Goal: Information Seeking & Learning: Compare options

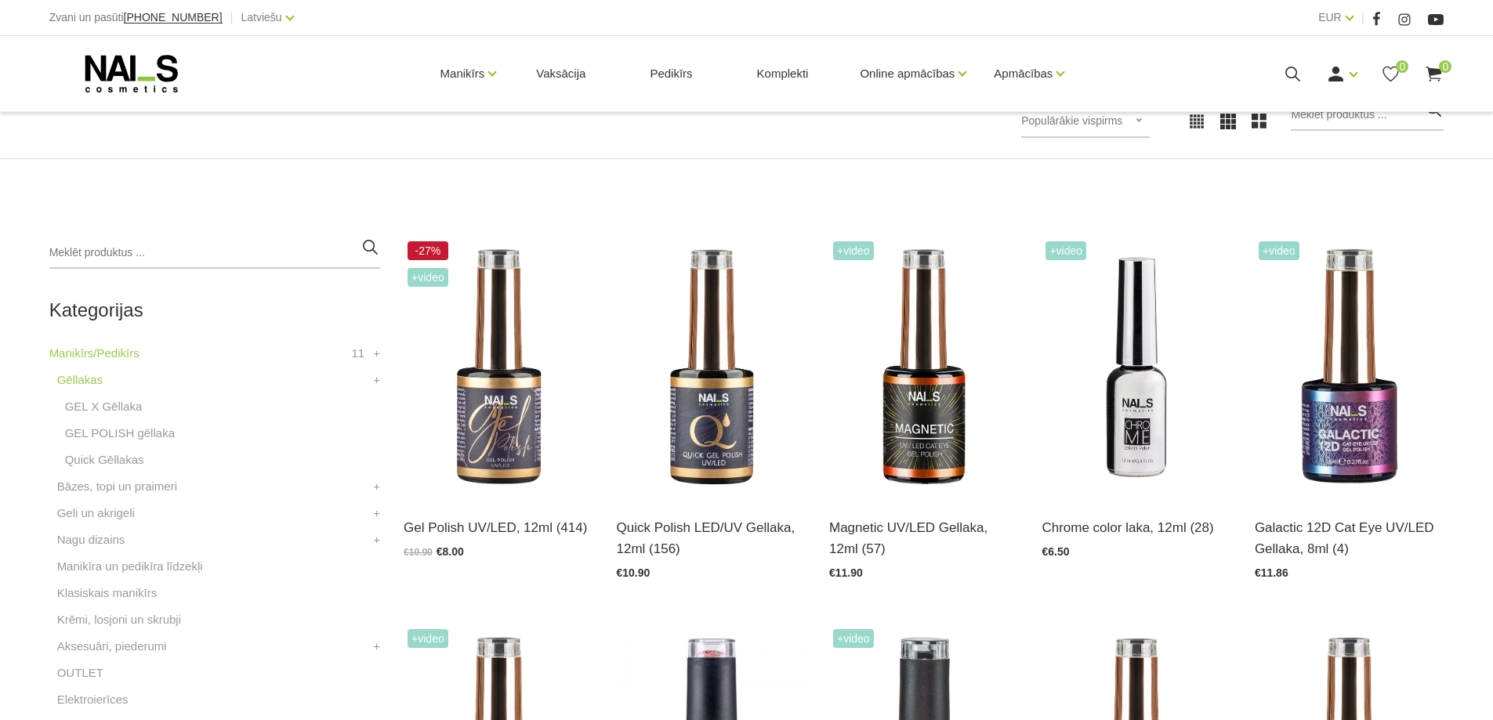
scroll to position [392, 0]
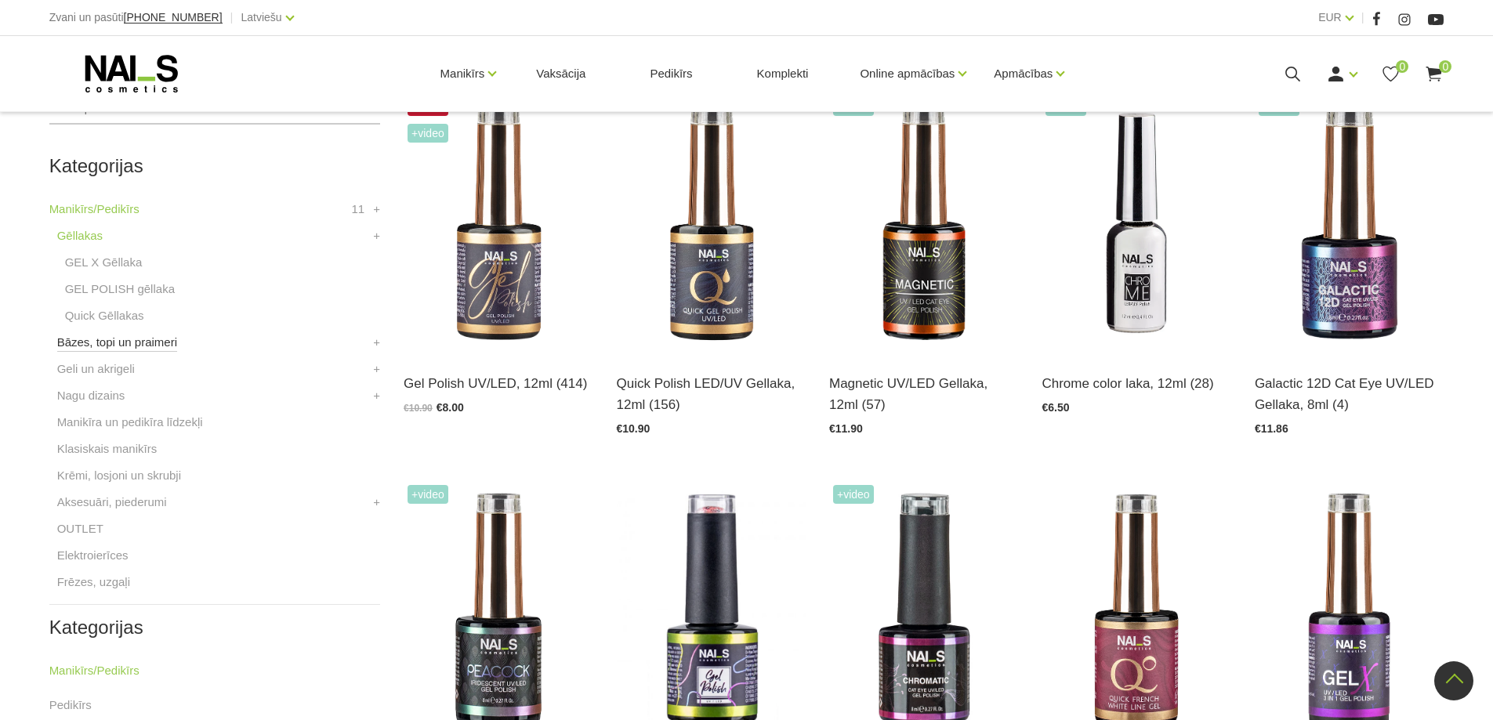
click at [129, 343] on link "Bāzes, topi un praimeri" at bounding box center [117, 342] width 120 height 19
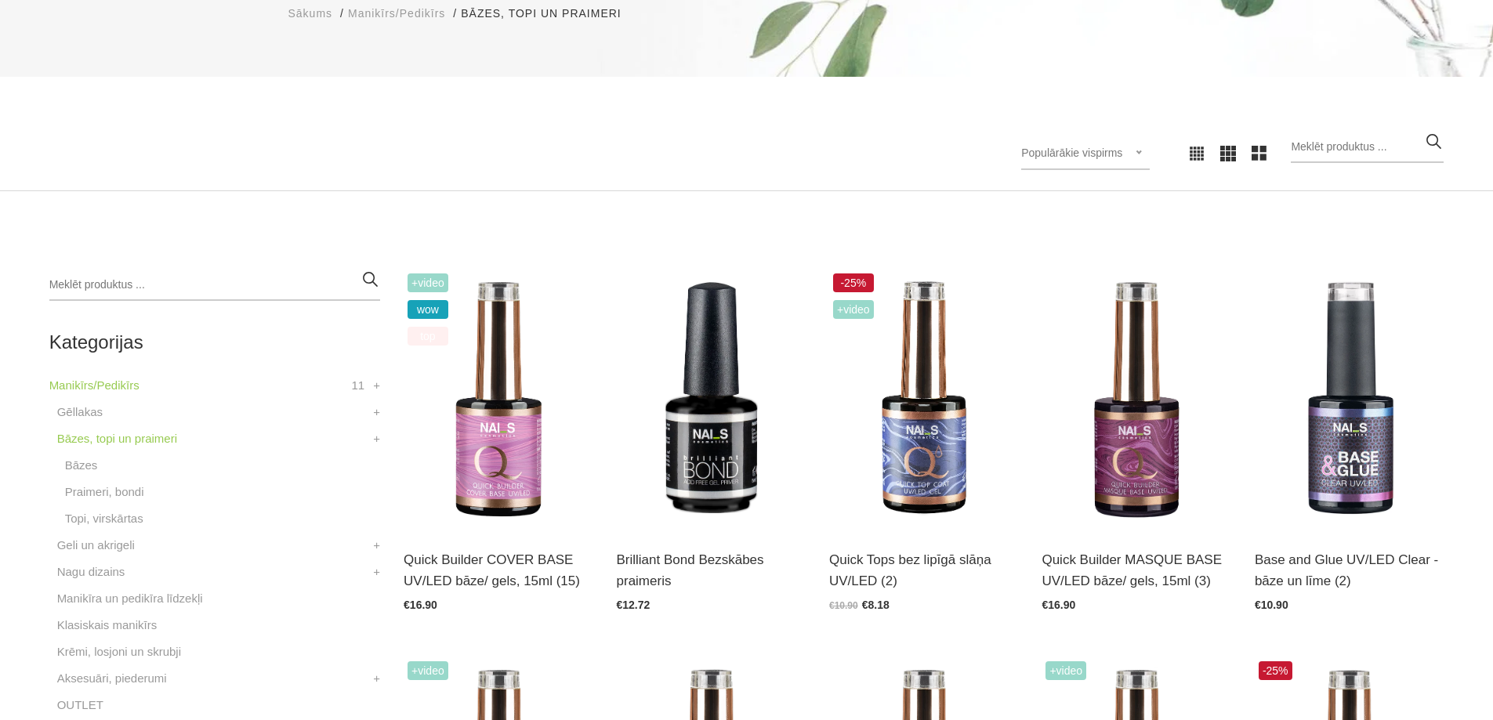
scroll to position [235, 0]
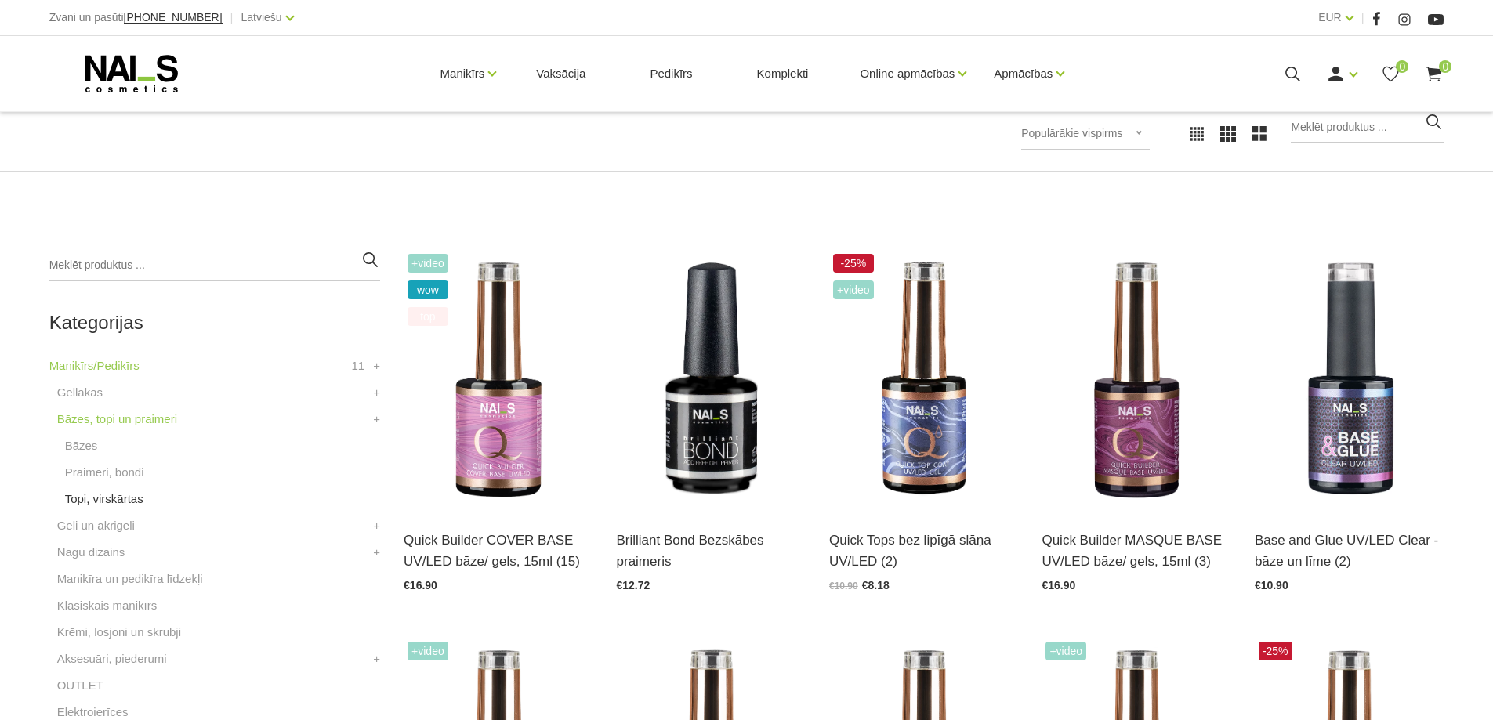
click at [111, 494] on link "Topi, virskārtas" at bounding box center [104, 499] width 78 height 19
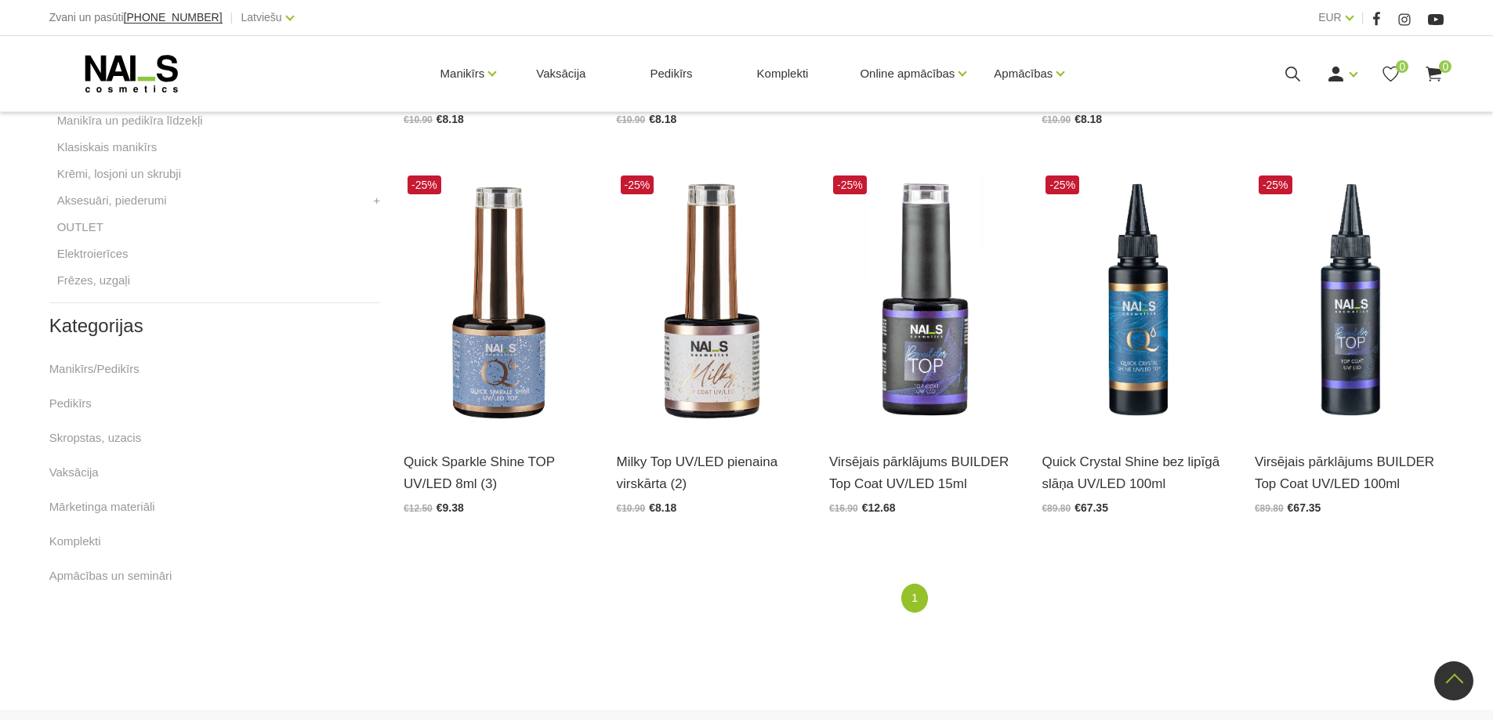
scroll to position [705, 0]
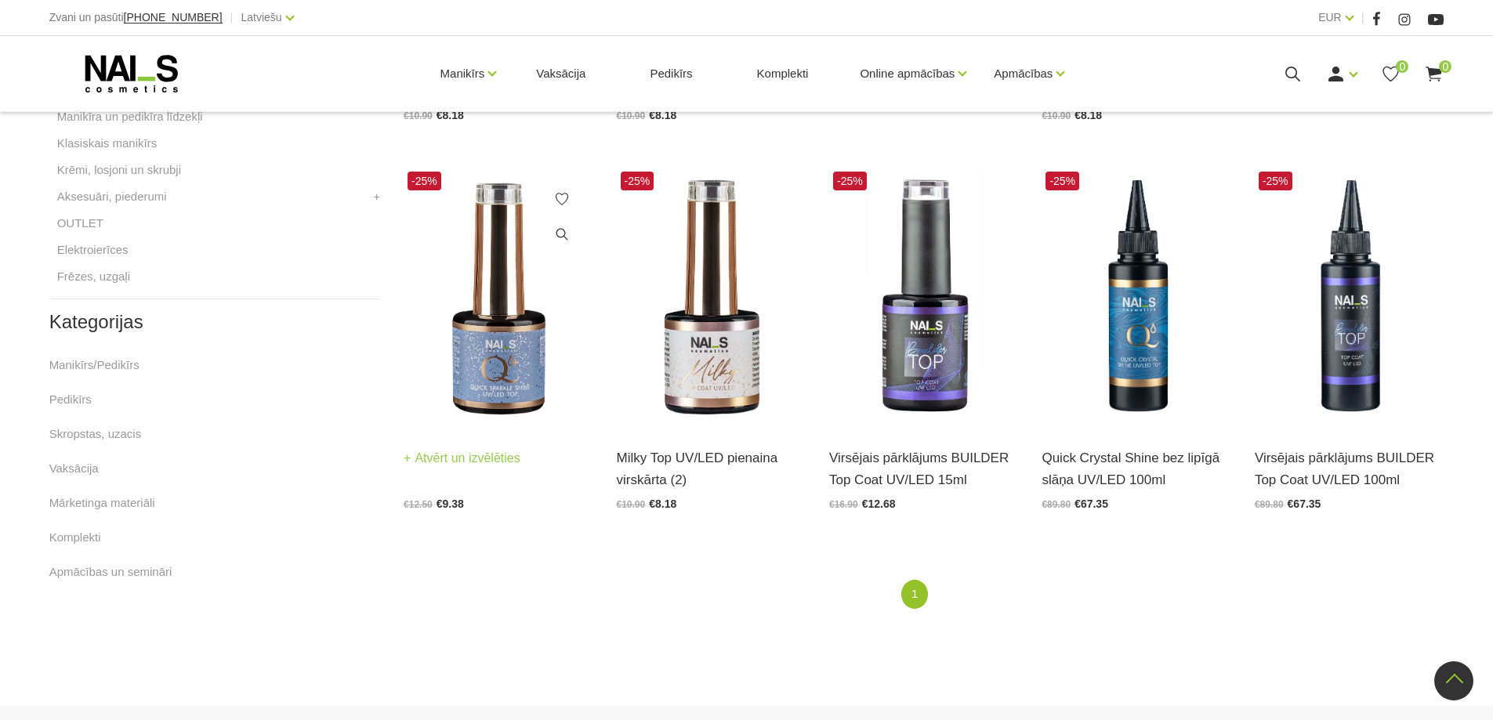
click at [465, 458] on link "Atvērt un izvēlēties" at bounding box center [462, 459] width 117 height 22
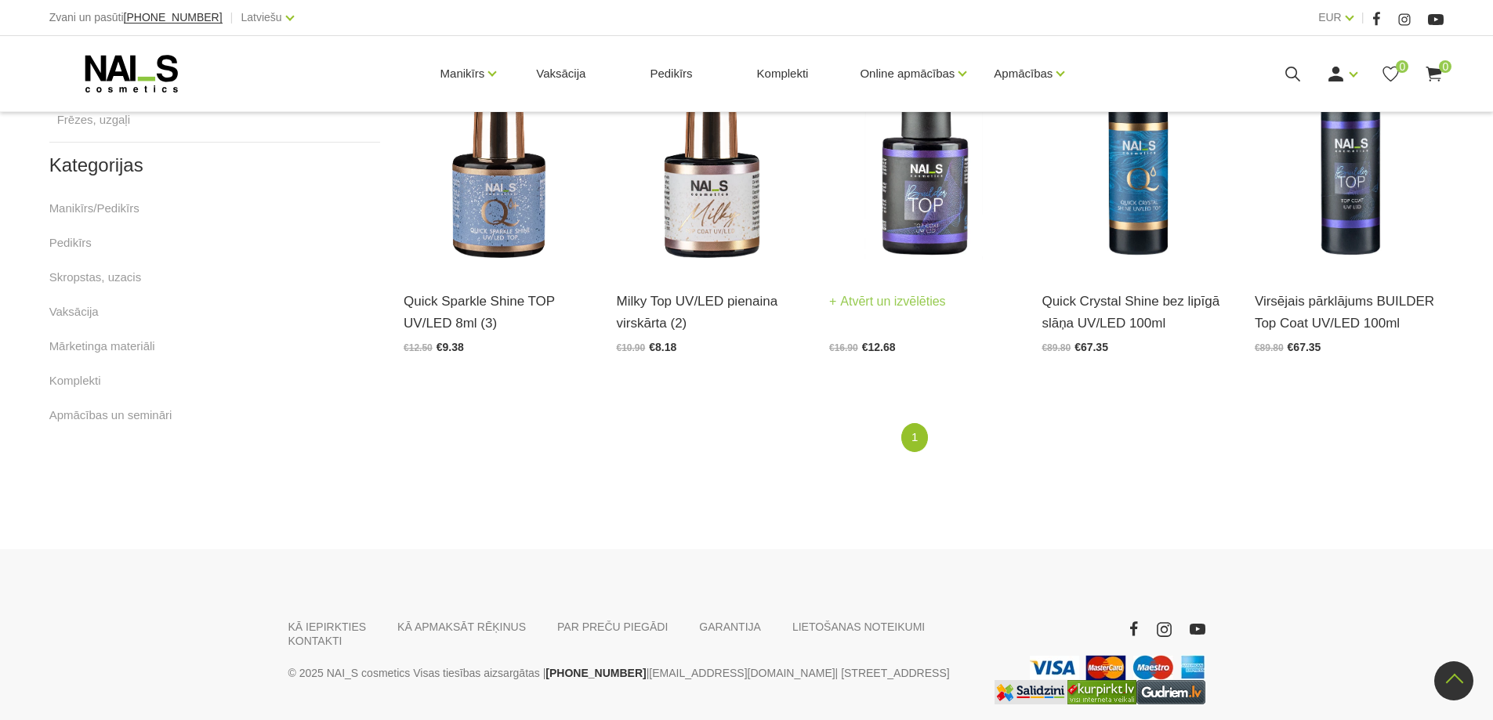
click at [948, 212] on img at bounding box center [923, 141] width 189 height 260
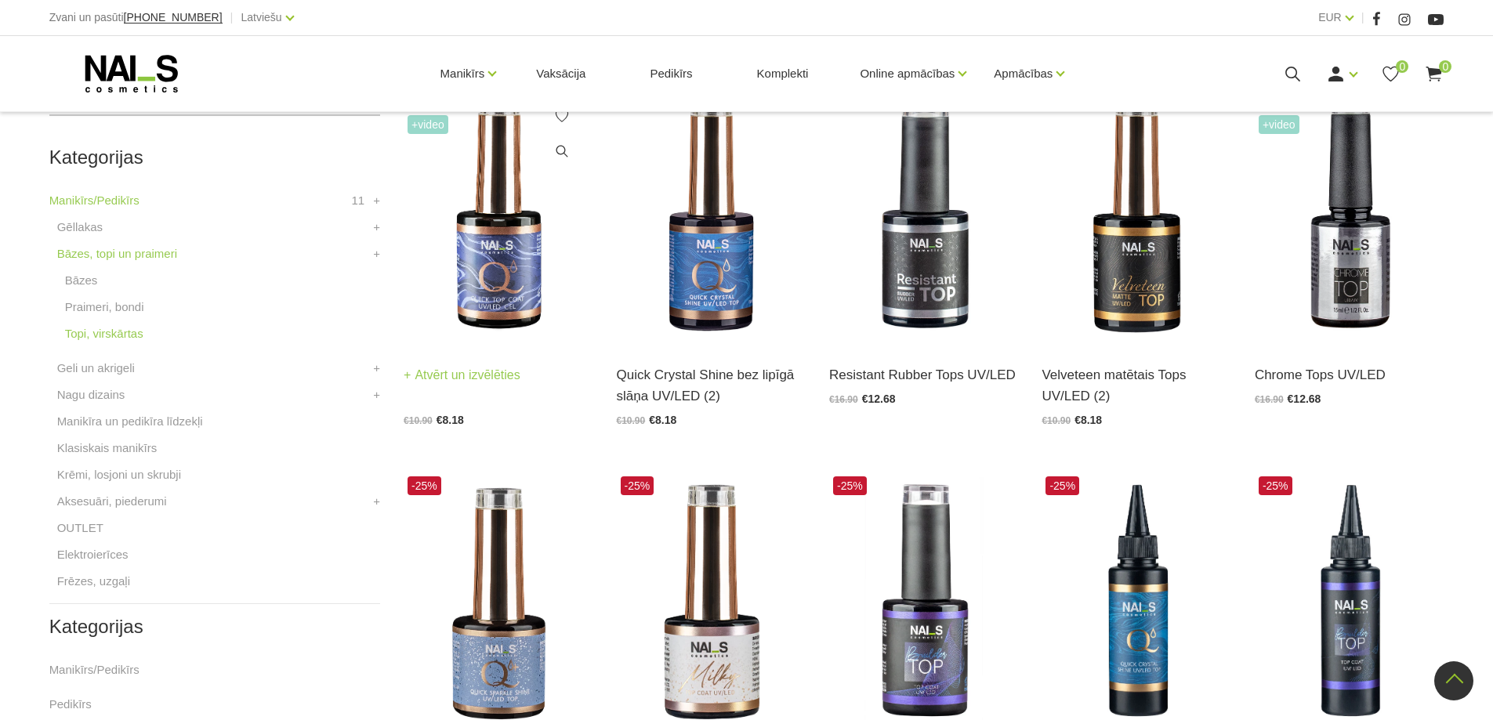
scroll to position [392, 0]
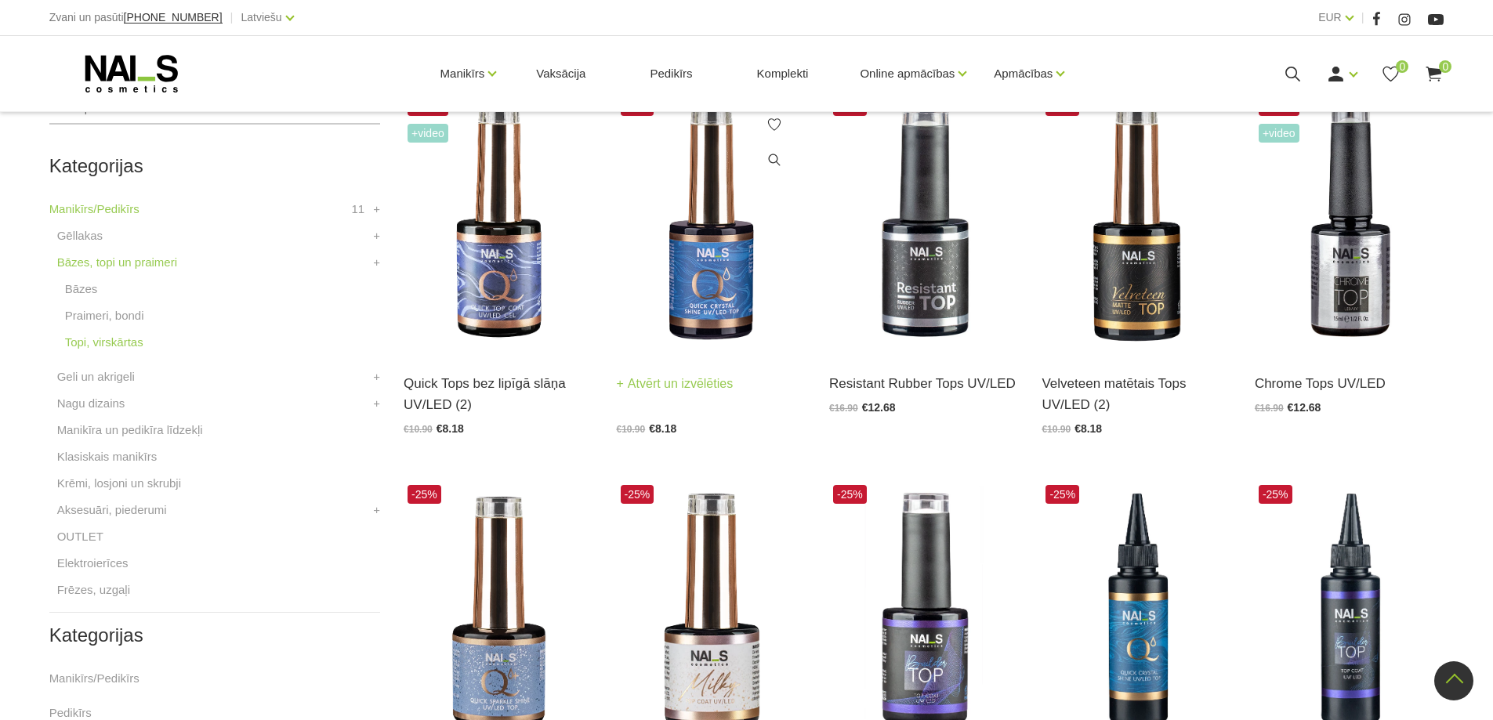
click at [711, 295] on img at bounding box center [711, 223] width 189 height 260
click at [897, 375] on link "Atvērt un izvēlēties" at bounding box center [887, 384] width 117 height 22
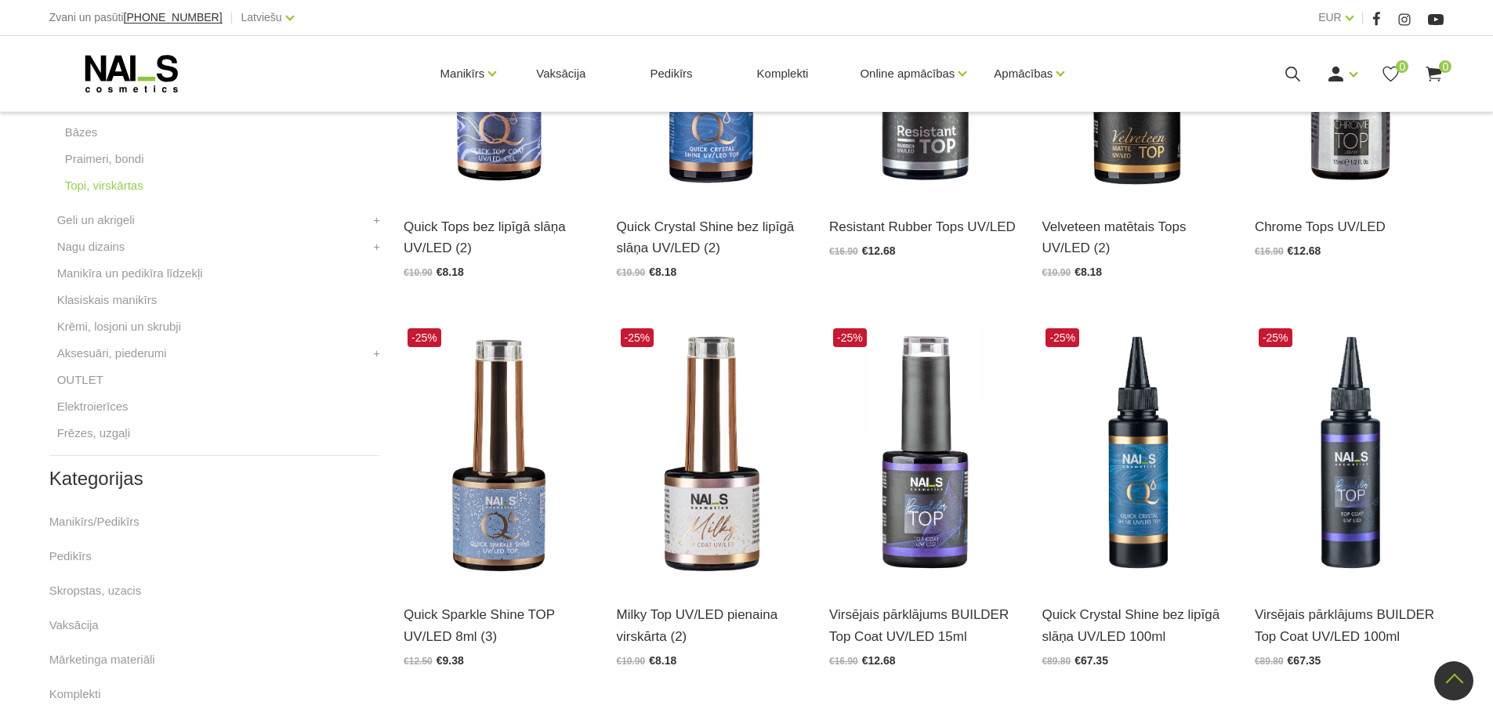
scroll to position [470, 0]
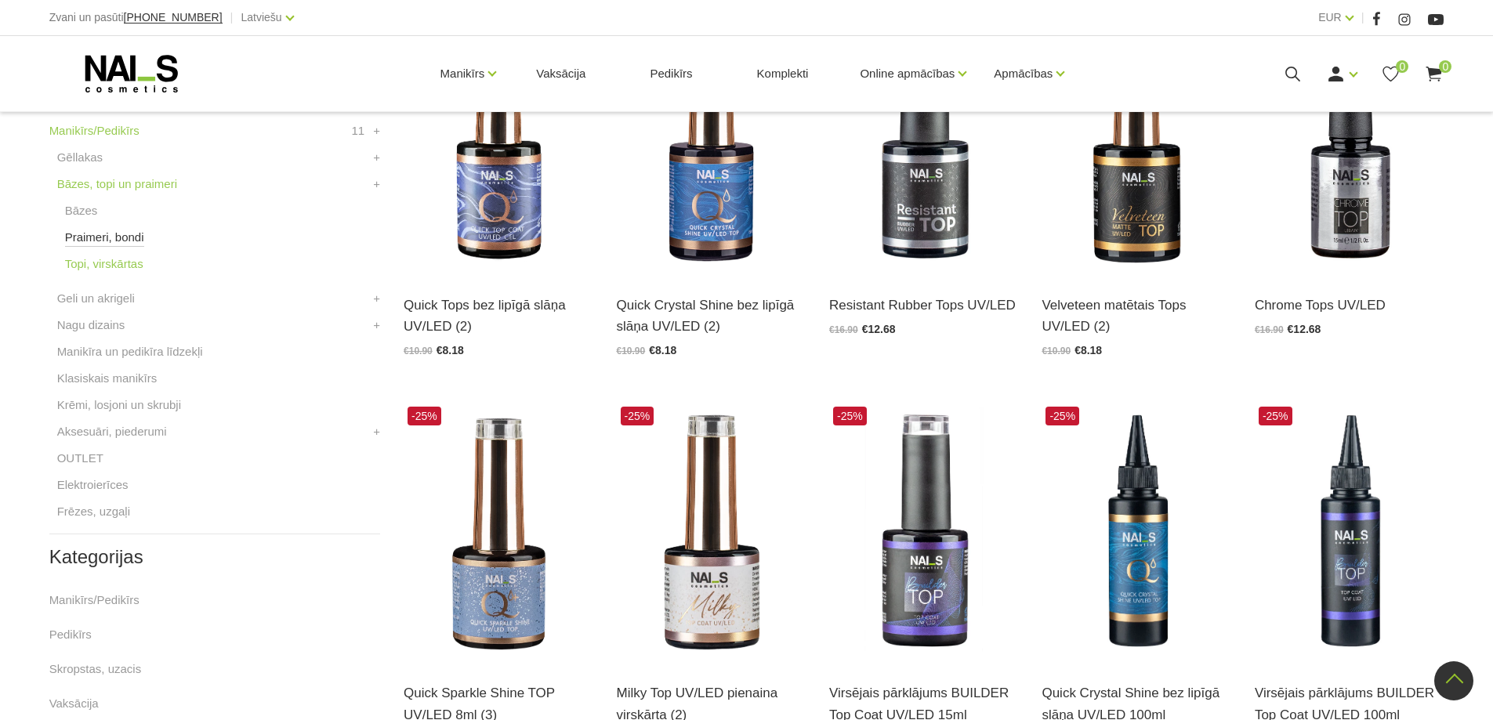
click at [107, 234] on link "Praimeri, bondi" at bounding box center [104, 237] width 79 height 19
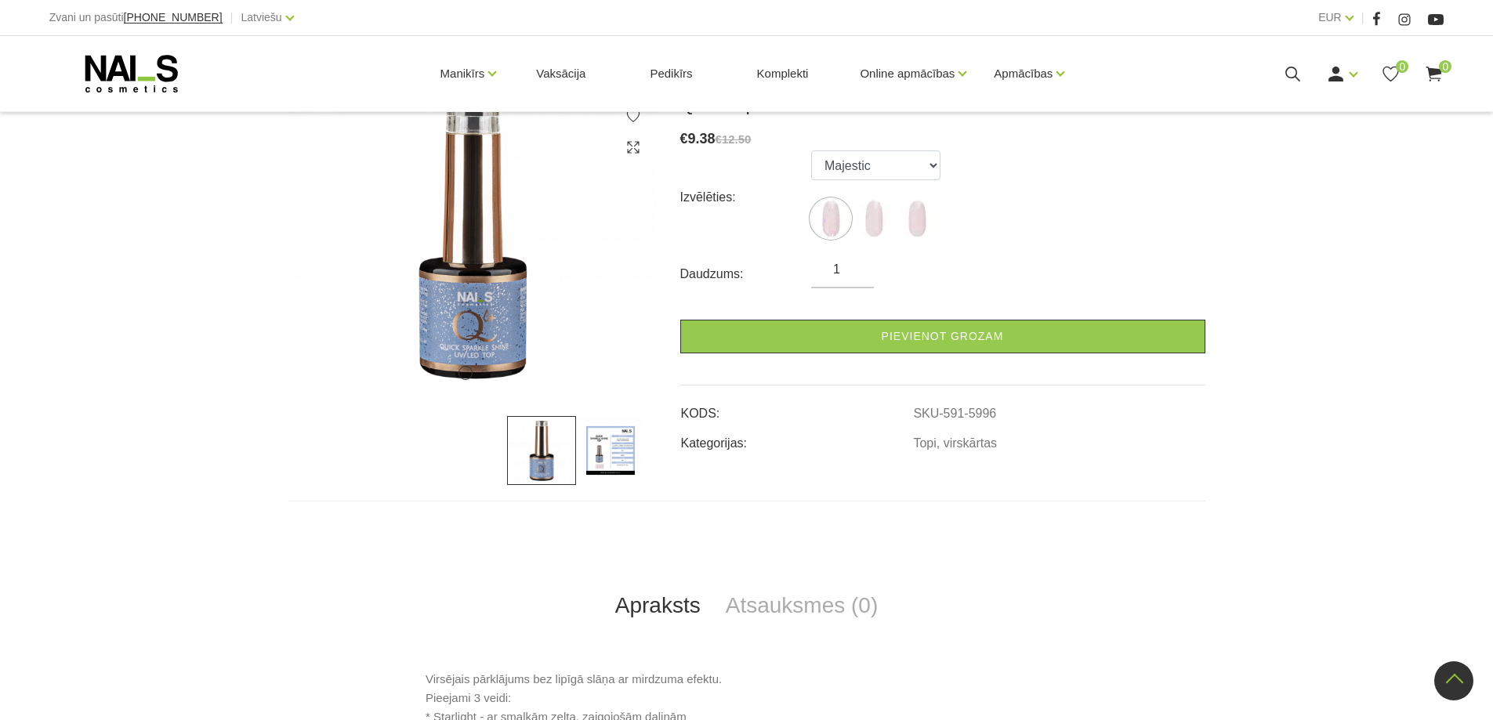
scroll to position [157, 0]
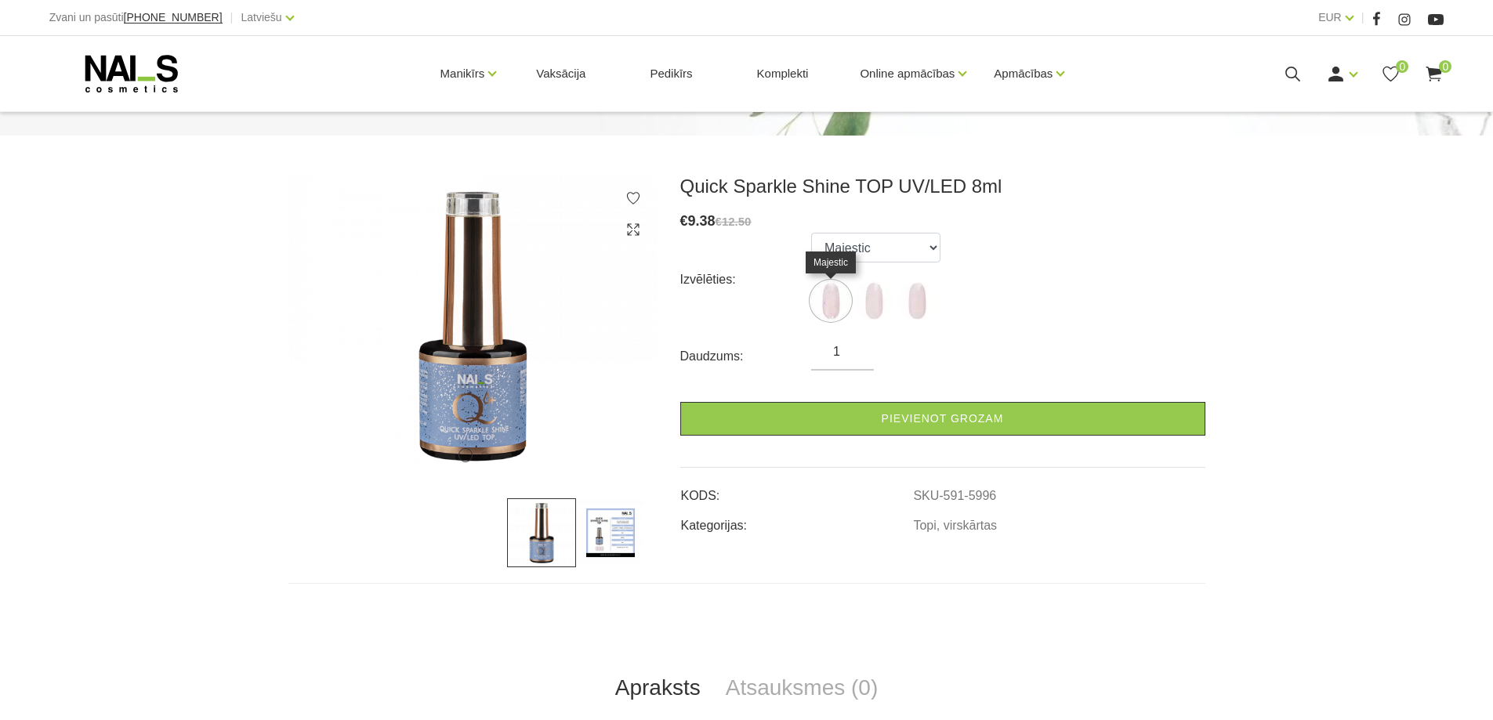
click at [832, 303] on img at bounding box center [830, 300] width 39 height 39
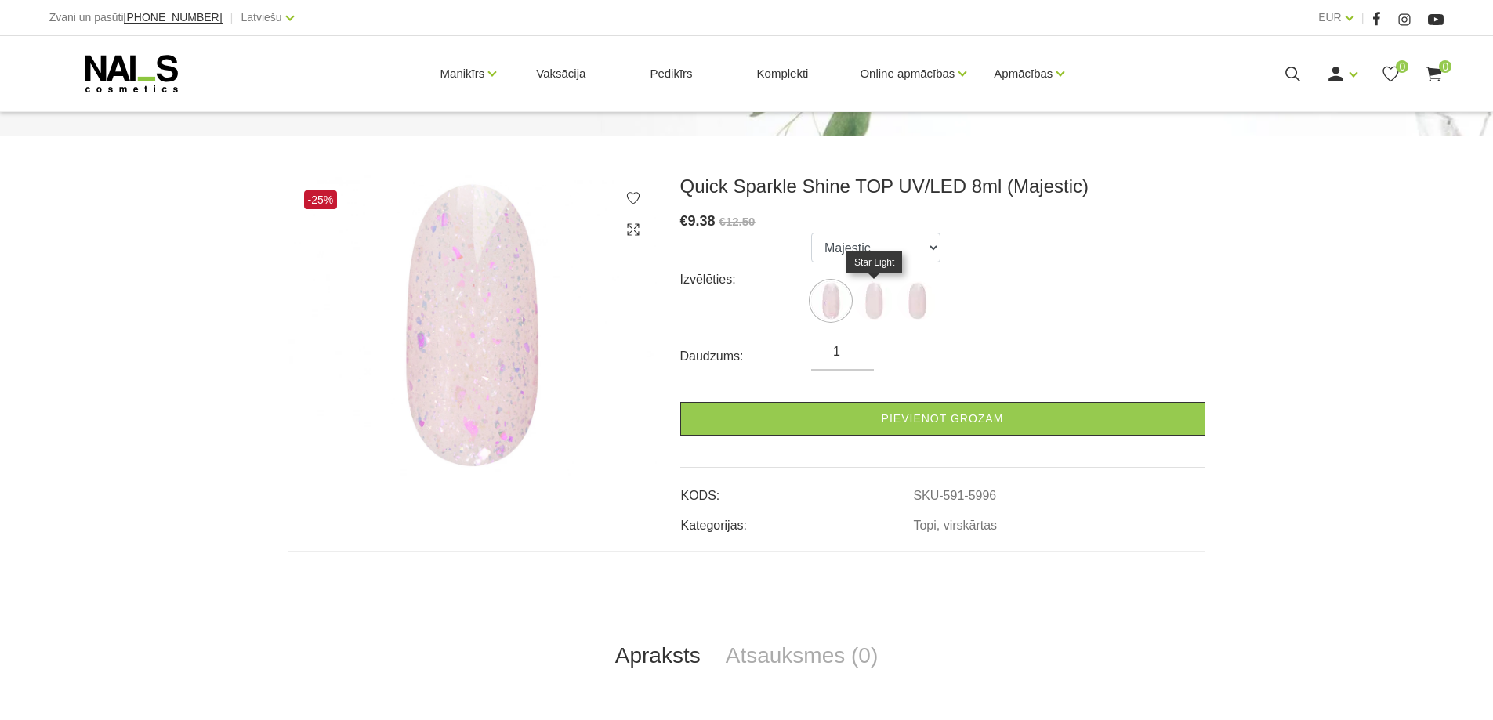
click at [876, 294] on img at bounding box center [873, 300] width 39 height 39
click at [912, 294] on img at bounding box center [916, 300] width 39 height 39
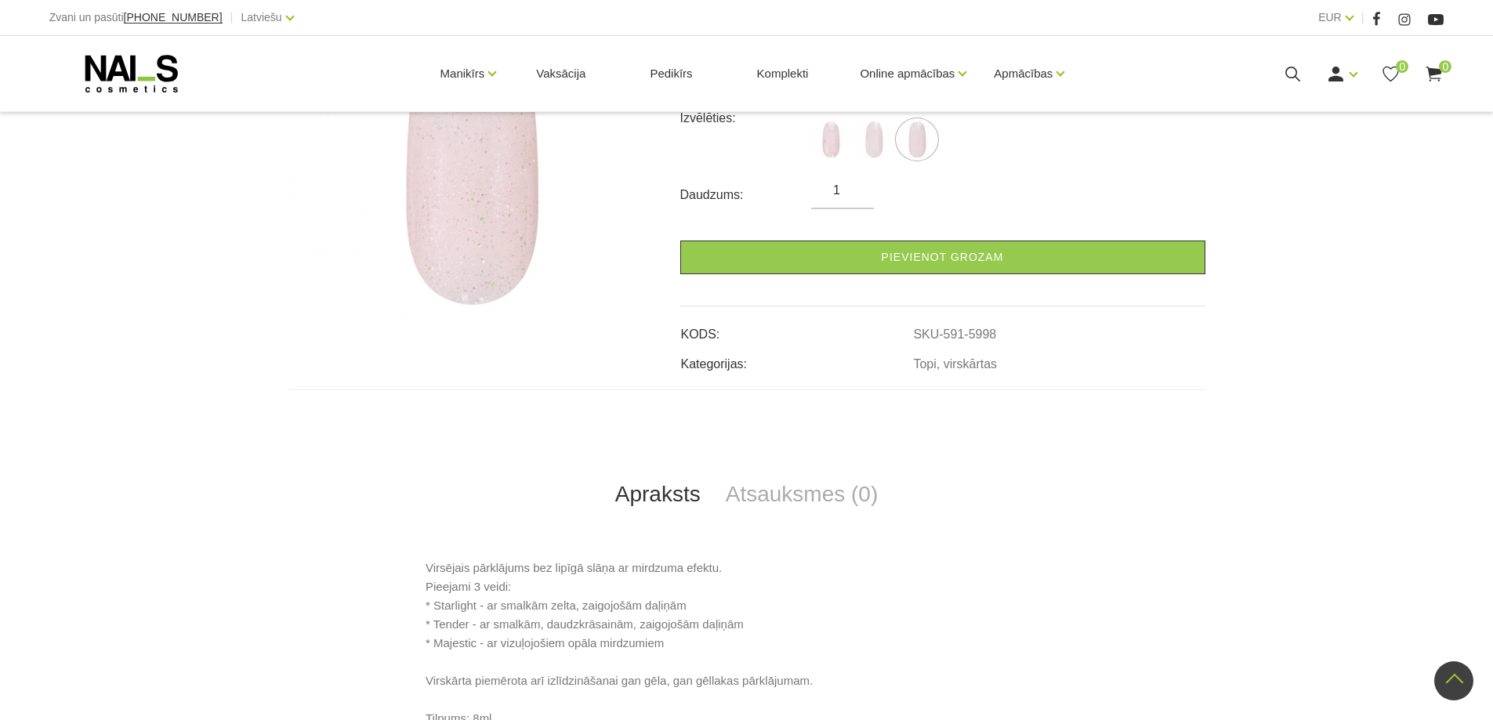
scroll to position [235, 0]
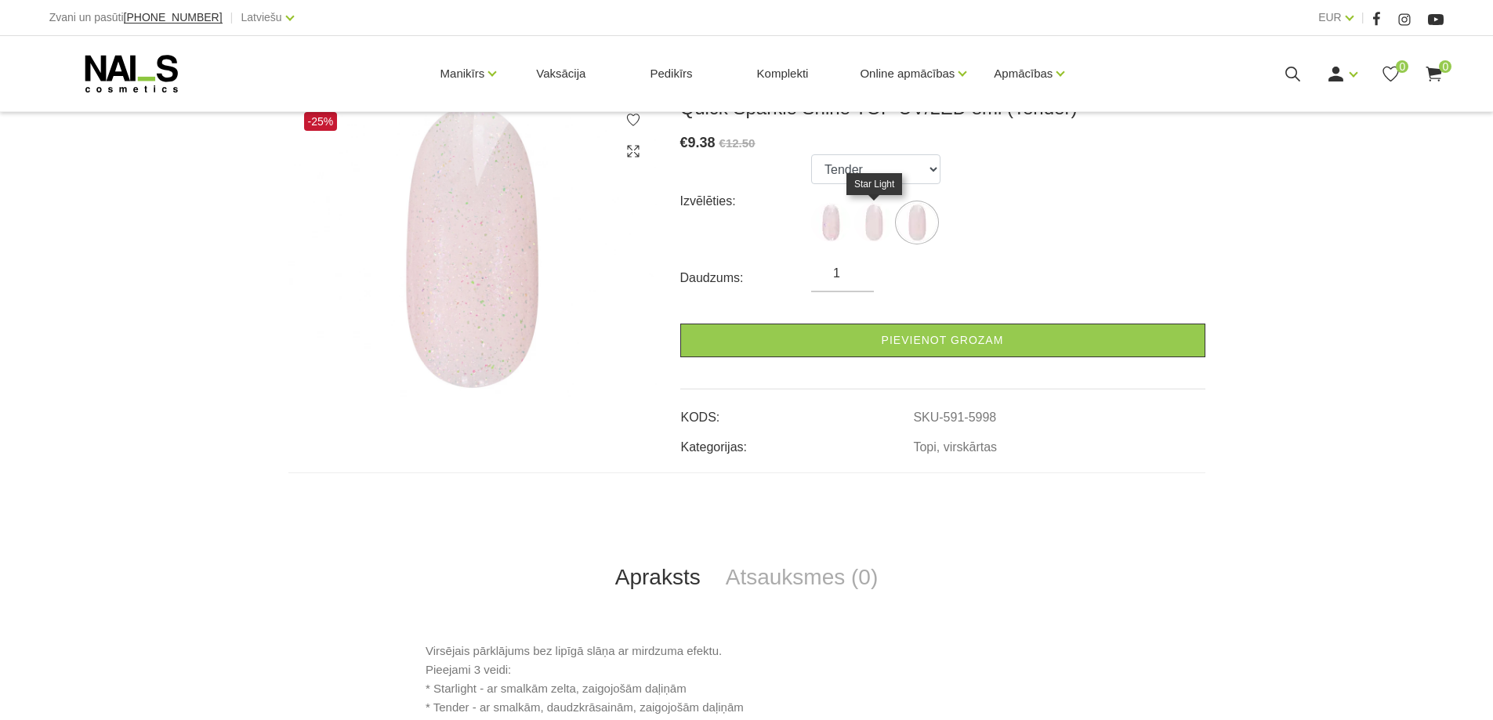
click at [875, 230] on img at bounding box center [873, 222] width 39 height 39
select select "5997"
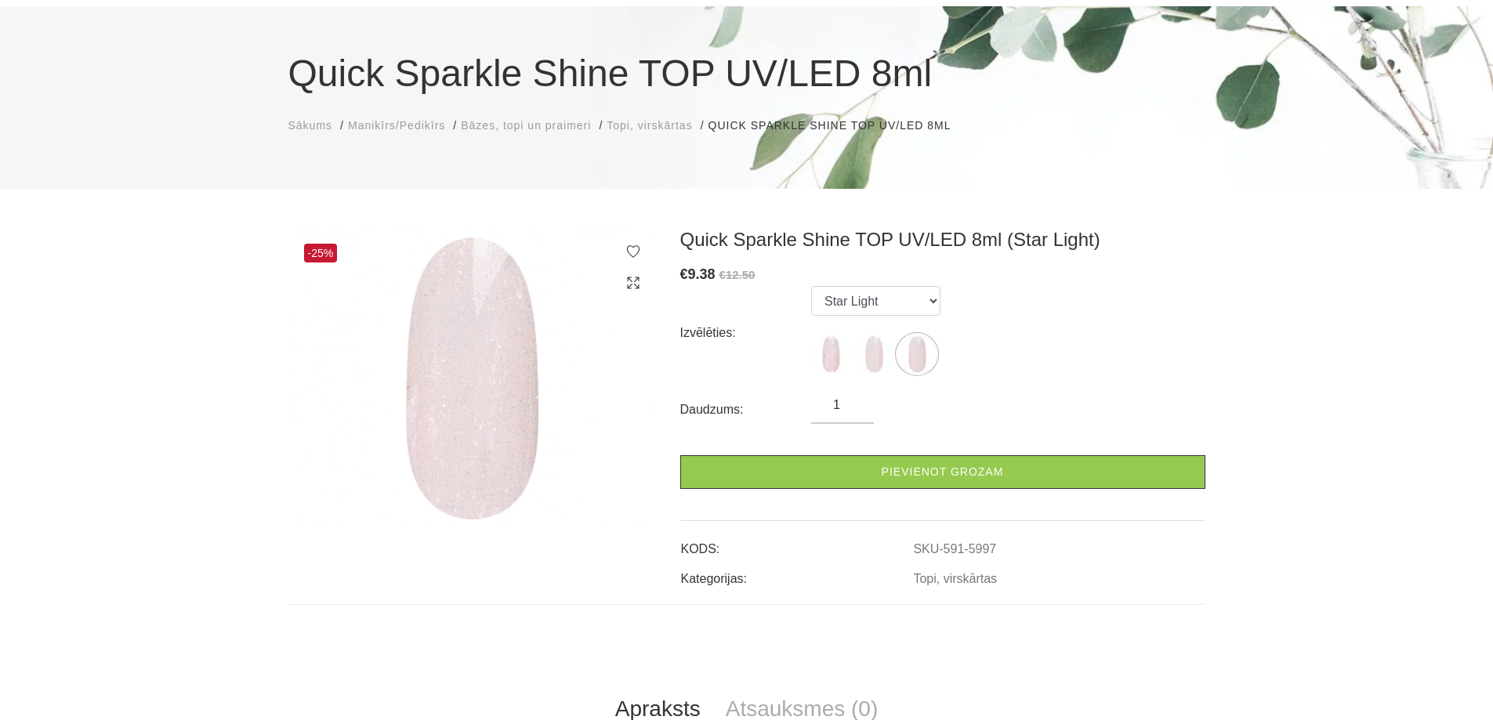
scroll to position [0, 0]
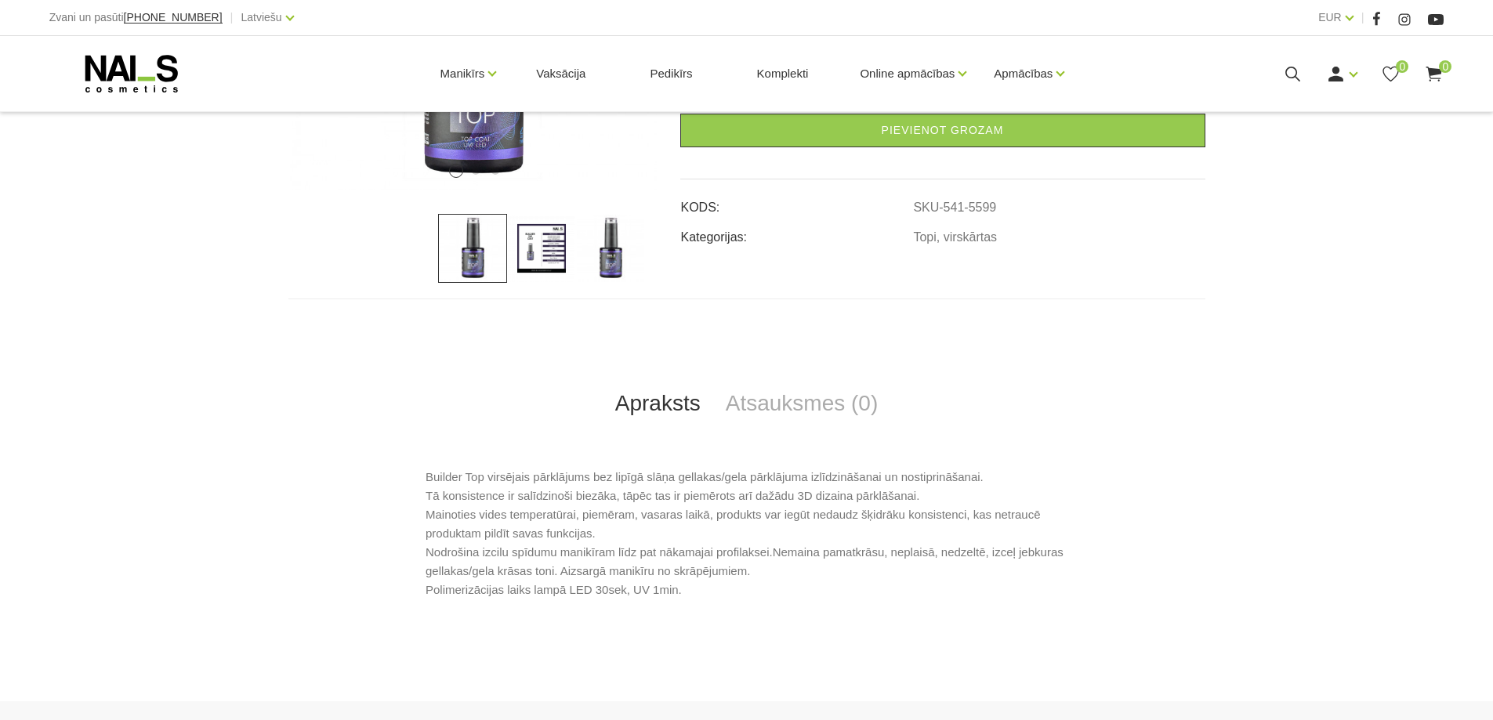
scroll to position [470, 0]
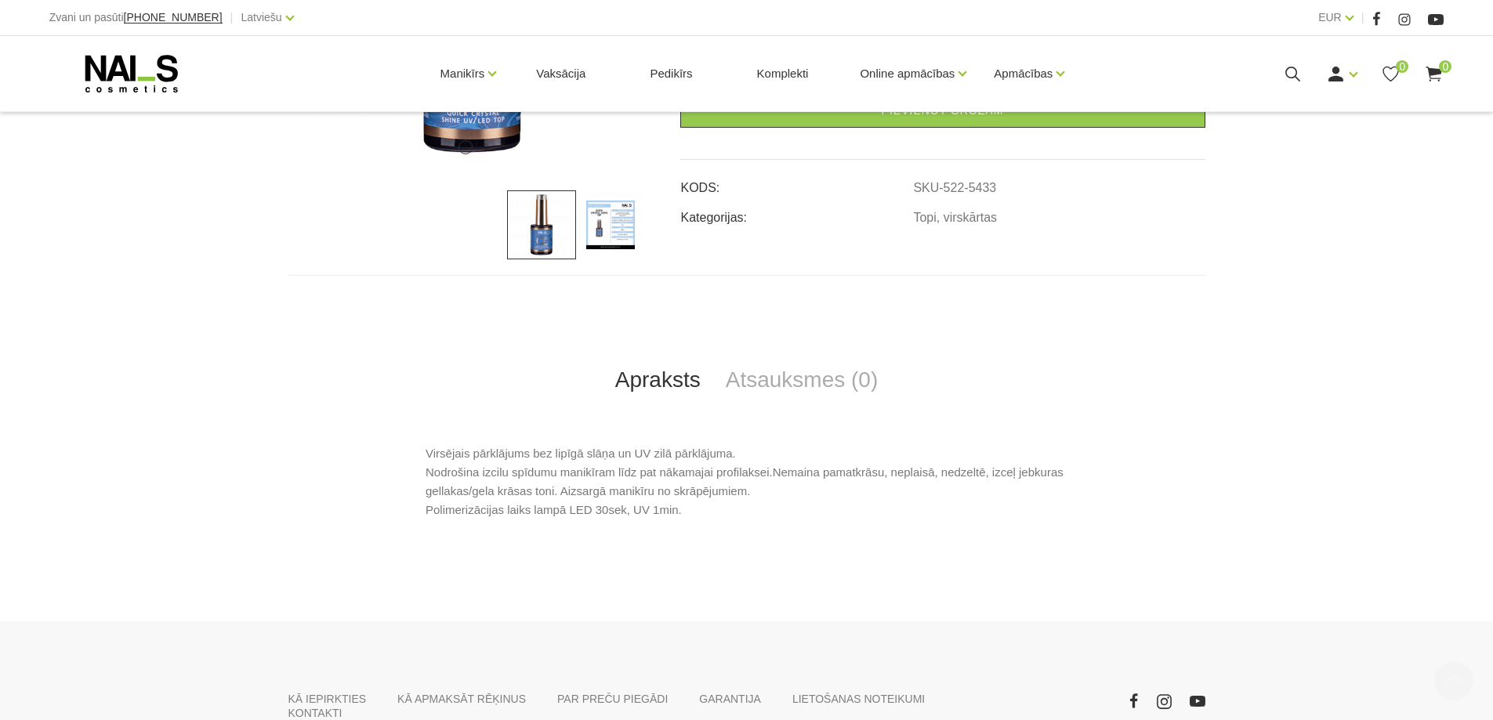
scroll to position [470, 0]
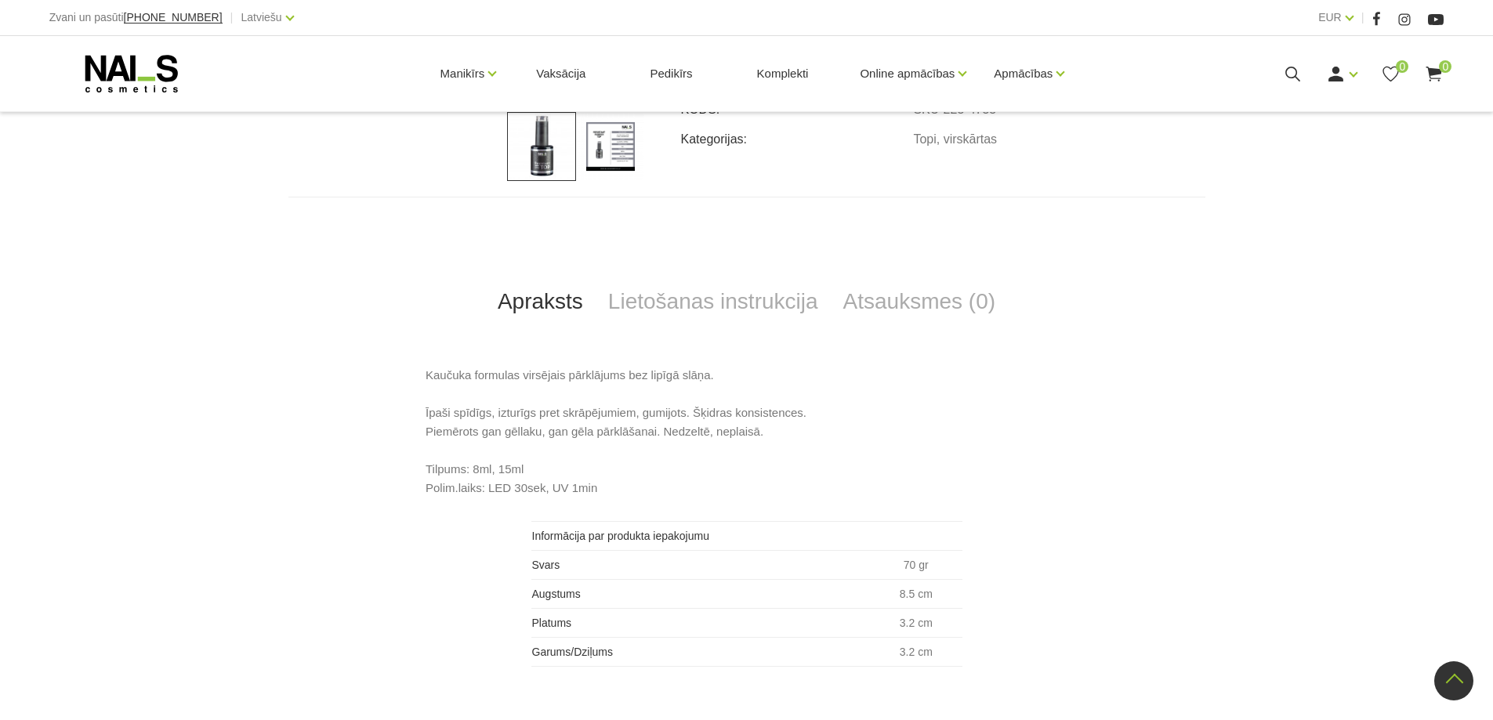
scroll to position [549, 0]
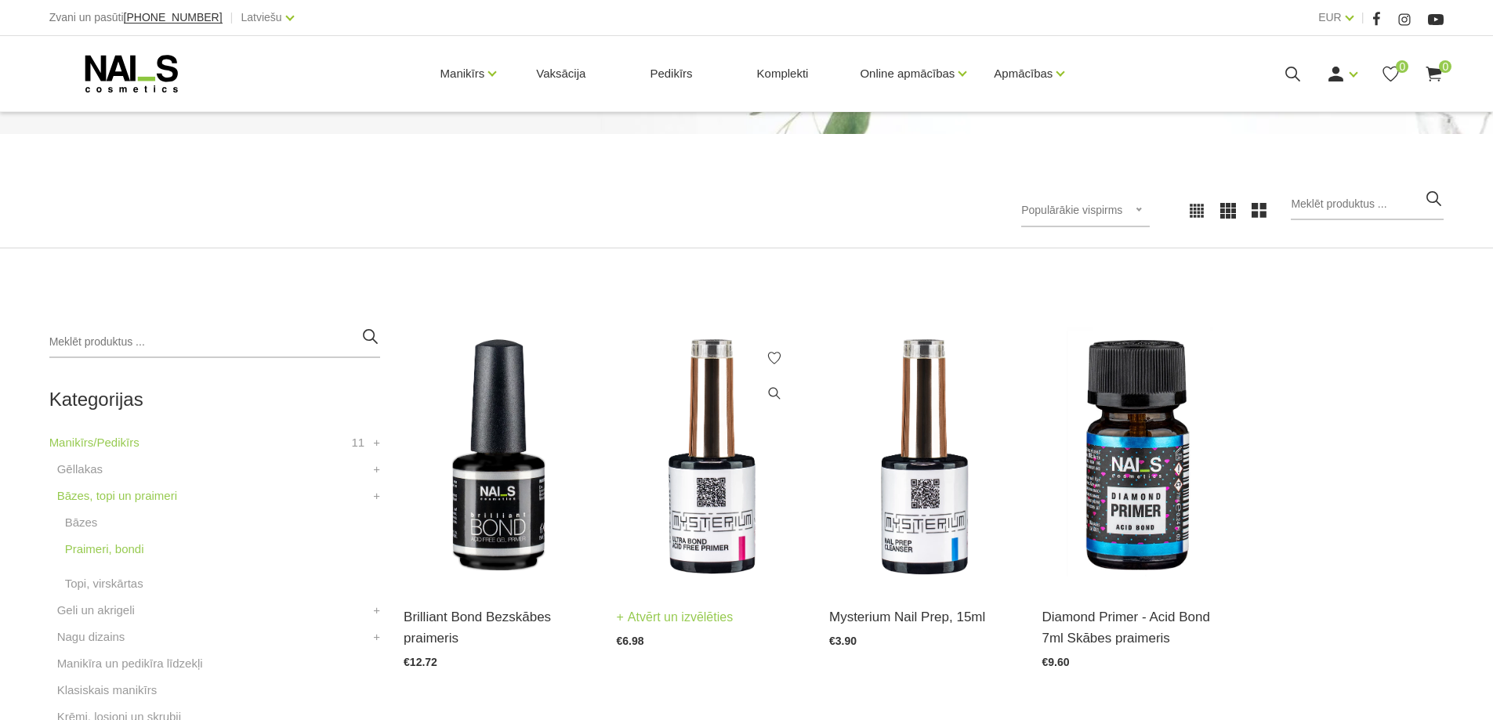
scroll to position [314, 0]
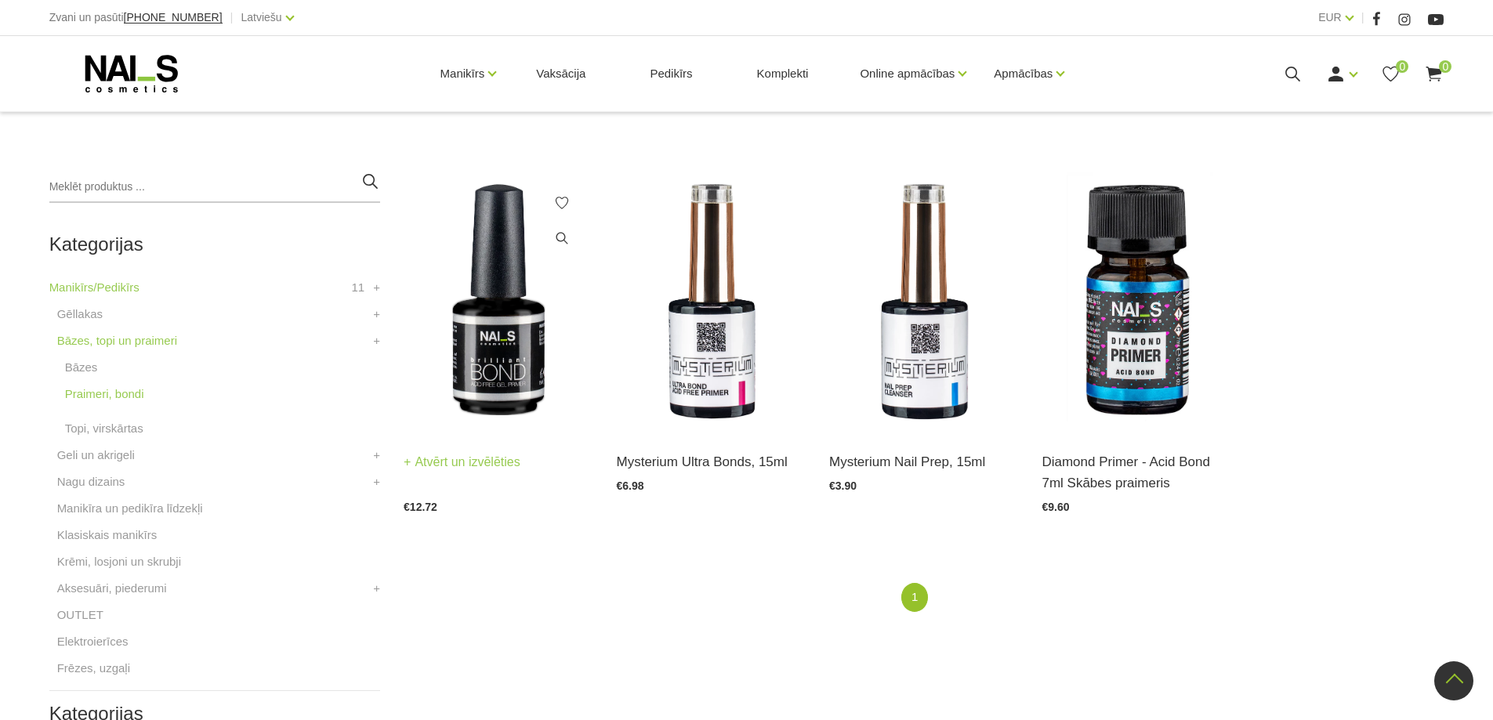
click at [488, 457] on link "Atvērt un izvēlēties" at bounding box center [462, 462] width 117 height 22
click at [114, 450] on link "Geli un akrigeli" at bounding box center [96, 455] width 78 height 19
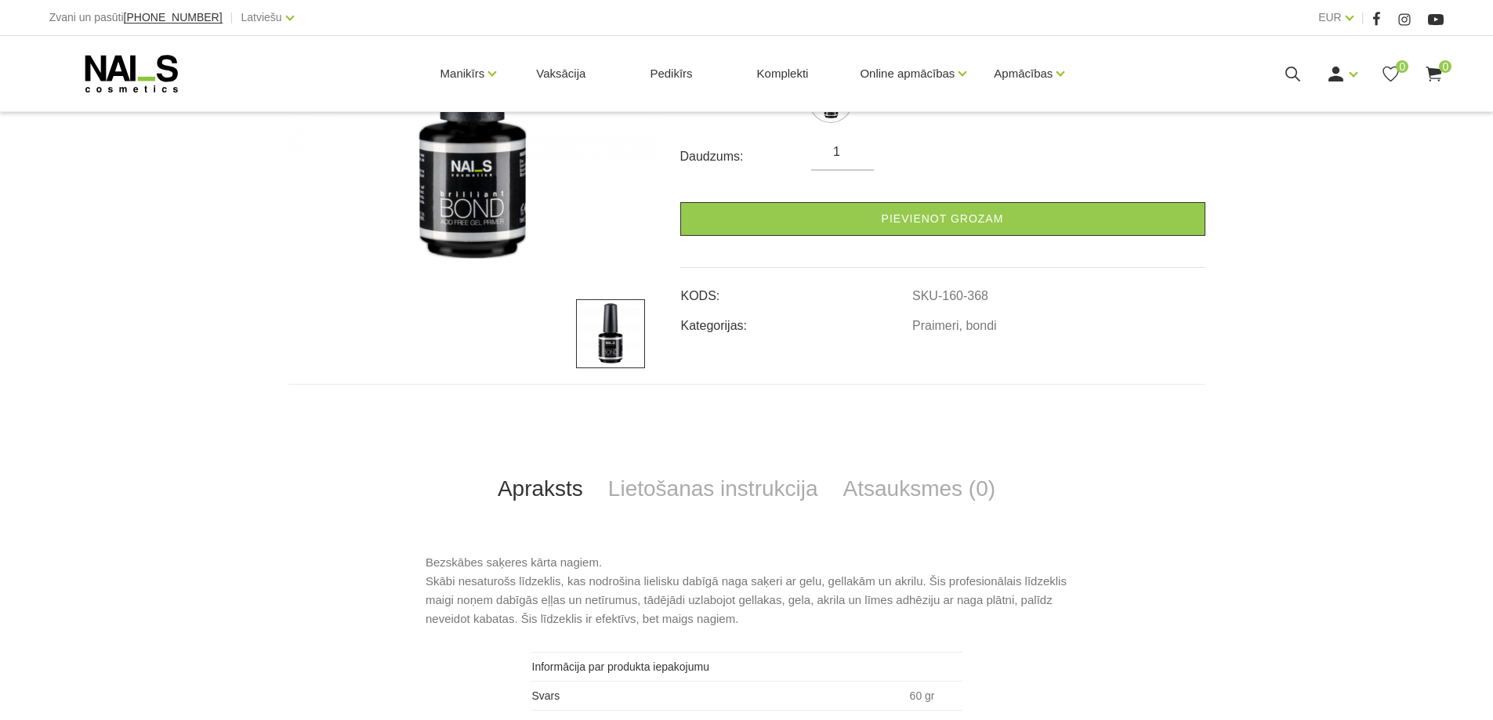
scroll to position [470, 0]
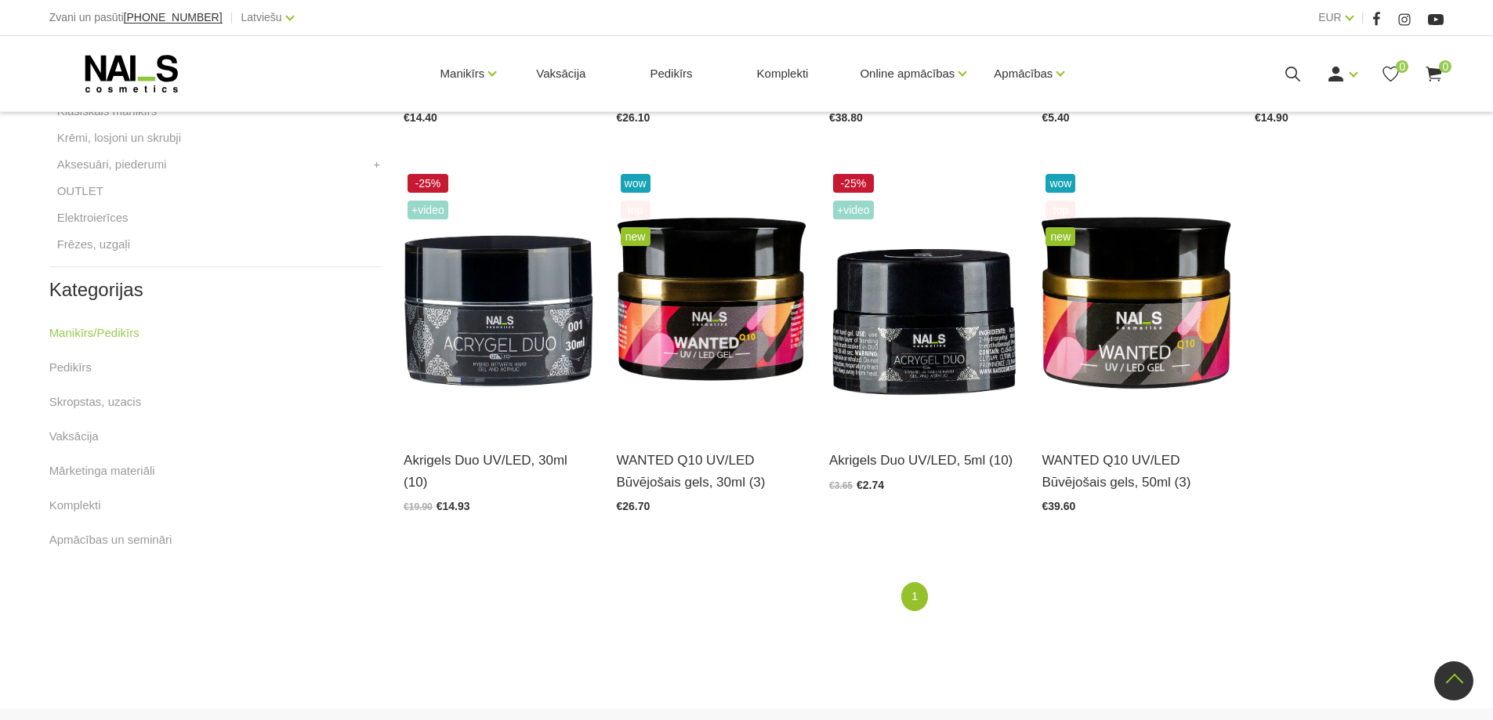
scroll to position [705, 0]
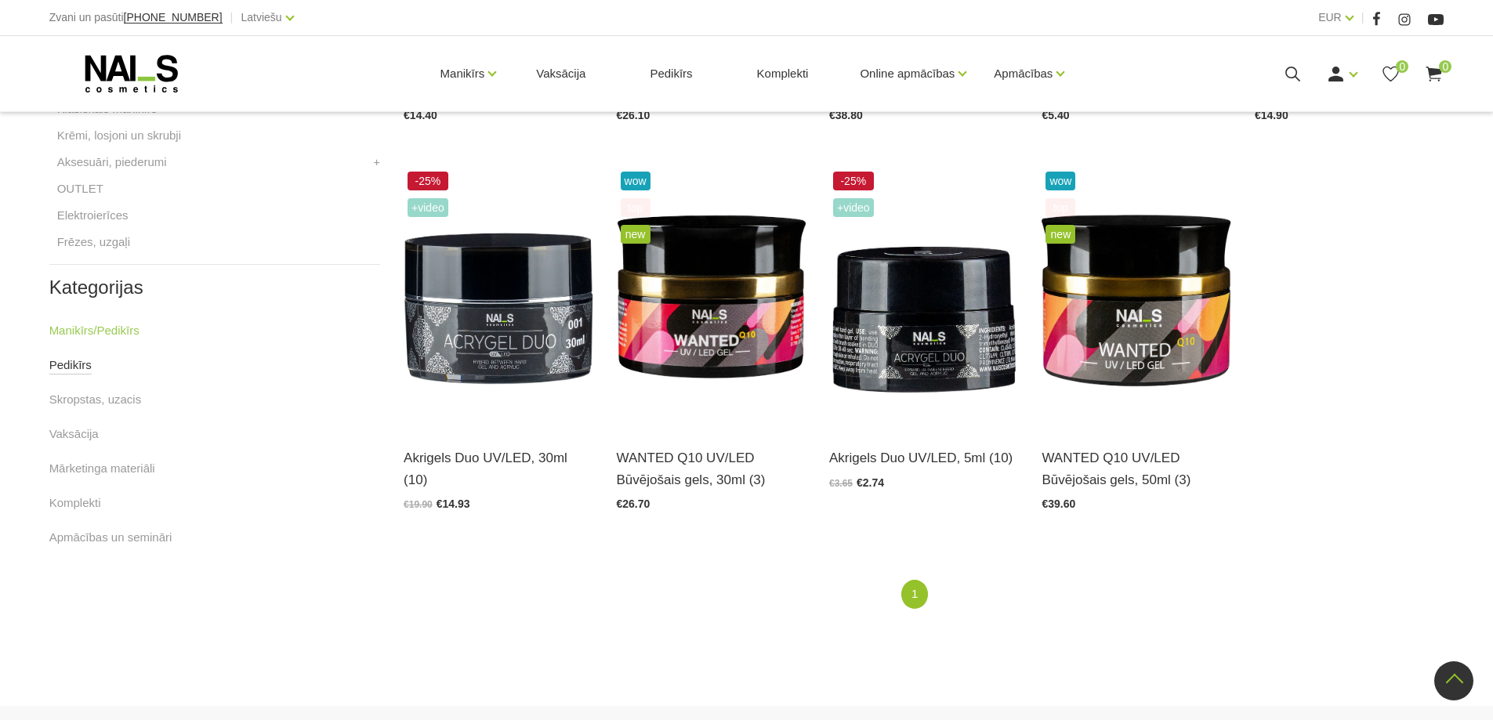
click at [68, 363] on link "Pedikīrs" at bounding box center [70, 365] width 42 height 19
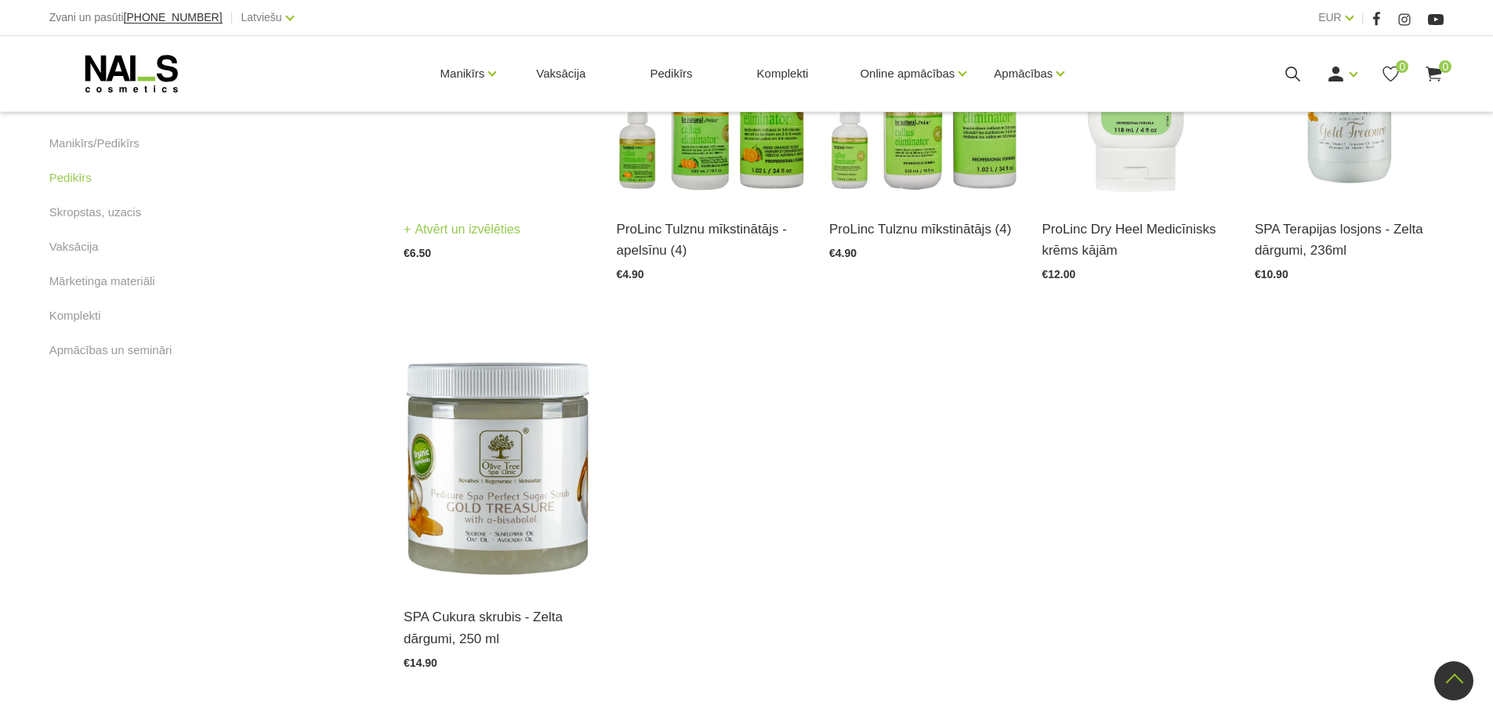
scroll to position [549, 0]
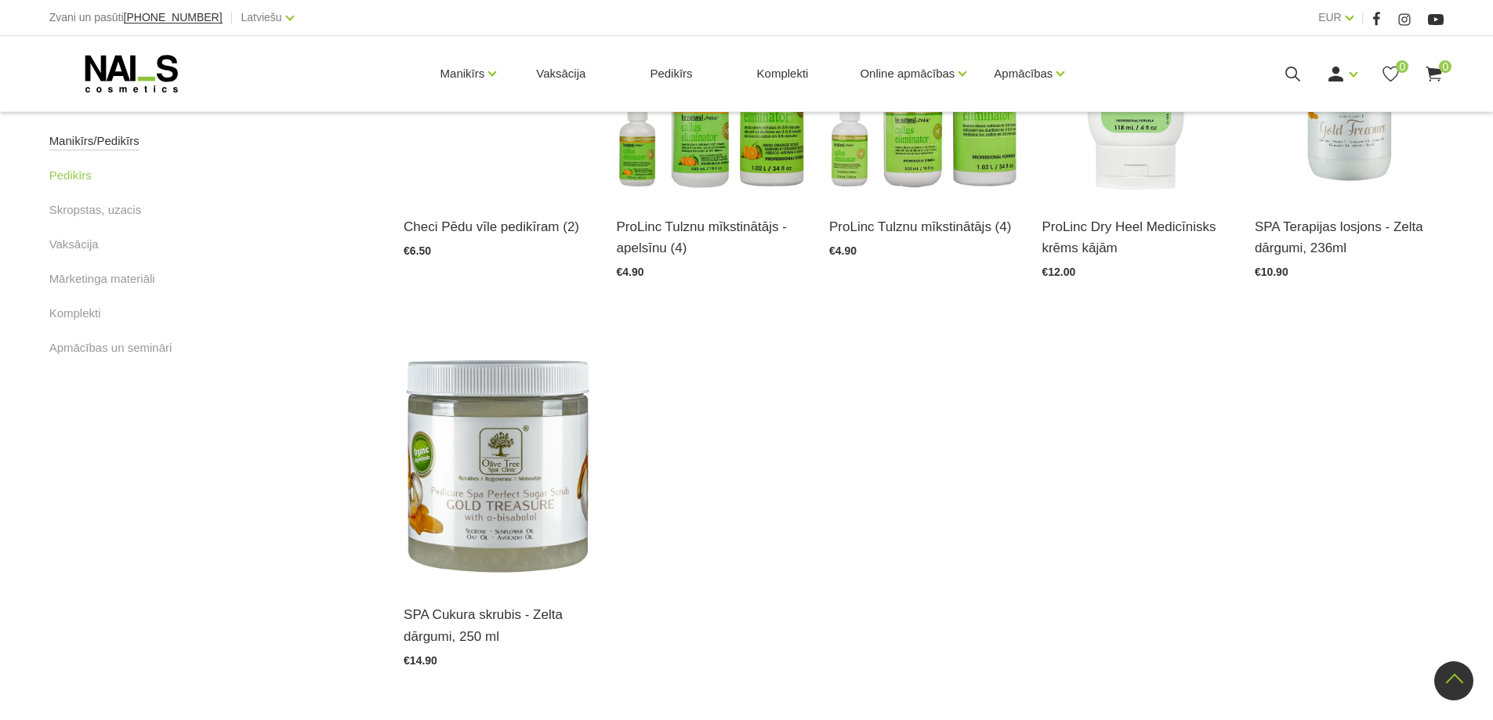
click at [76, 139] on link "Manikīrs/Pedikīrs" at bounding box center [94, 141] width 90 height 19
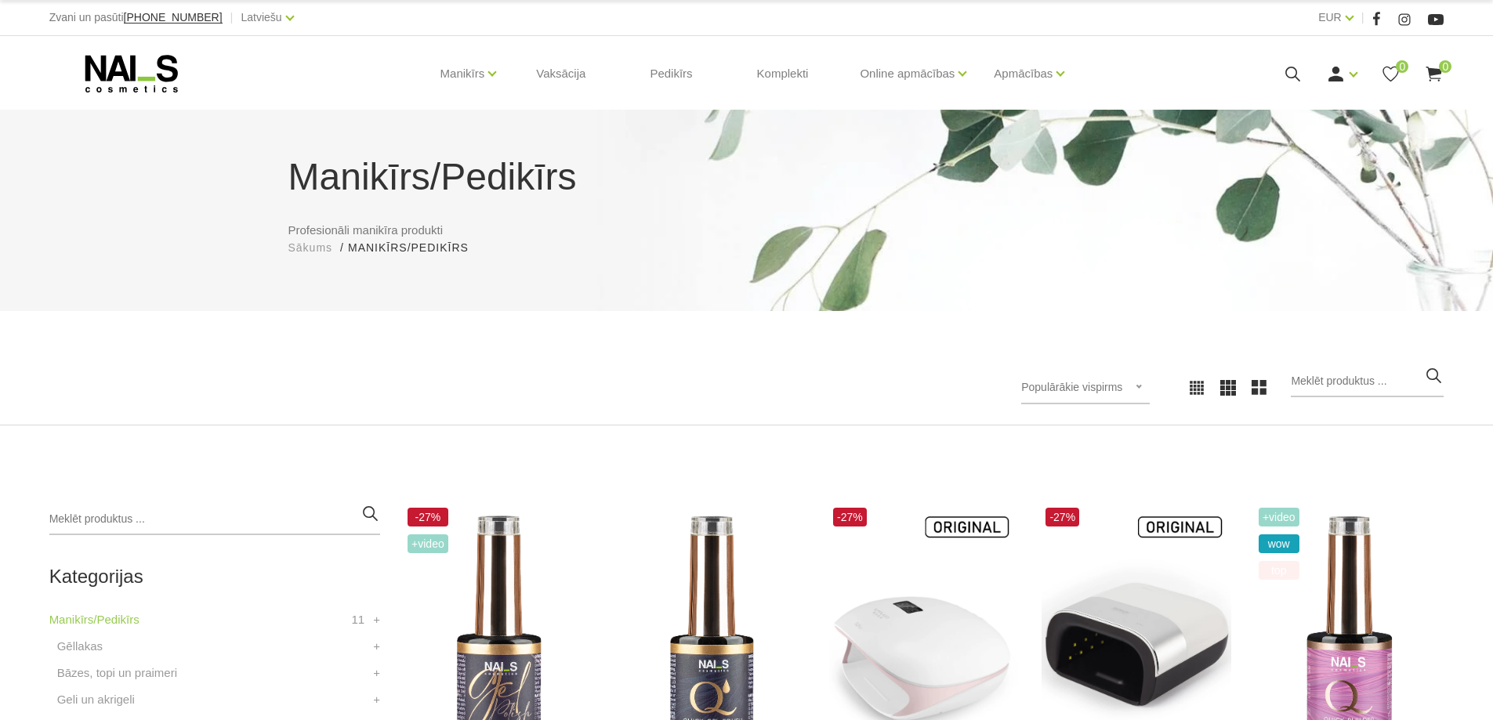
scroll to position [314, 0]
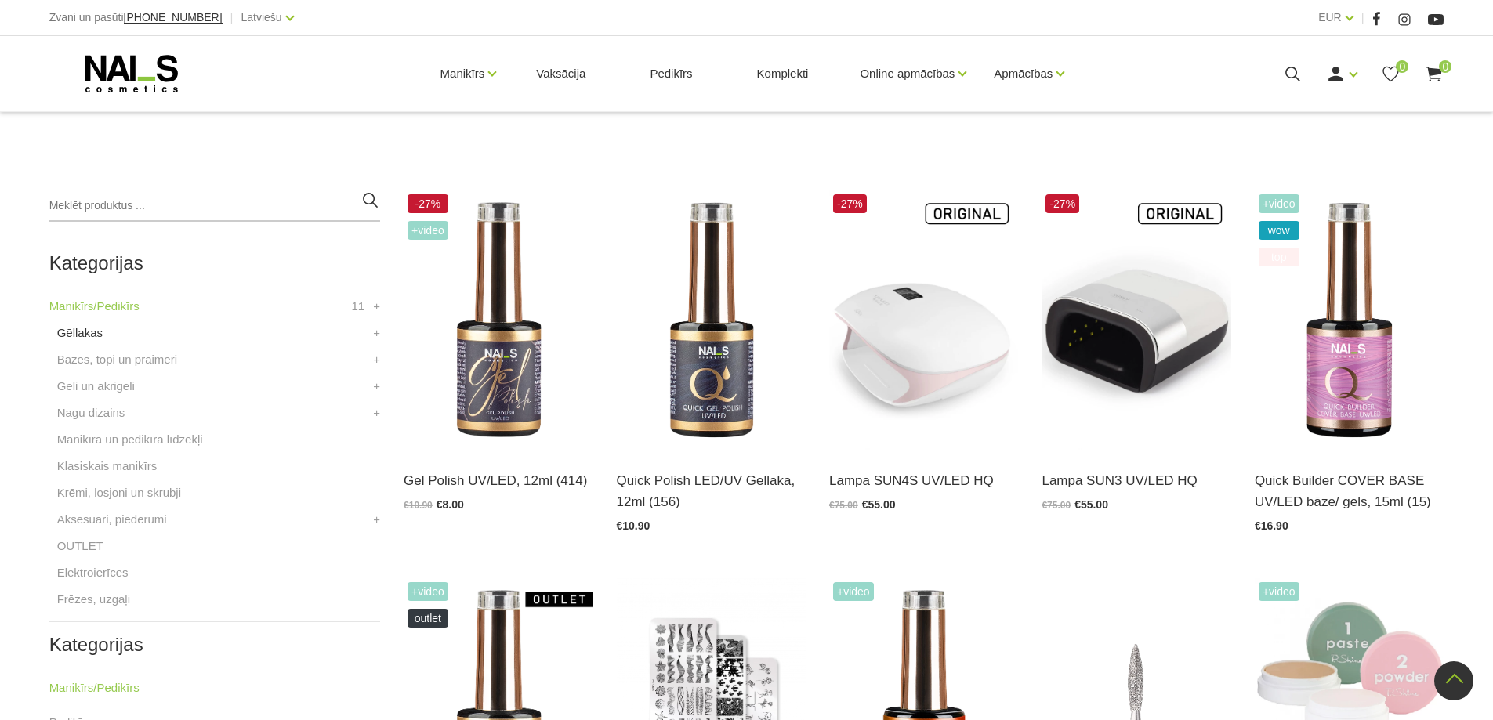
click at [82, 333] on link "Gēllakas" at bounding box center [79, 333] width 45 height 19
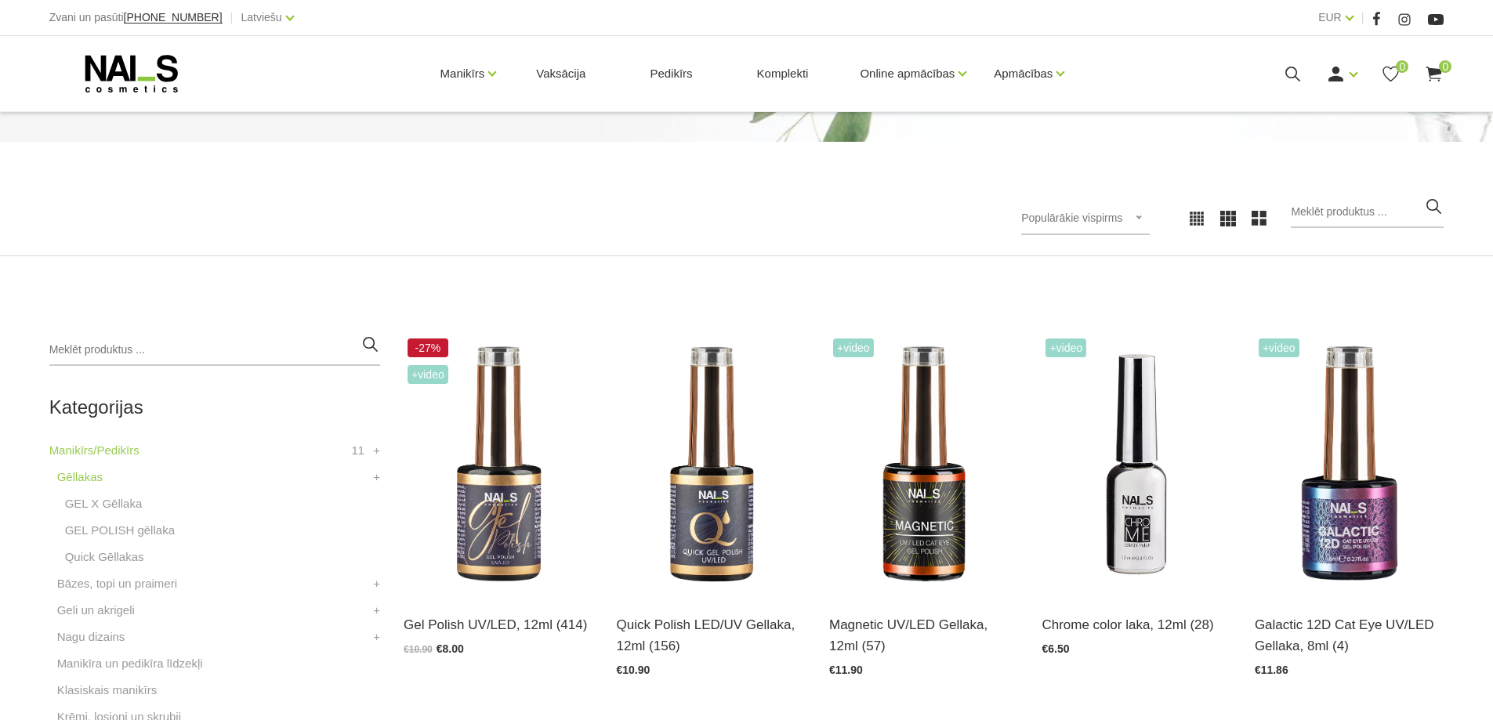
scroll to position [314, 0]
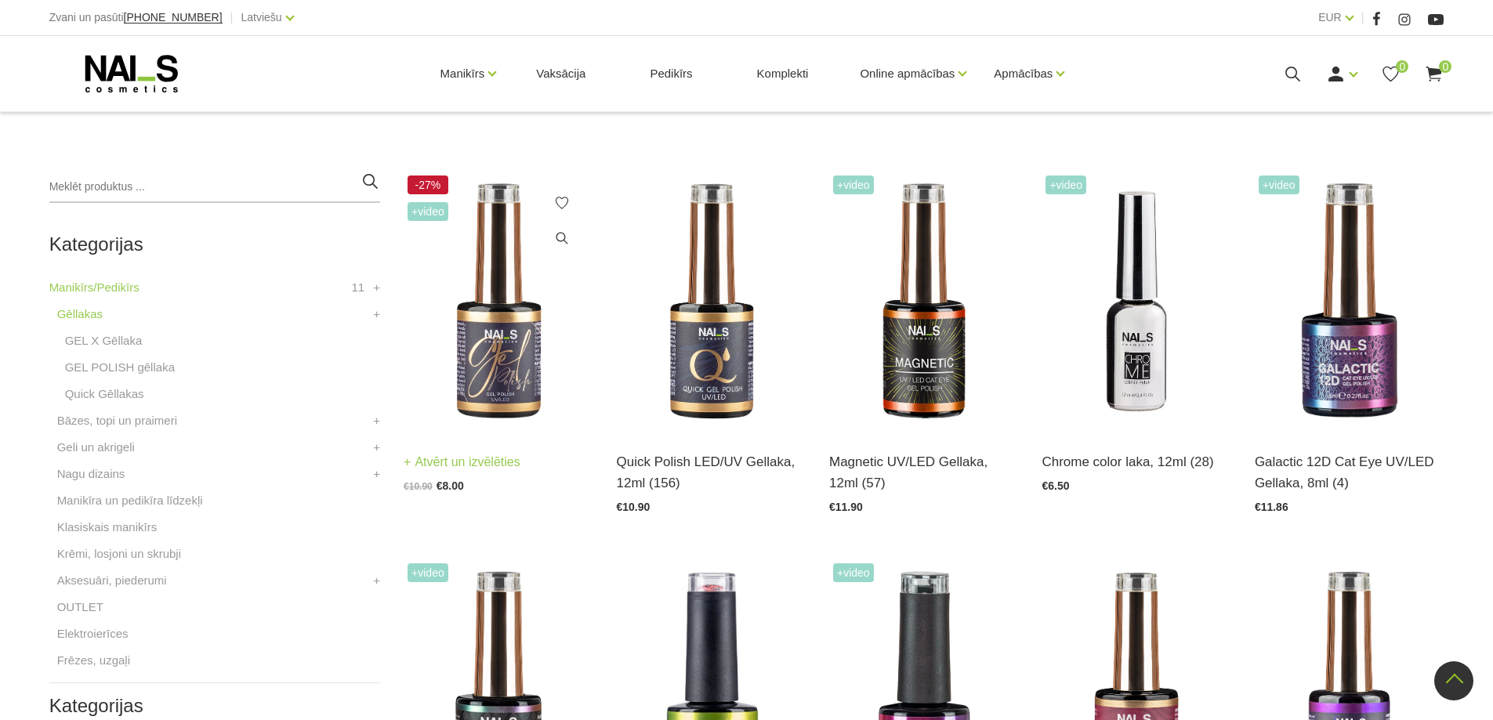
click at [508, 462] on link "Atvērt un izvēlēties" at bounding box center [462, 462] width 117 height 22
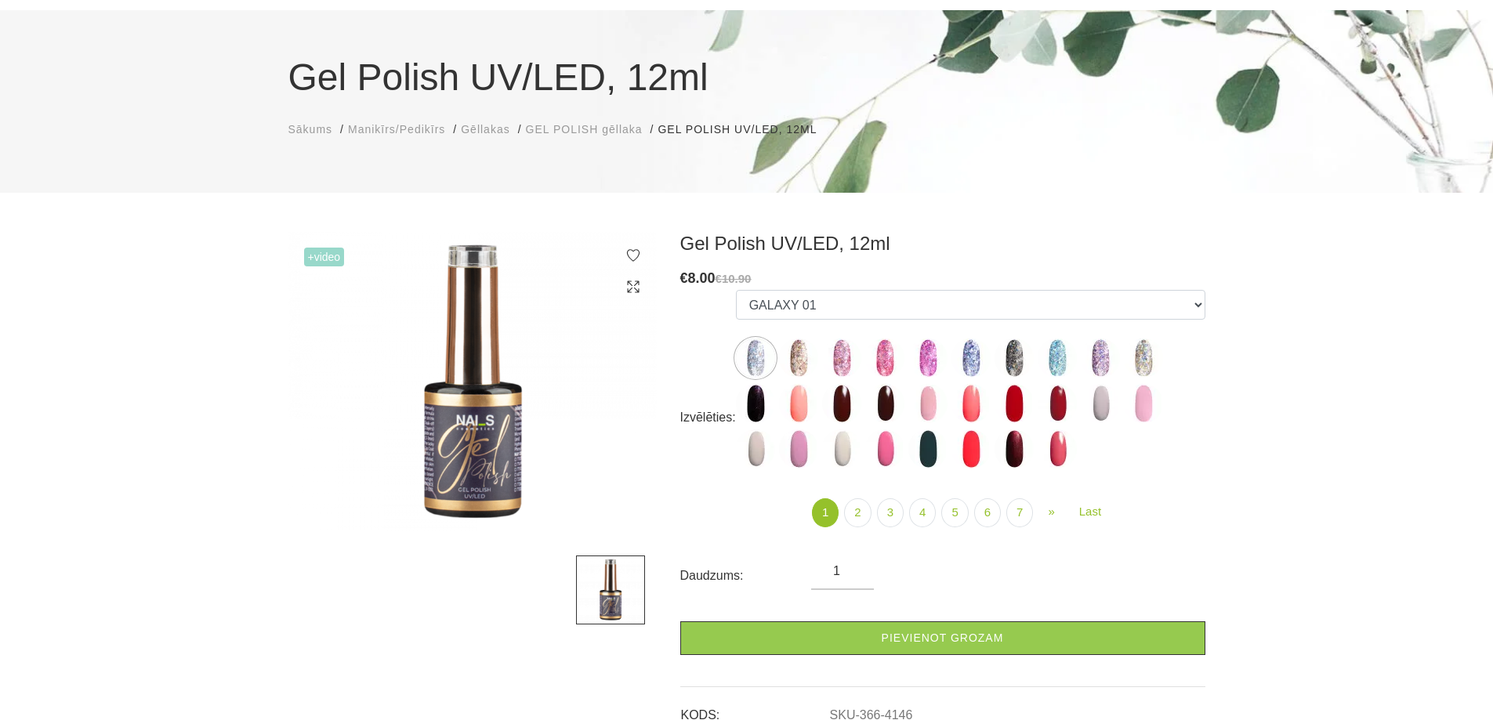
scroll to position [235, 0]
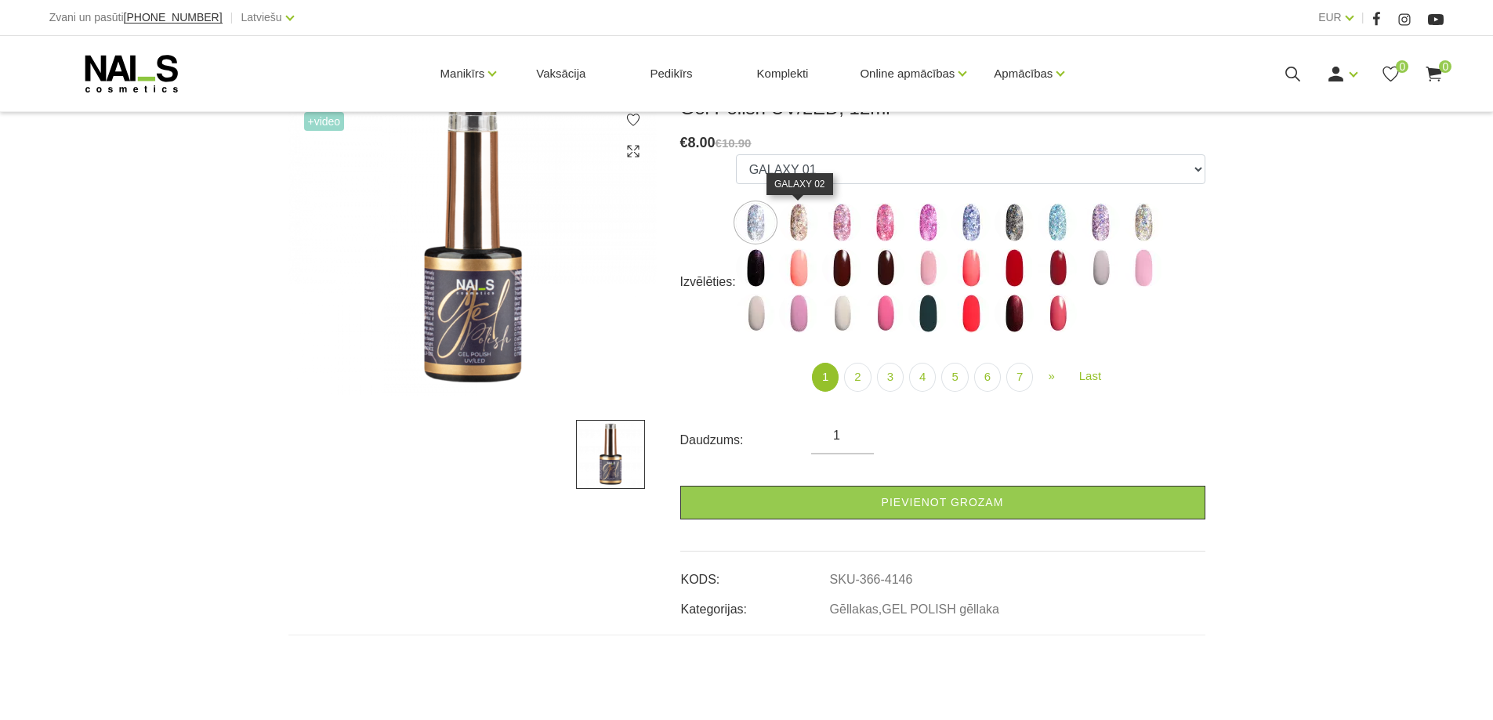
click at [798, 224] on img at bounding box center [798, 222] width 39 height 39
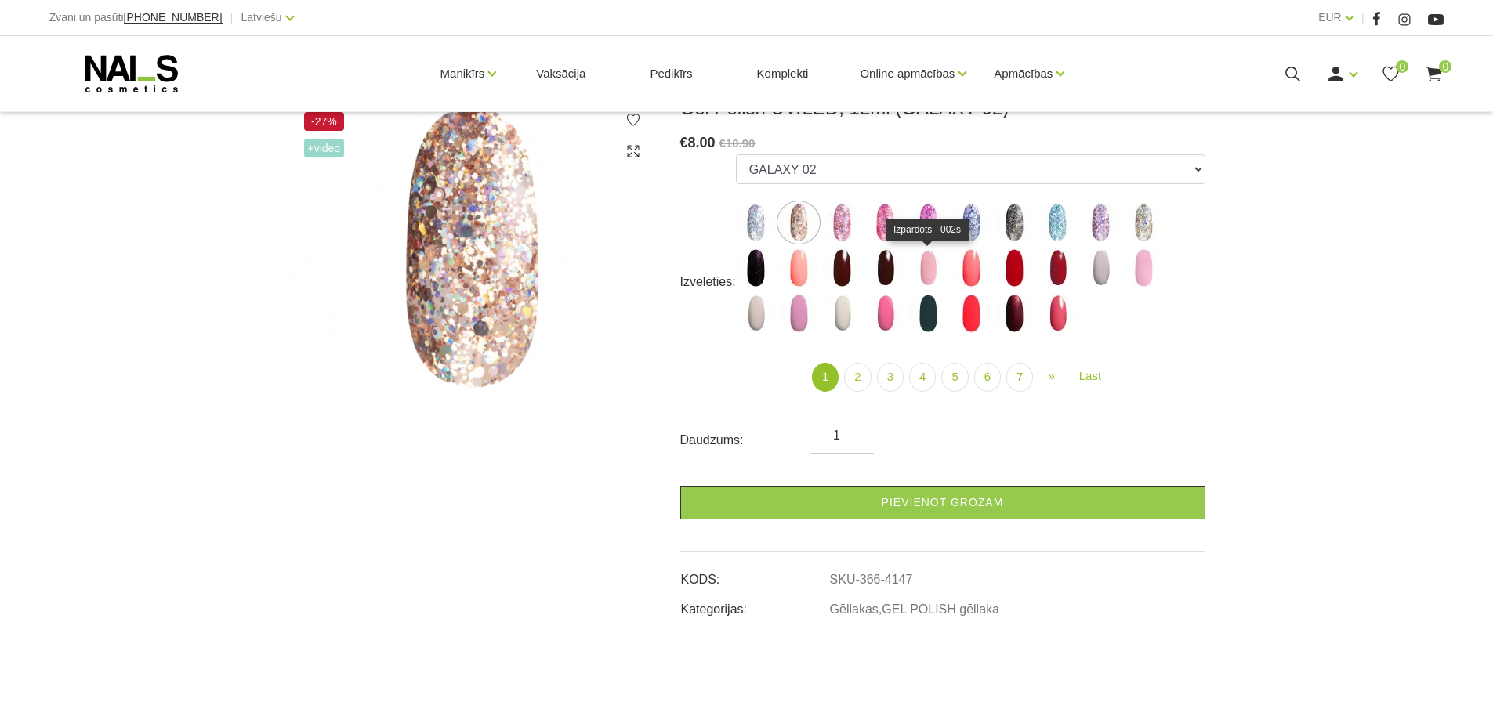
click at [938, 257] on img at bounding box center [927, 267] width 39 height 39
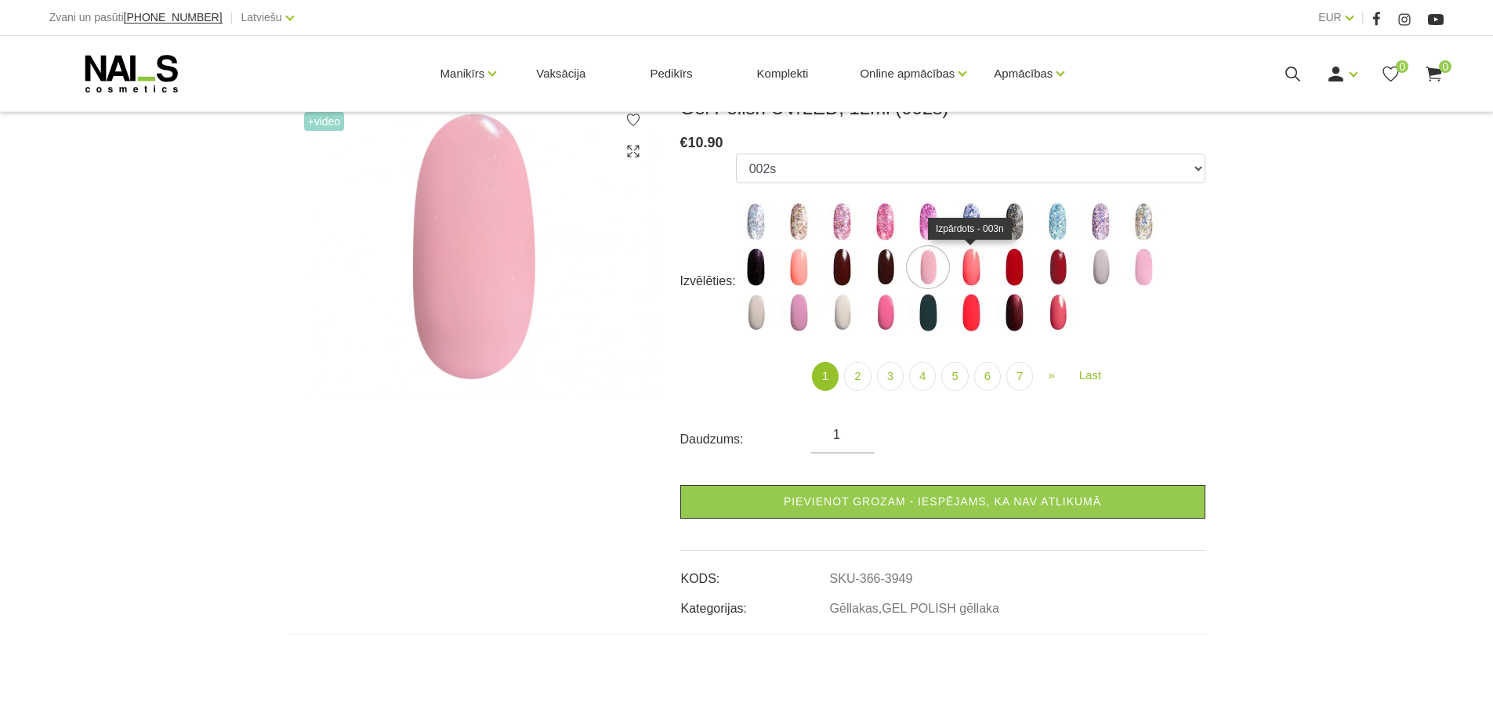
click at [970, 272] on img at bounding box center [971, 267] width 39 height 39
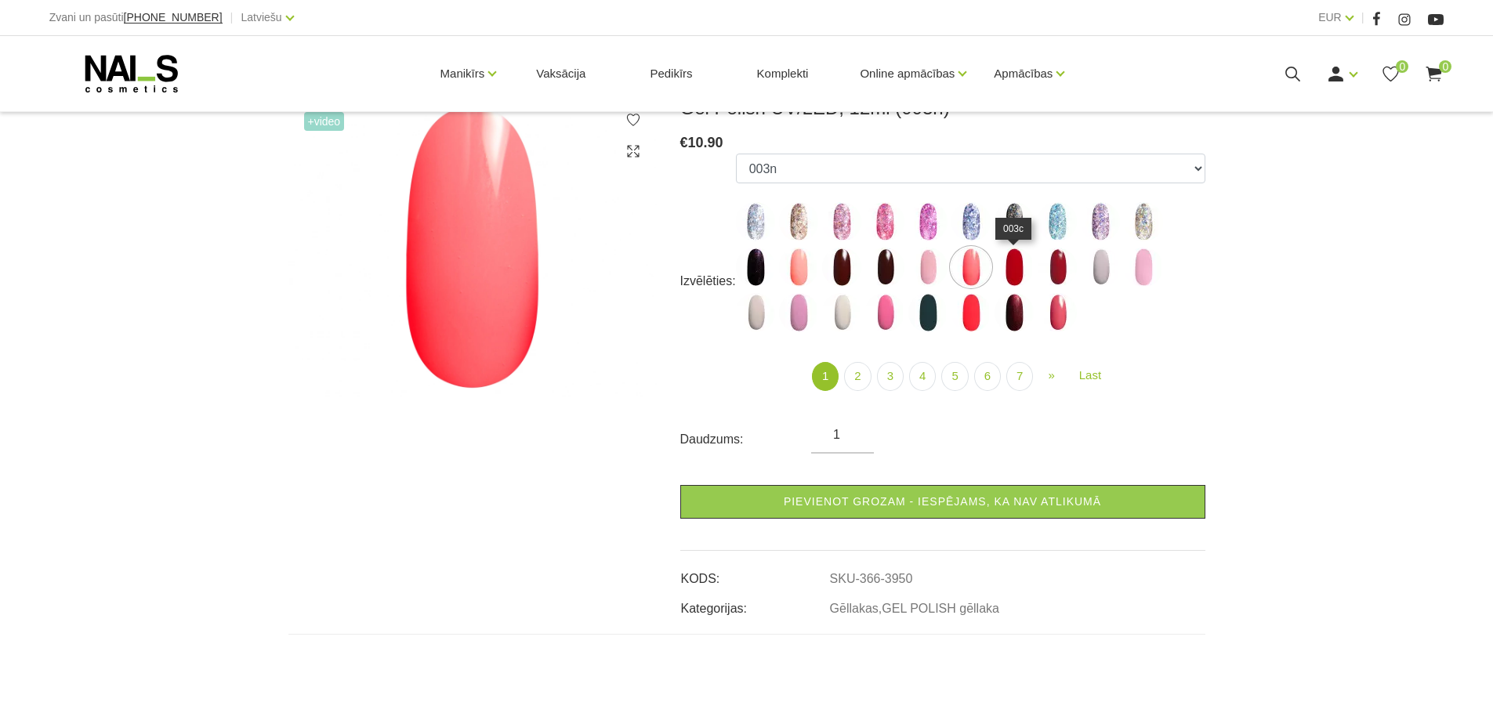
click at [1015, 270] on img at bounding box center [1014, 267] width 39 height 39
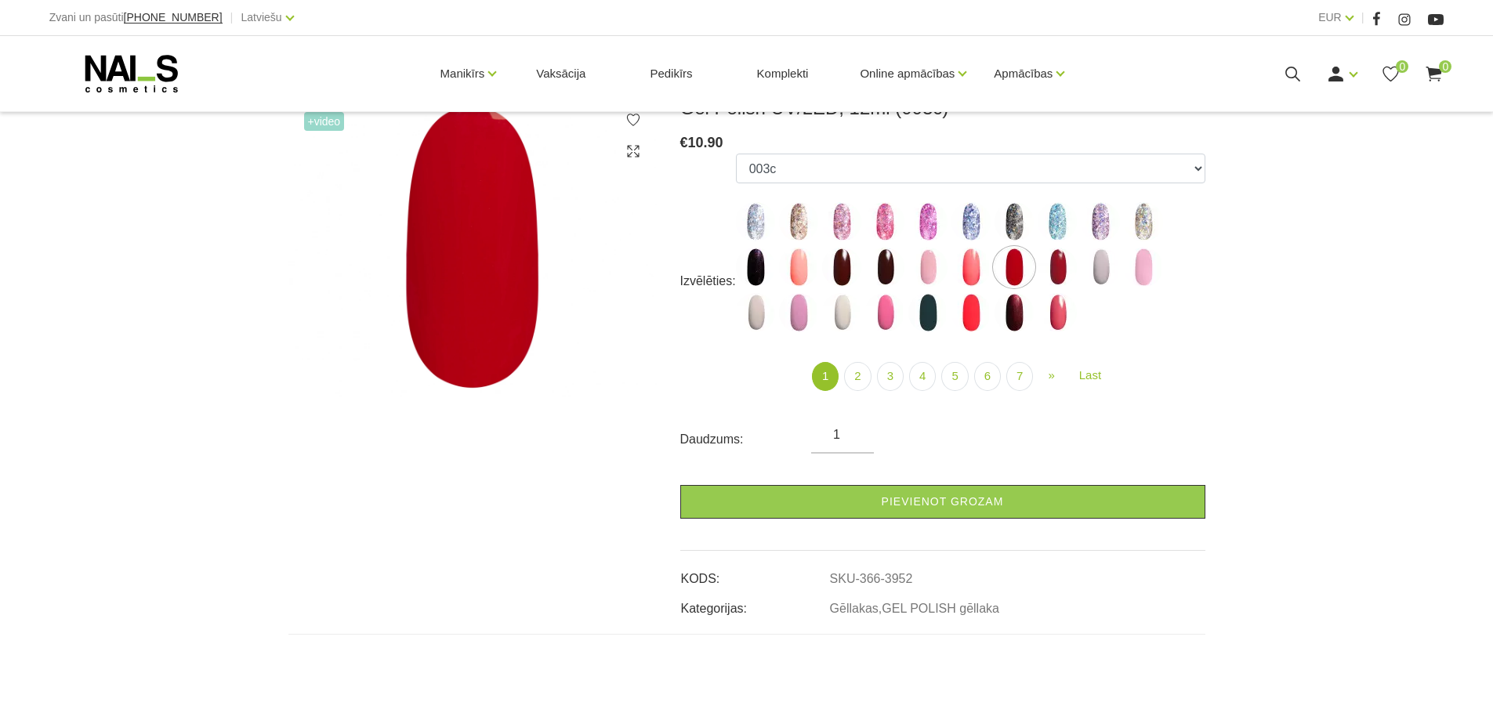
click at [1077, 266] on ul "GALAXY 01 GALAXY 02 GALAXY 03 GALAXY 04 GALAXY 05 GALAXY 07 GALAXY 17 GALAXY 21…" at bounding box center [971, 246] width 470 height 185
click at [1149, 264] on img at bounding box center [1143, 267] width 39 height 39
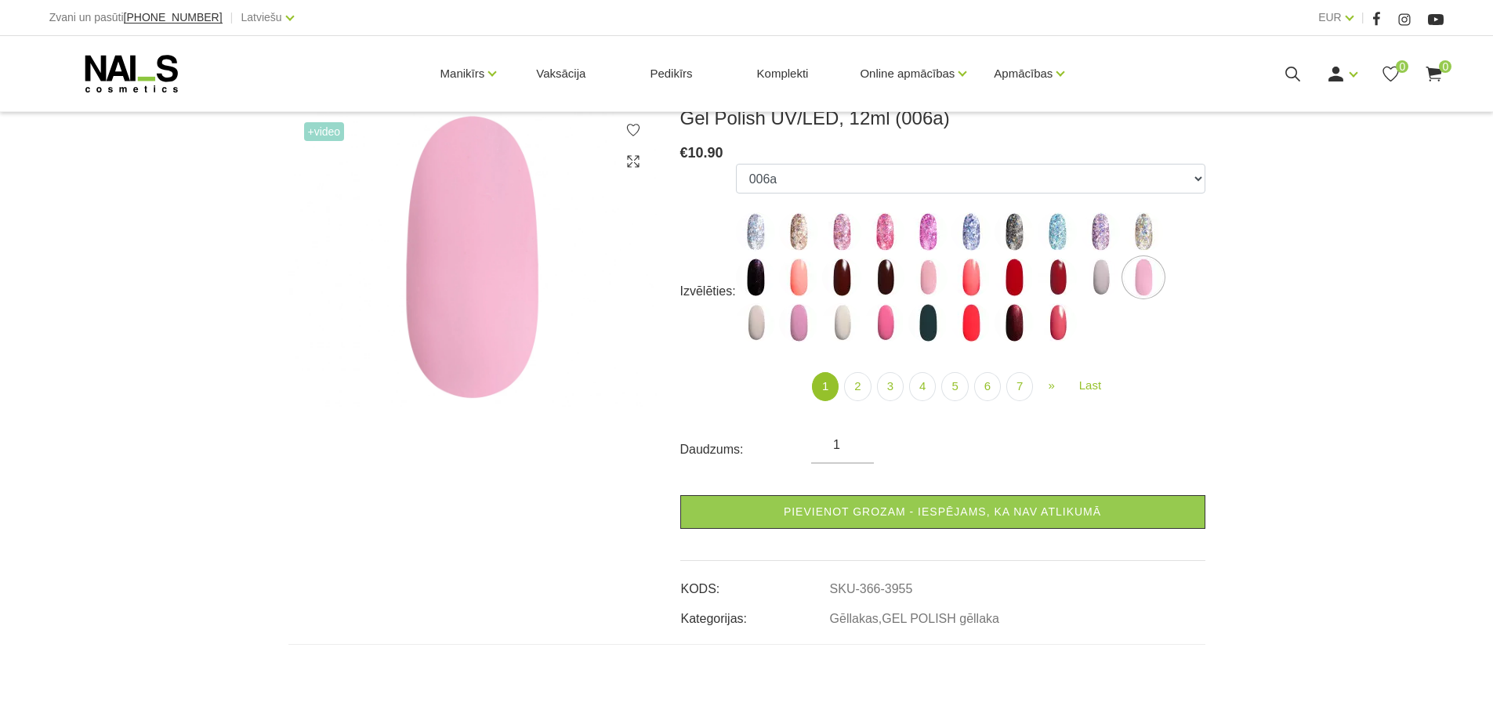
scroll to position [157, 0]
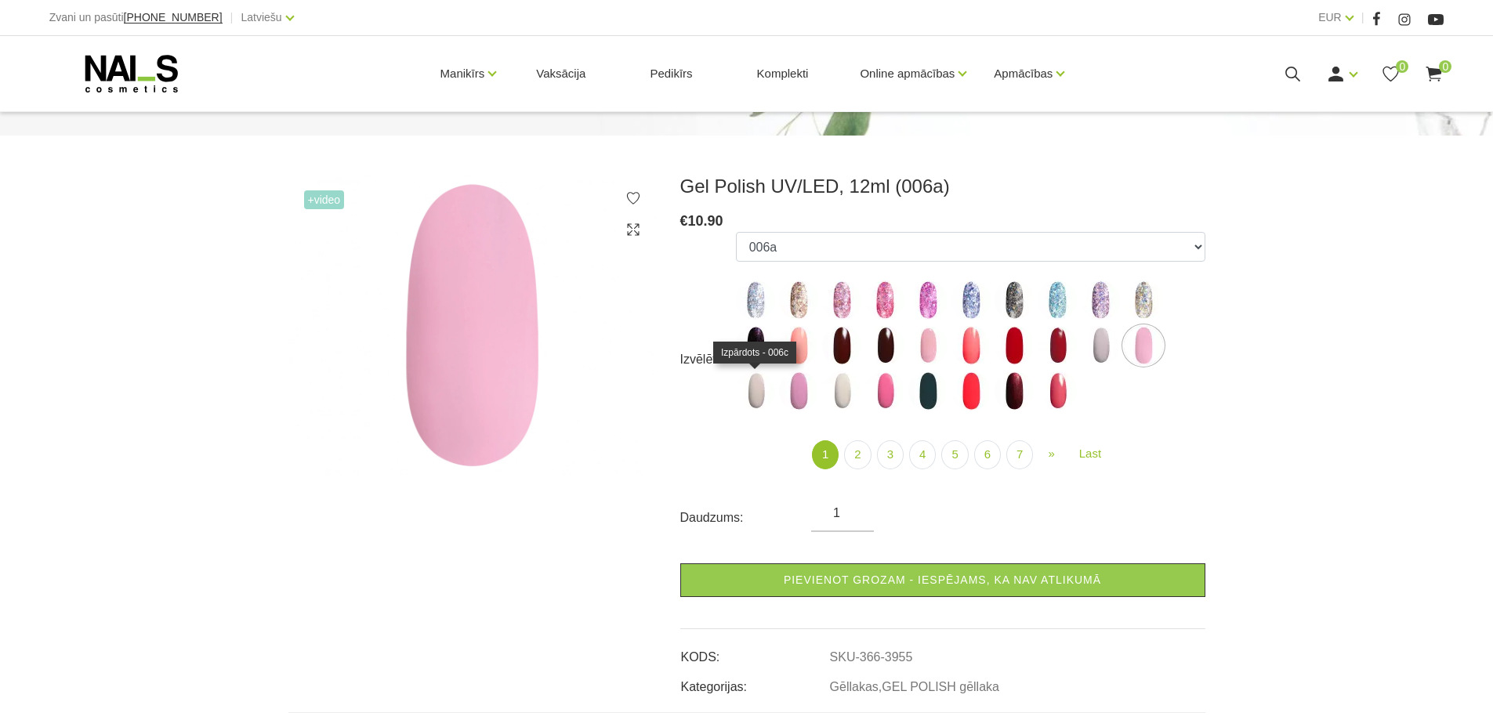
click at [758, 393] on img at bounding box center [755, 391] width 39 height 39
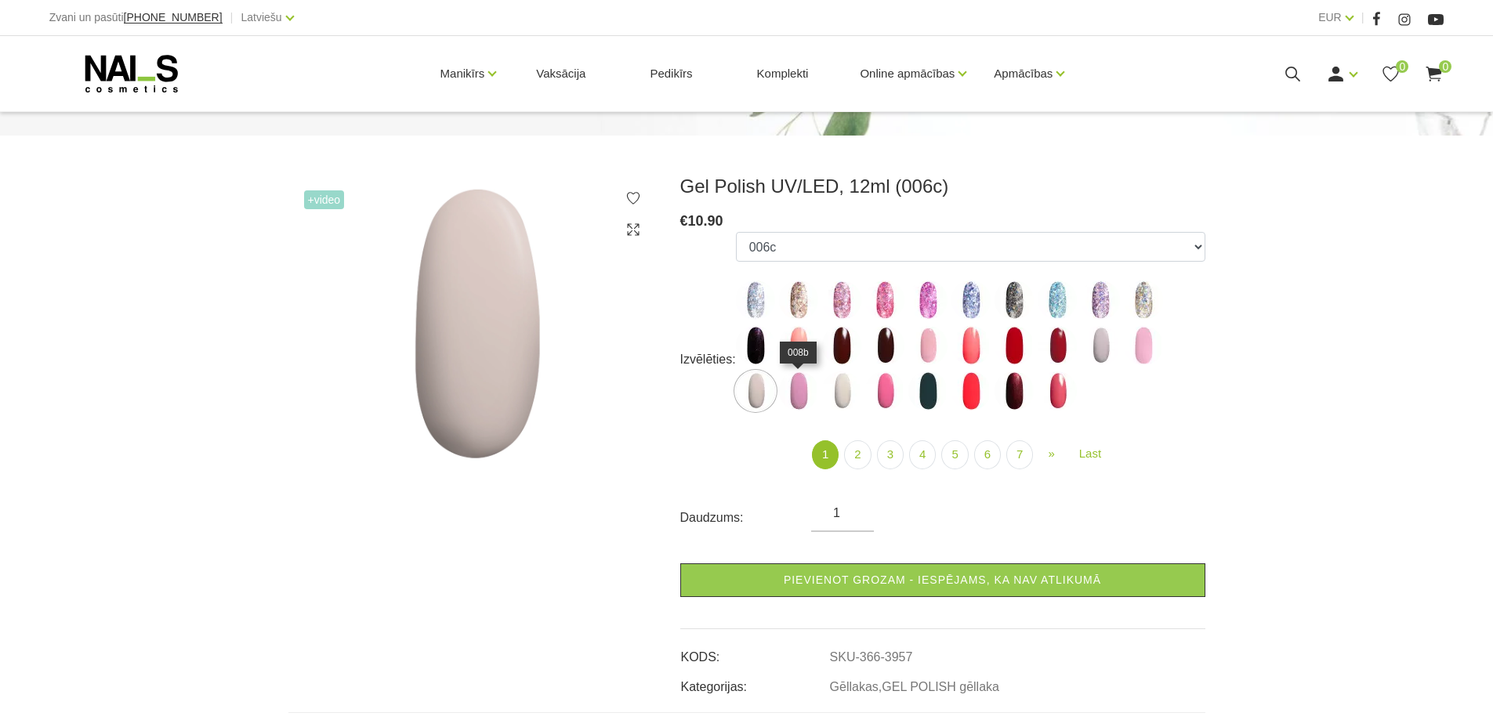
click at [800, 393] on img at bounding box center [798, 391] width 39 height 39
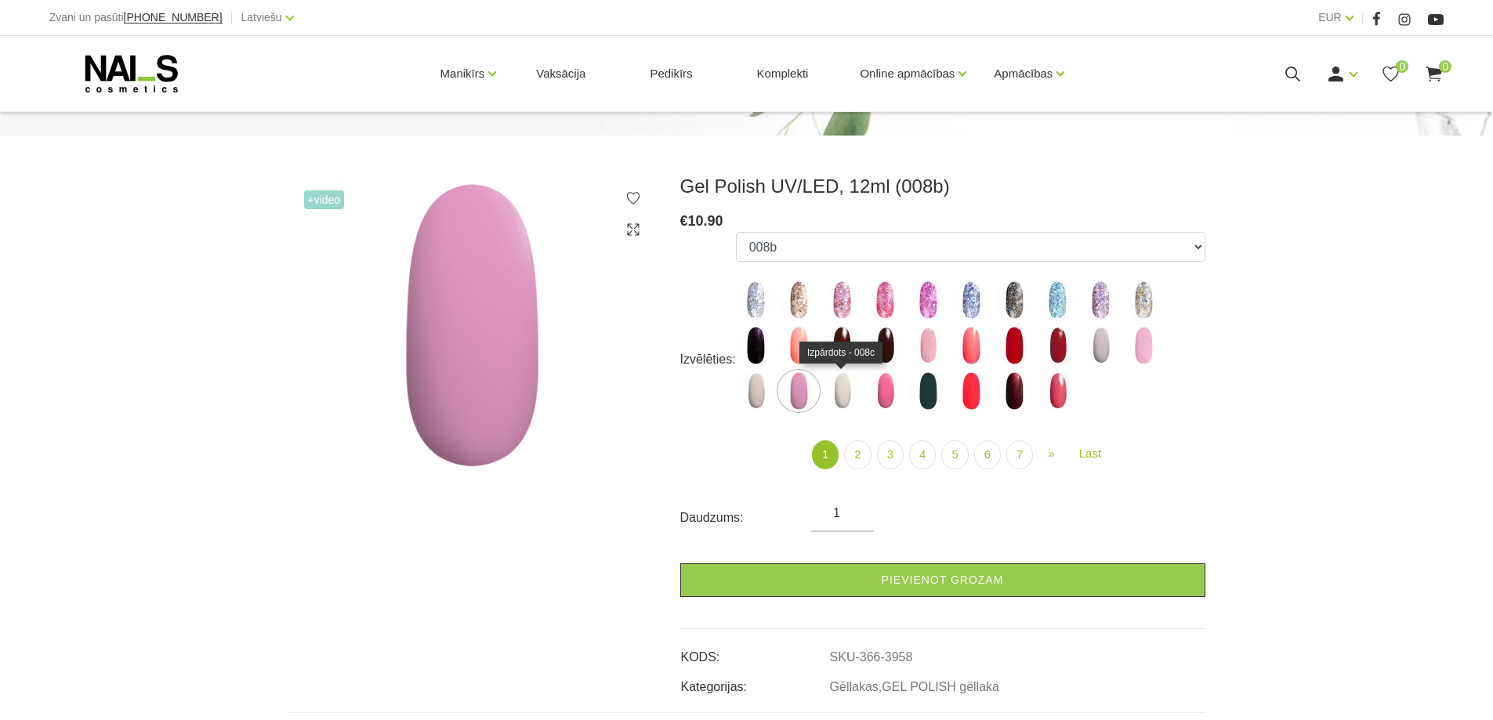
click at [847, 396] on img at bounding box center [841, 391] width 39 height 39
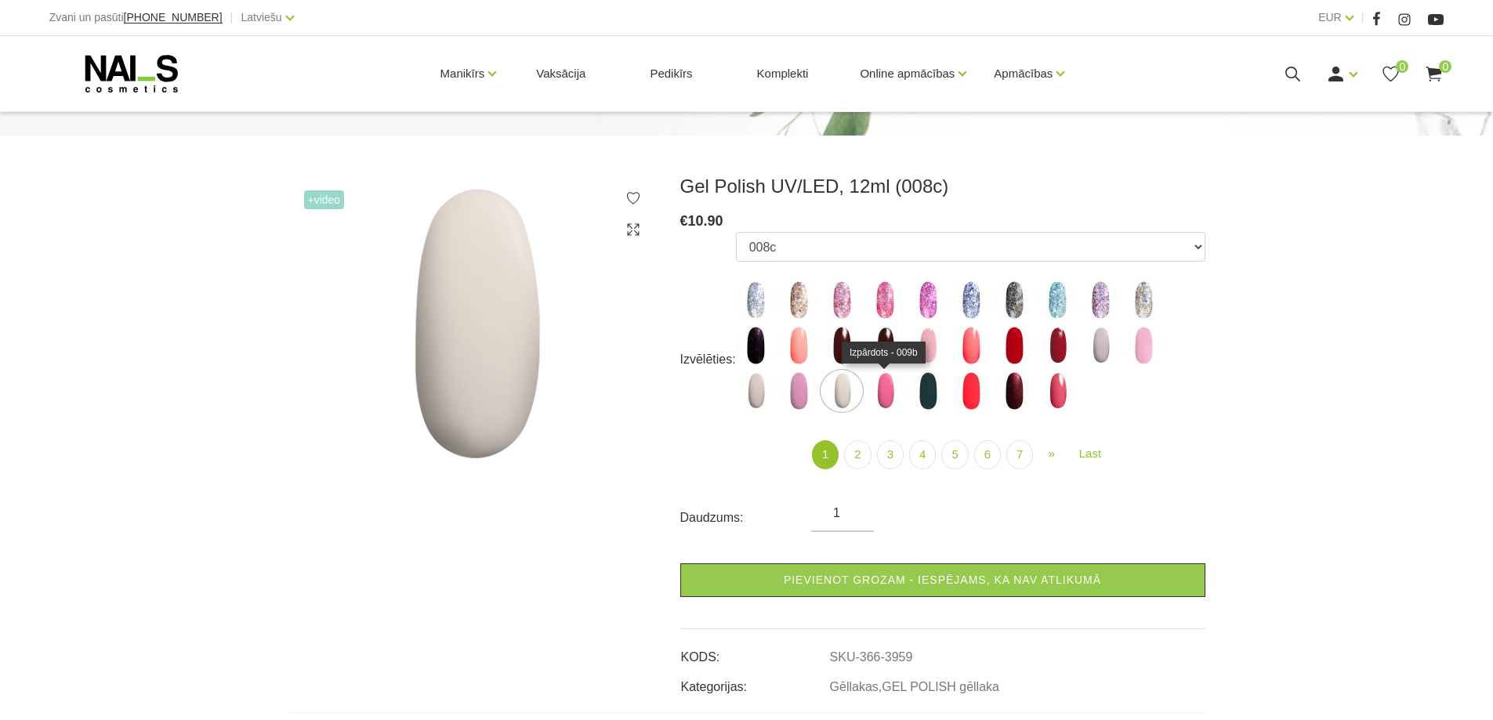
click at [882, 391] on img at bounding box center [884, 391] width 39 height 39
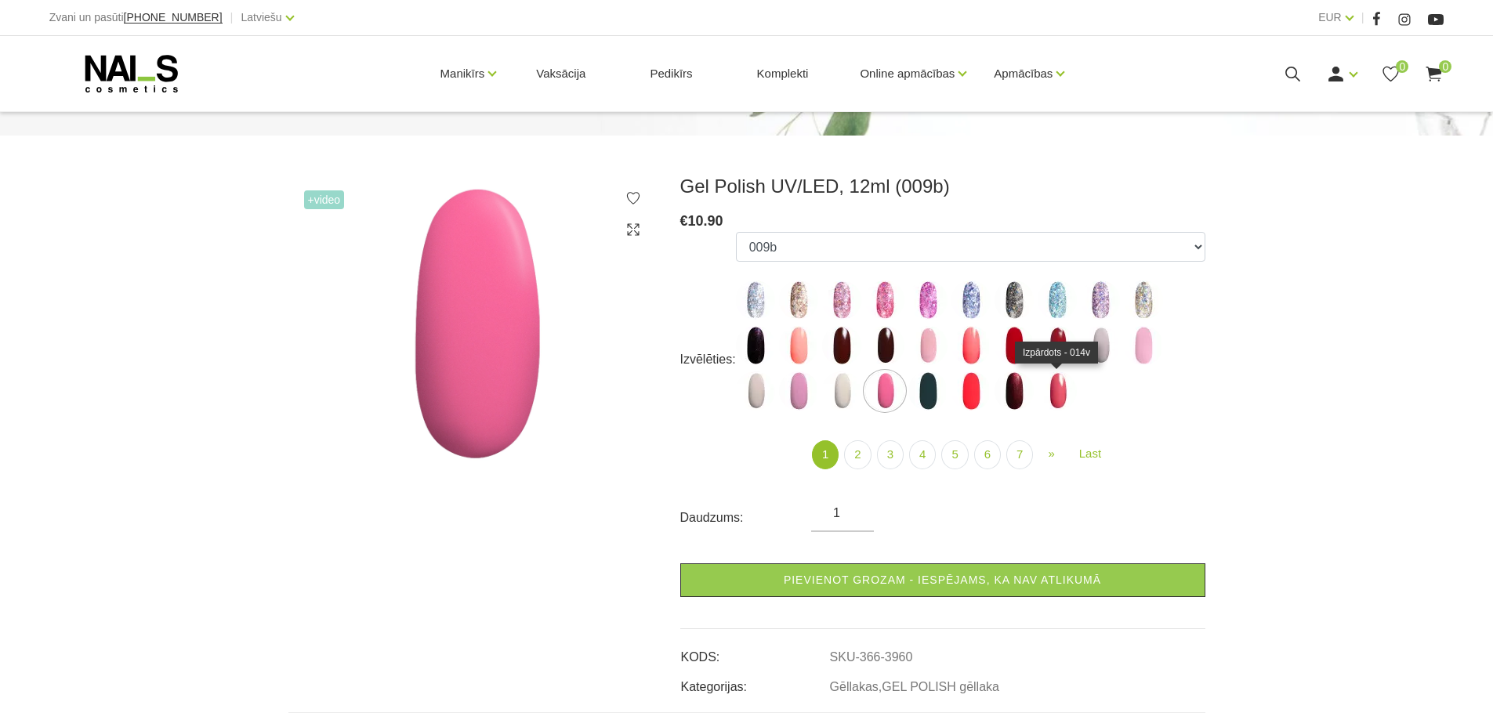
click at [1066, 389] on img at bounding box center [1057, 391] width 39 height 39
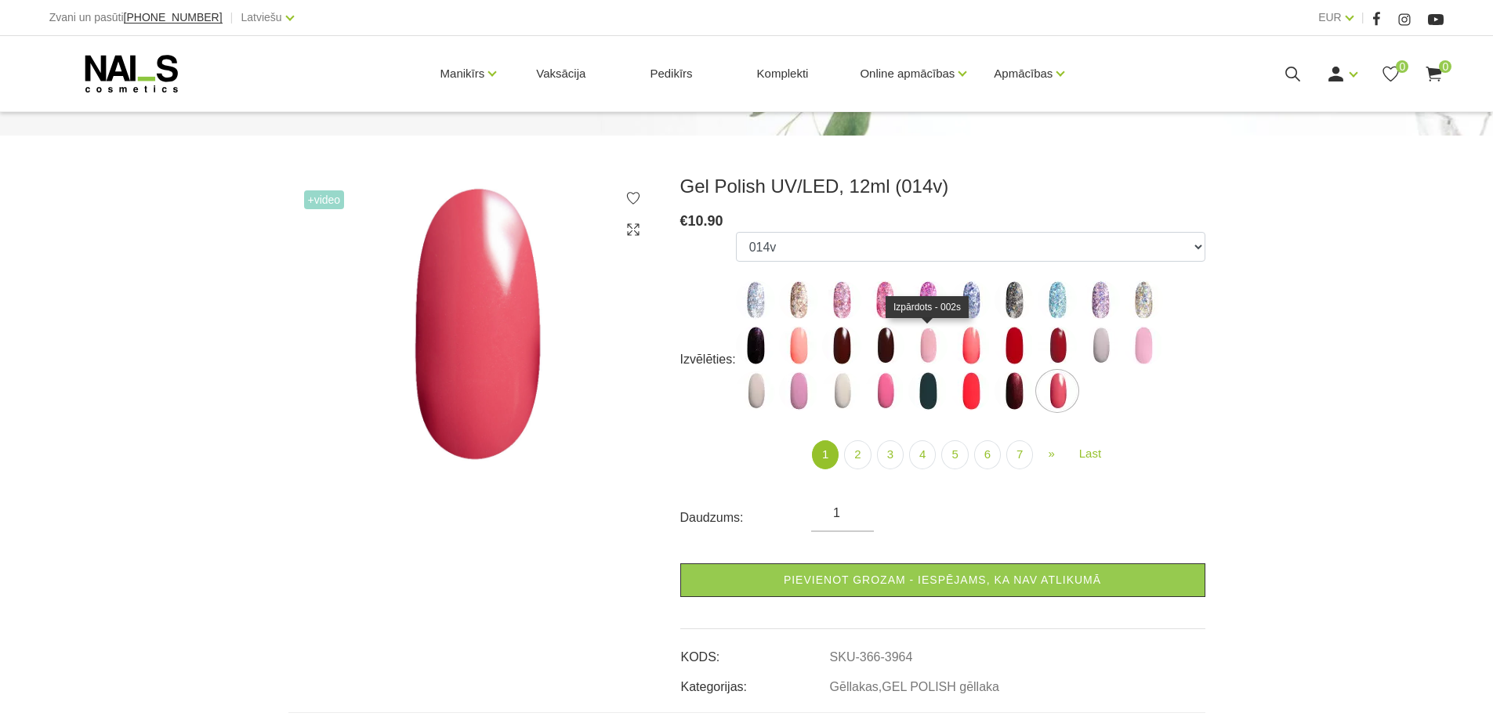
click at [928, 346] on img at bounding box center [927, 345] width 39 height 39
select select "3949"
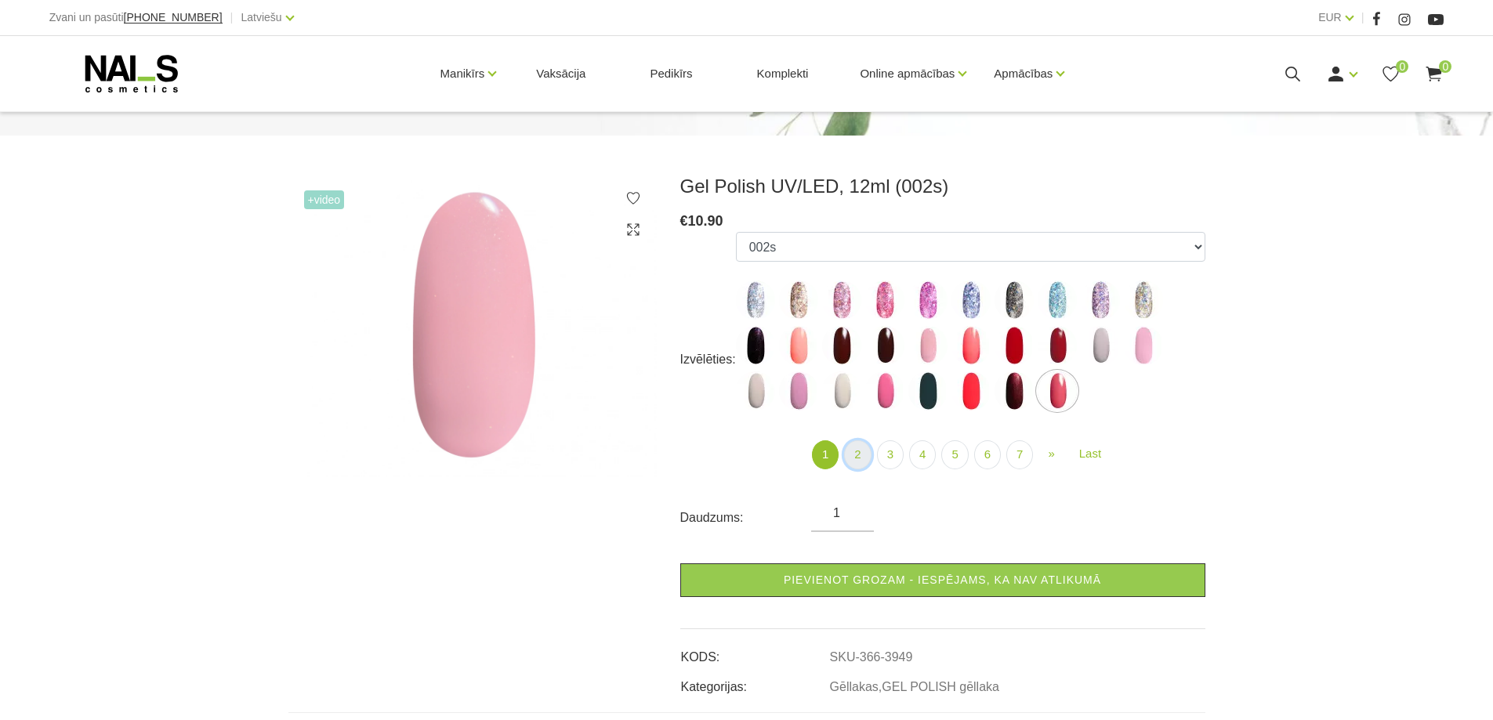
click at [862, 455] on link "2" at bounding box center [857, 455] width 27 height 29
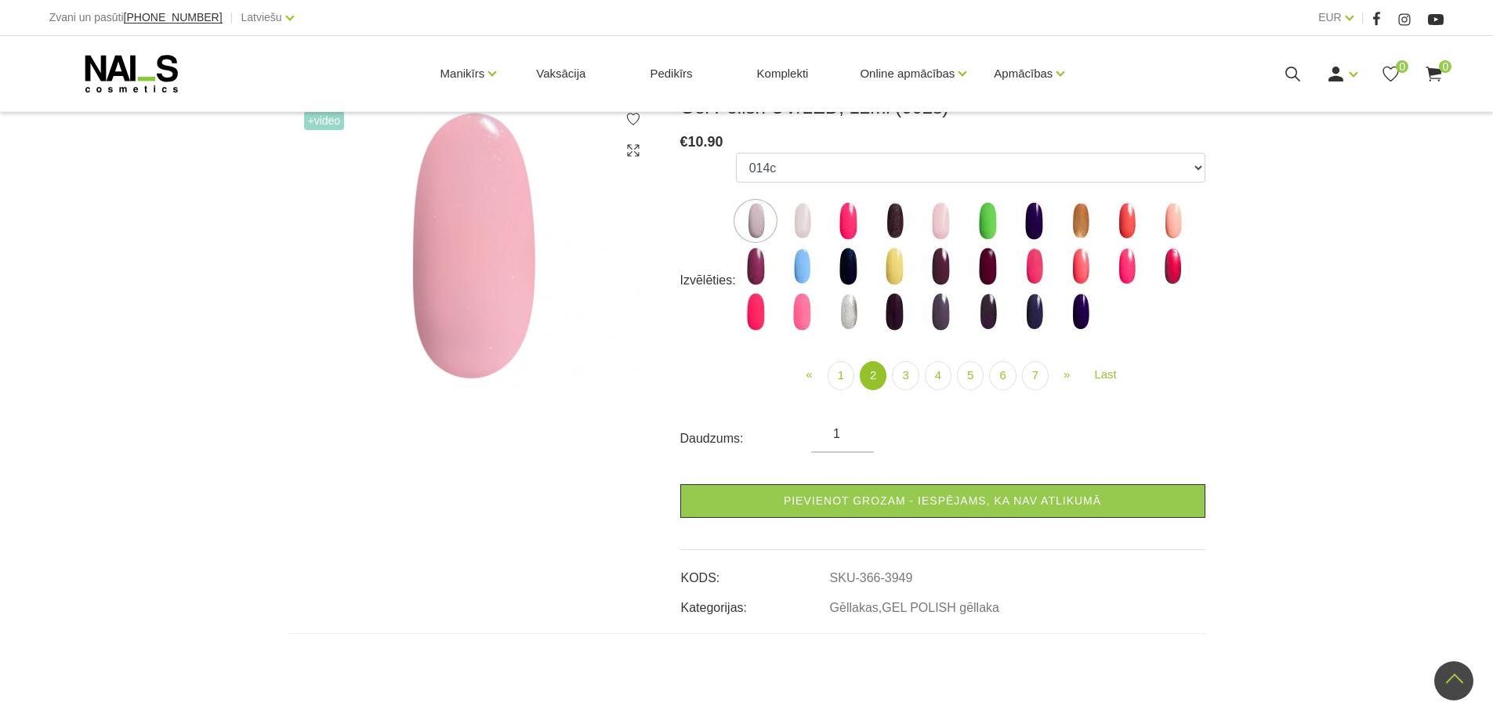
scroll to position [235, 0]
click at [914, 373] on link "3" at bounding box center [905, 376] width 27 height 29
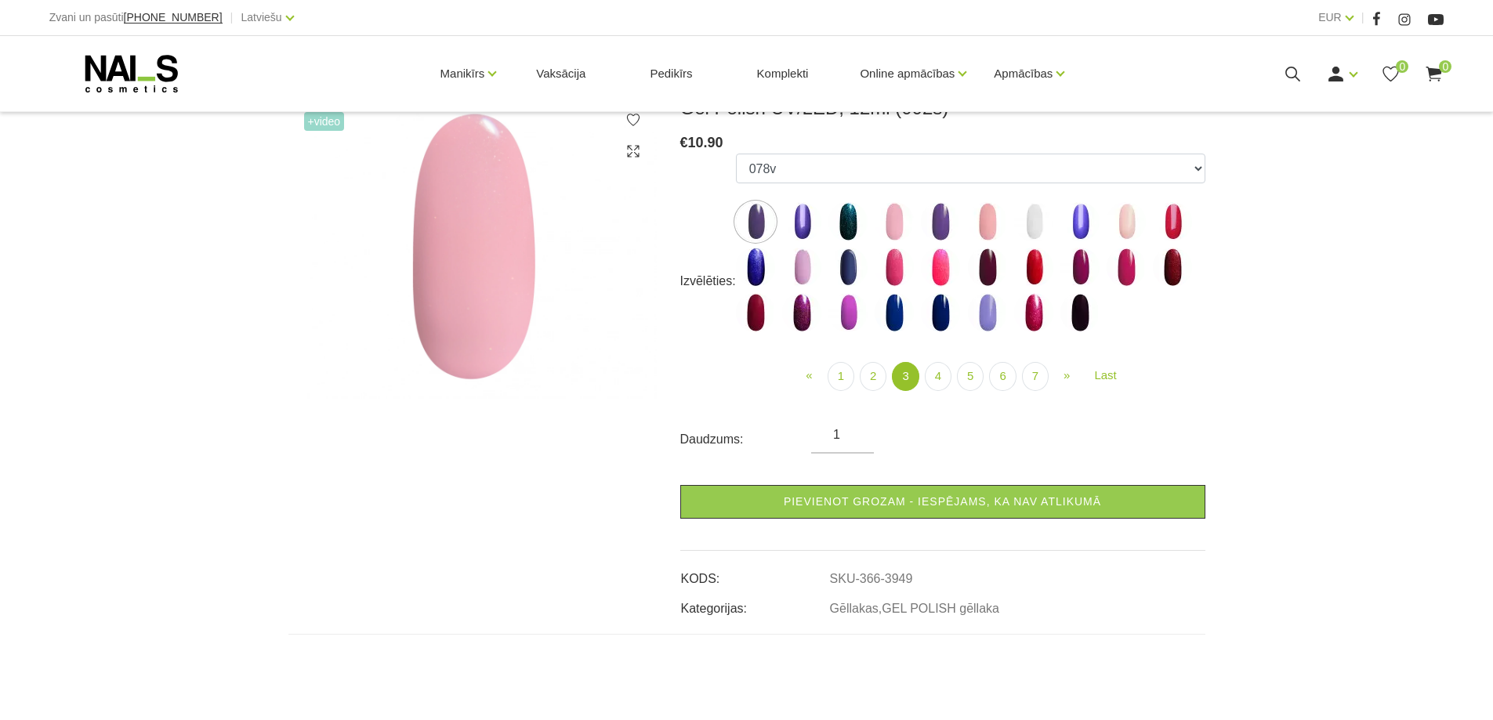
click at [899, 224] on img at bounding box center [894, 221] width 39 height 39
select select "4003"
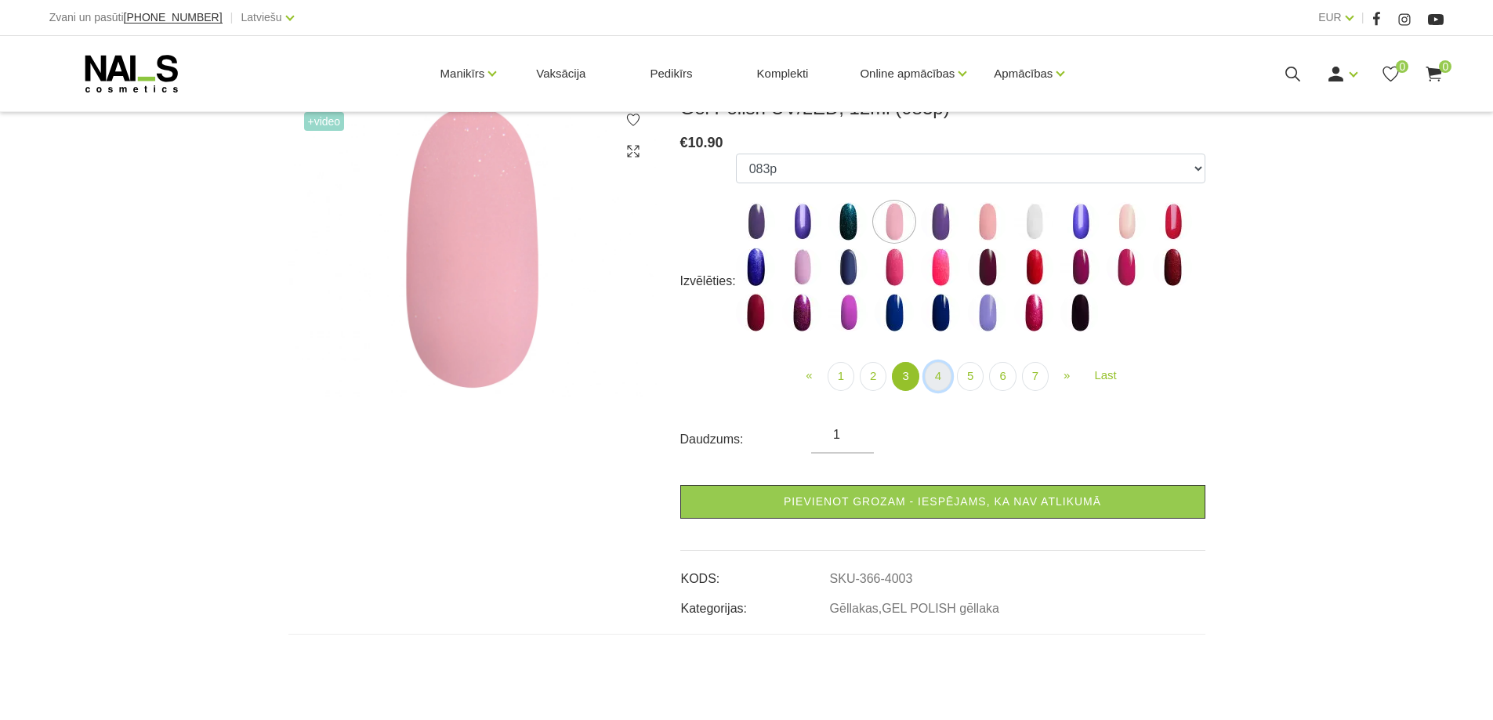
click at [937, 375] on link "4" at bounding box center [938, 376] width 27 height 29
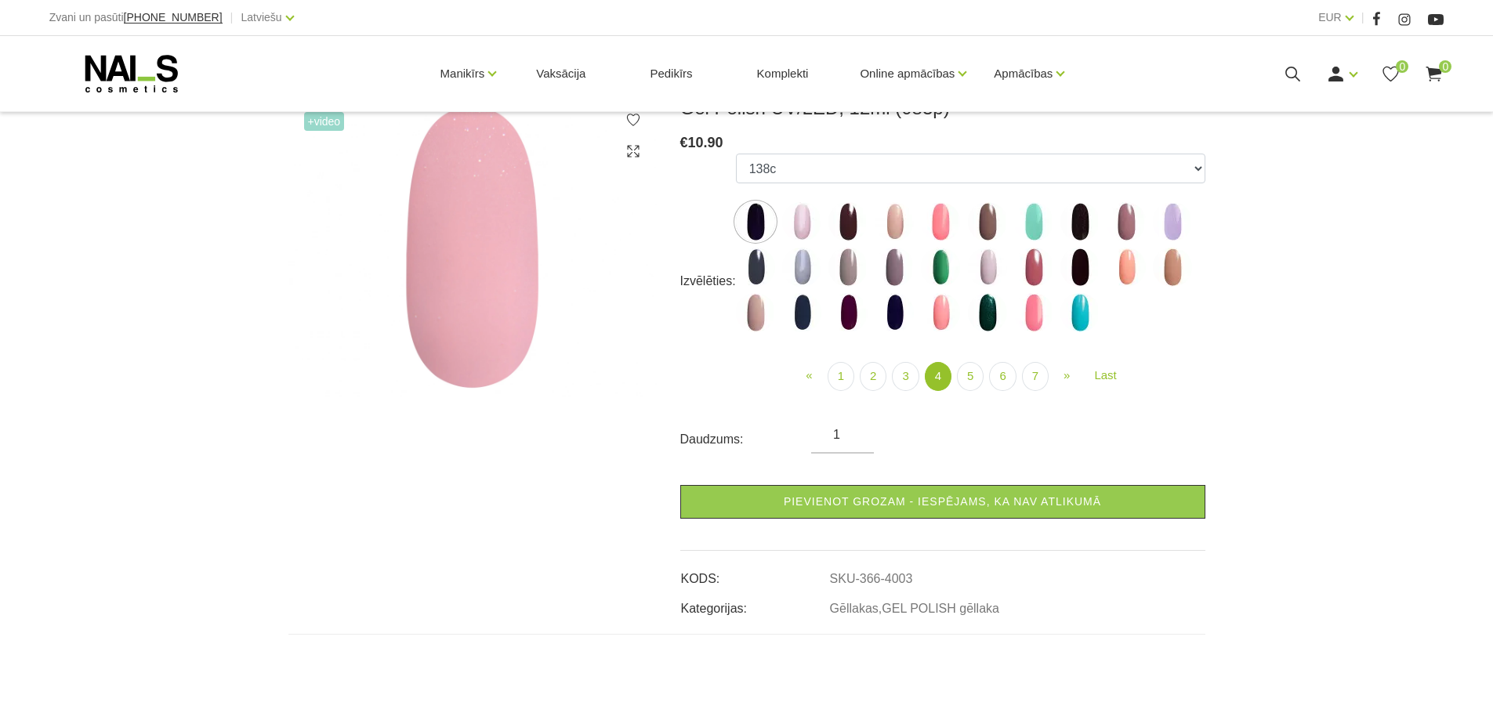
click at [989, 266] on img at bounding box center [987, 267] width 39 height 39
select select "4061"
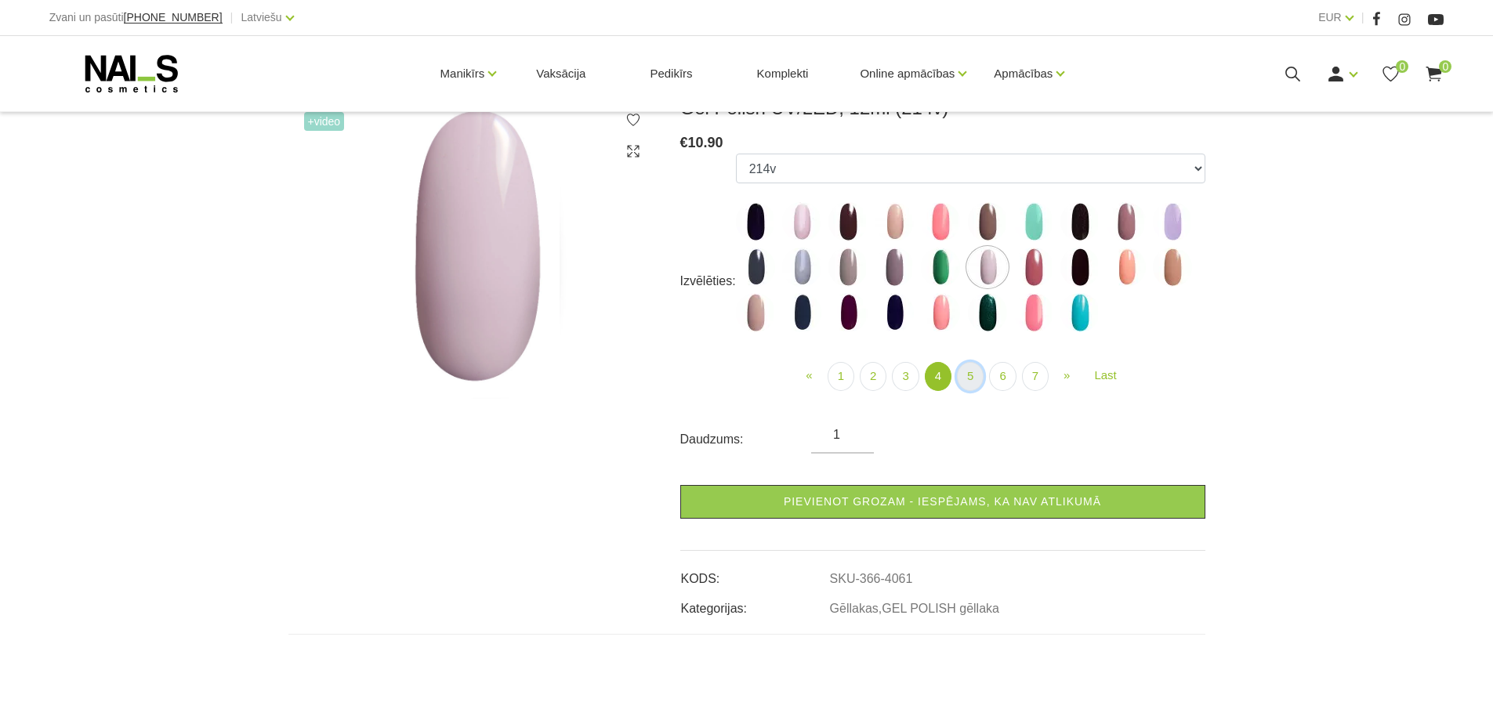
click at [977, 374] on link "5" at bounding box center [970, 376] width 27 height 29
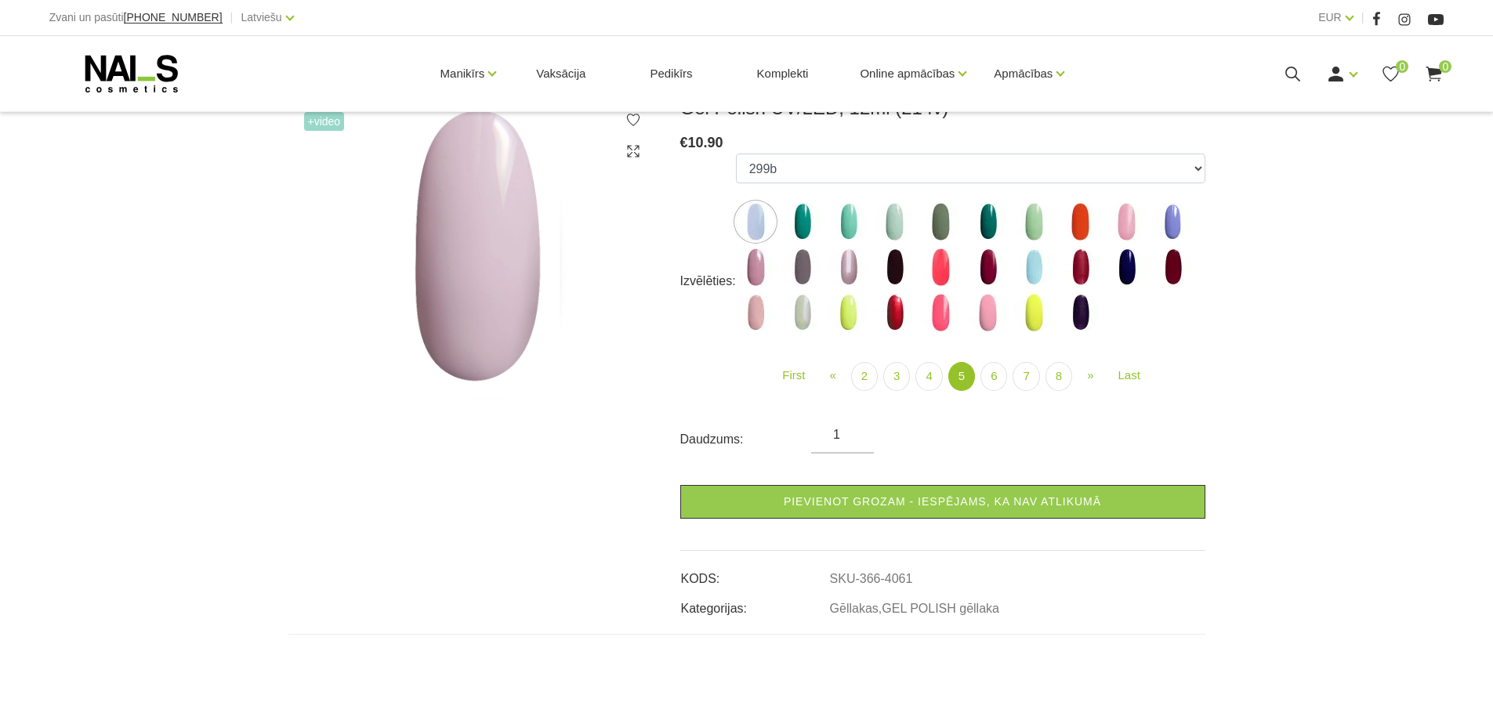
click at [1122, 227] on img at bounding box center [1126, 221] width 39 height 39
select select "4087"
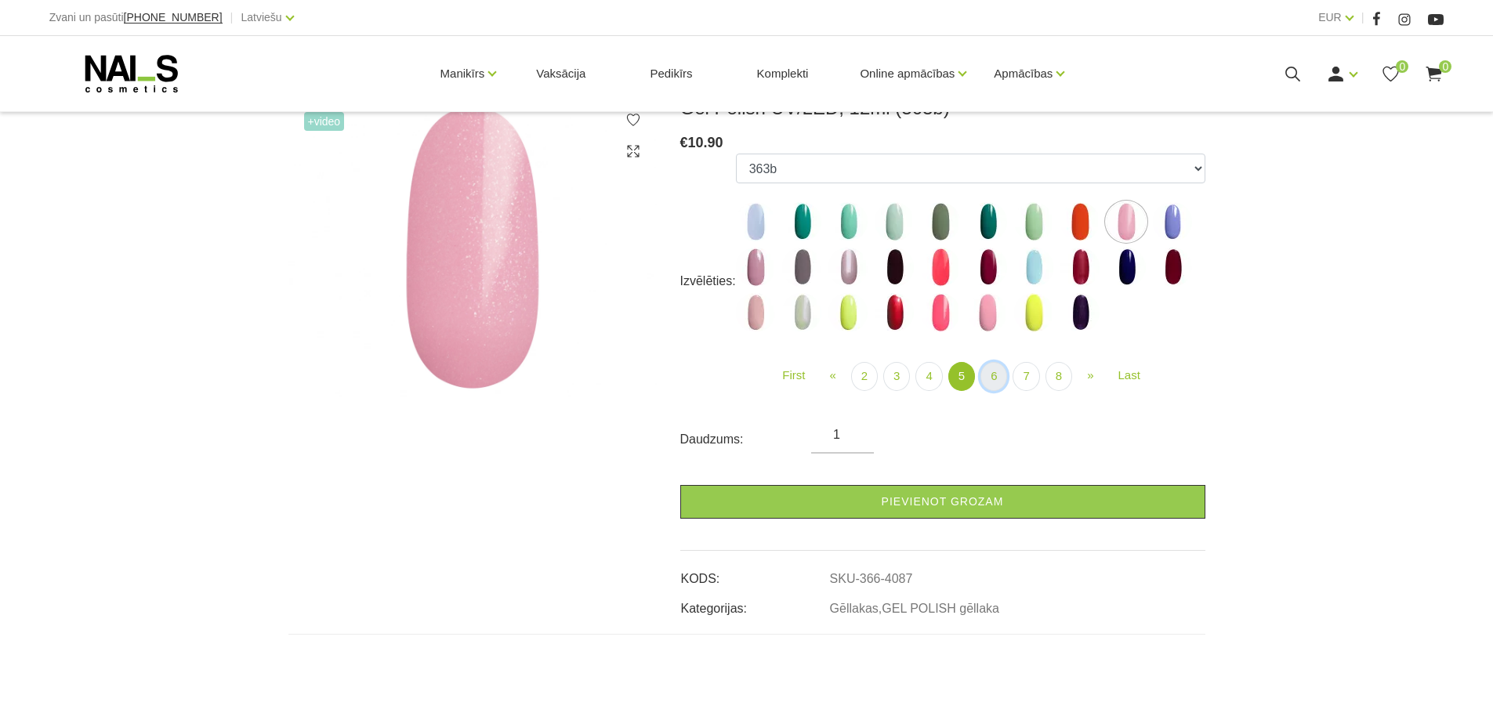
click at [995, 375] on link "6" at bounding box center [994, 376] width 27 height 29
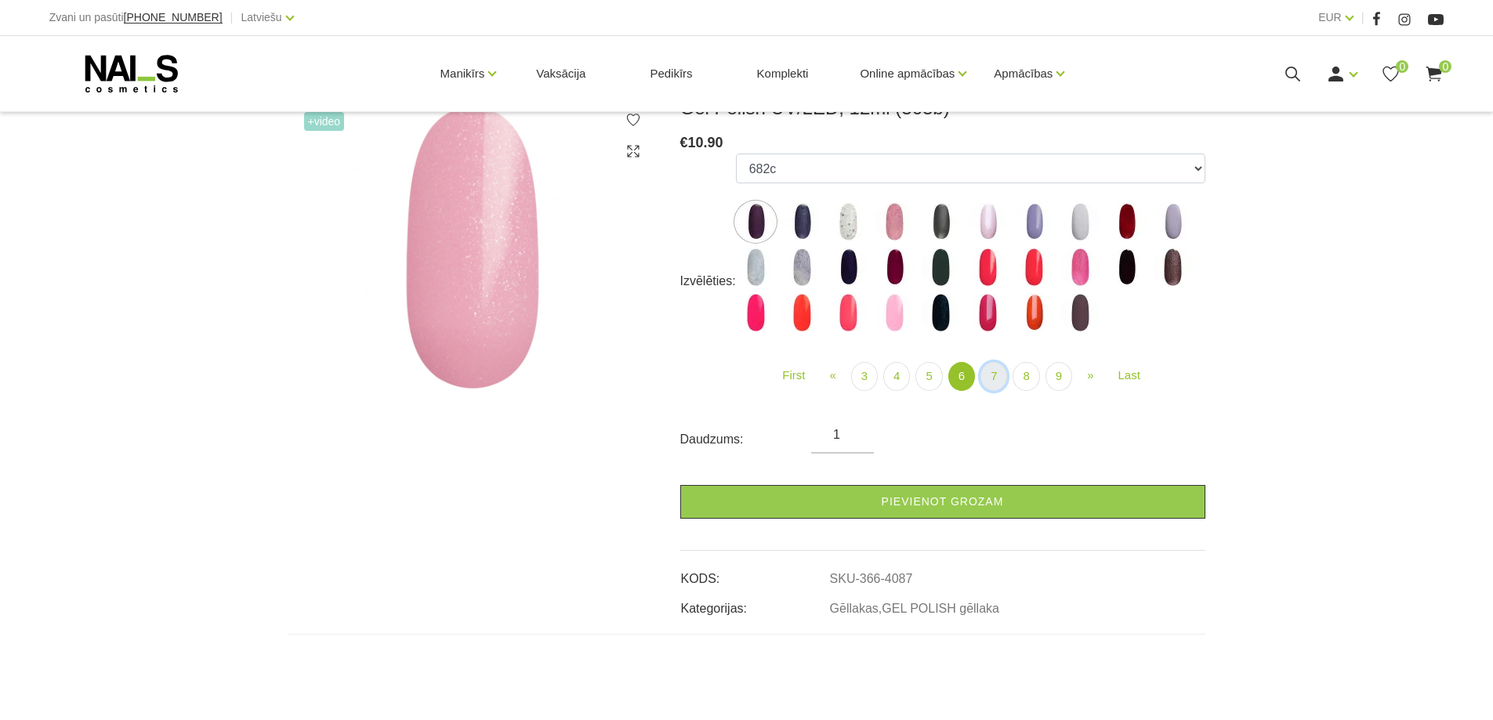
click at [993, 377] on link "7" at bounding box center [994, 376] width 27 height 29
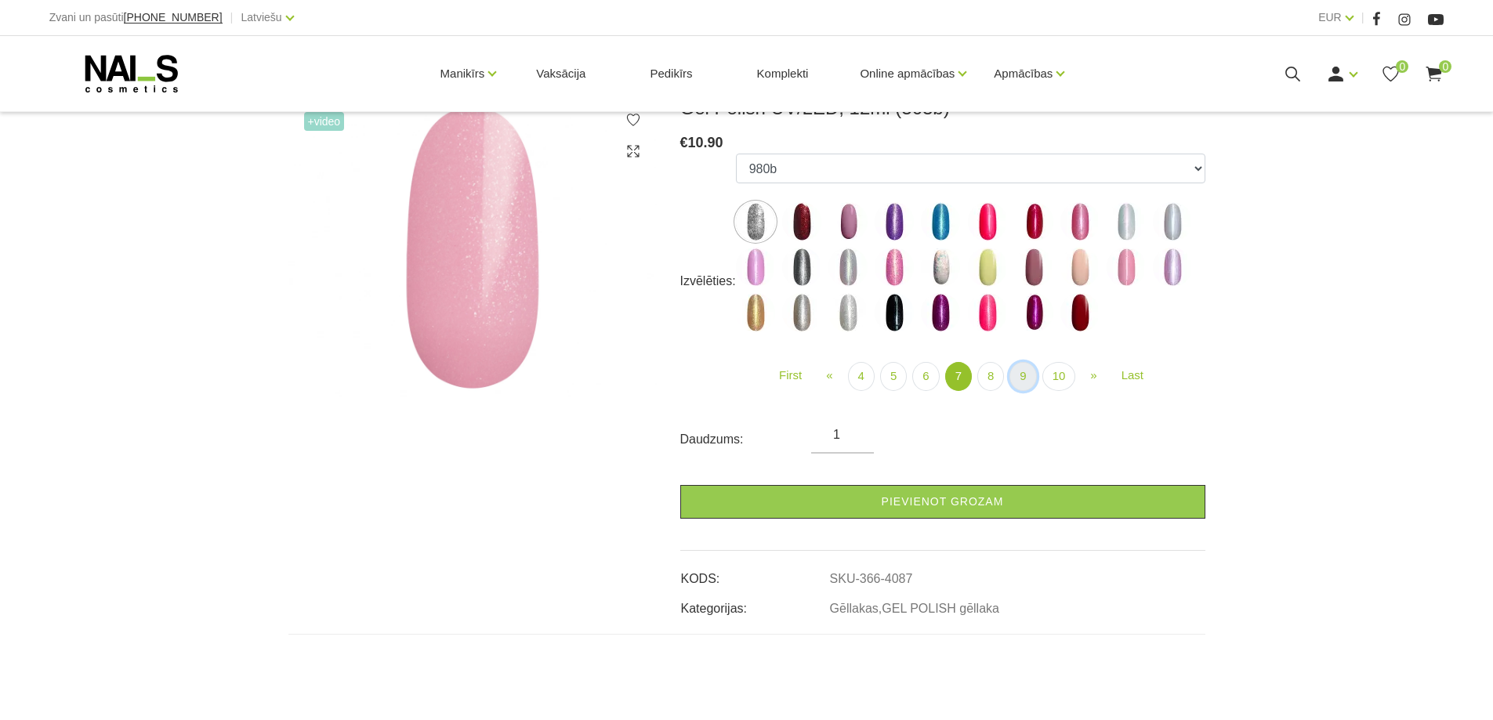
click at [1021, 375] on link "9" at bounding box center [1023, 376] width 27 height 29
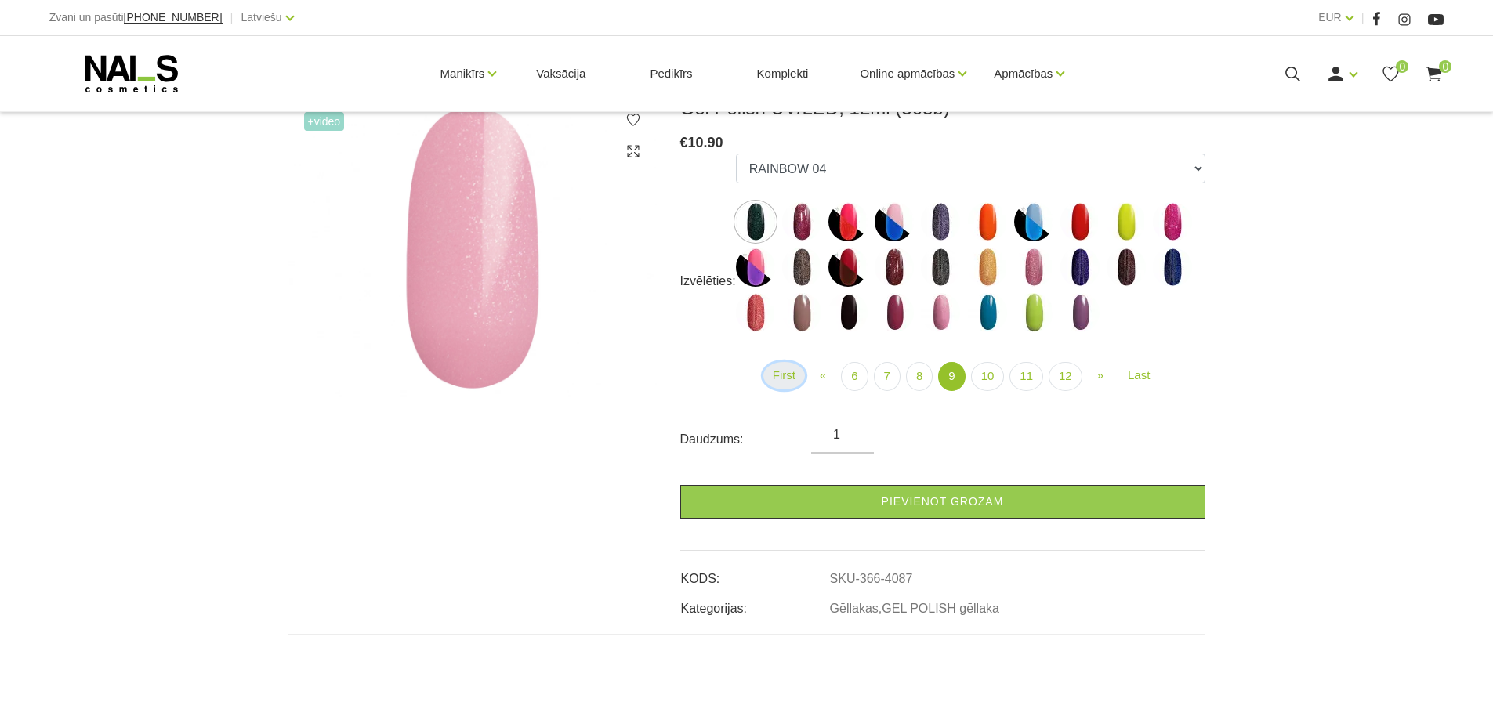
click at [781, 376] on link "First" at bounding box center [784, 375] width 42 height 27
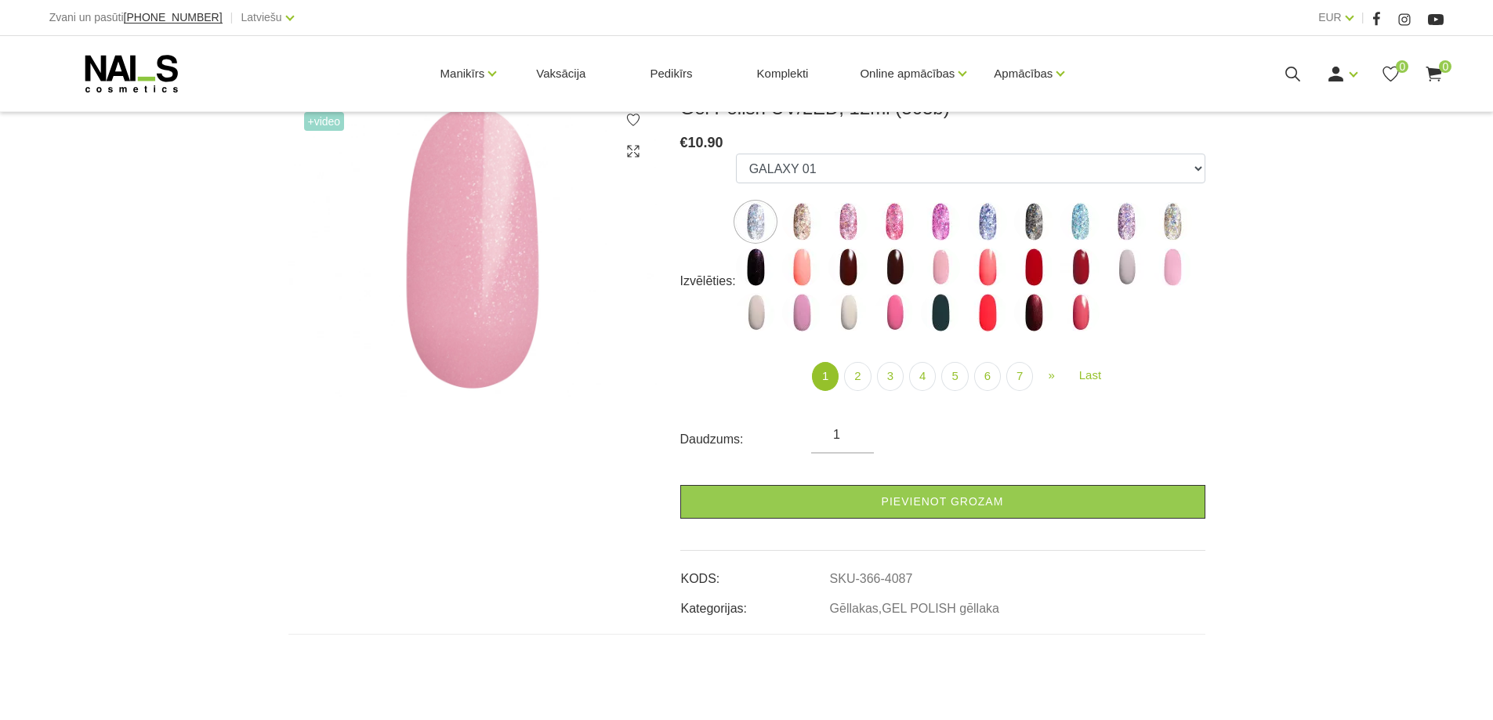
click at [1174, 267] on img at bounding box center [1172, 267] width 39 height 39
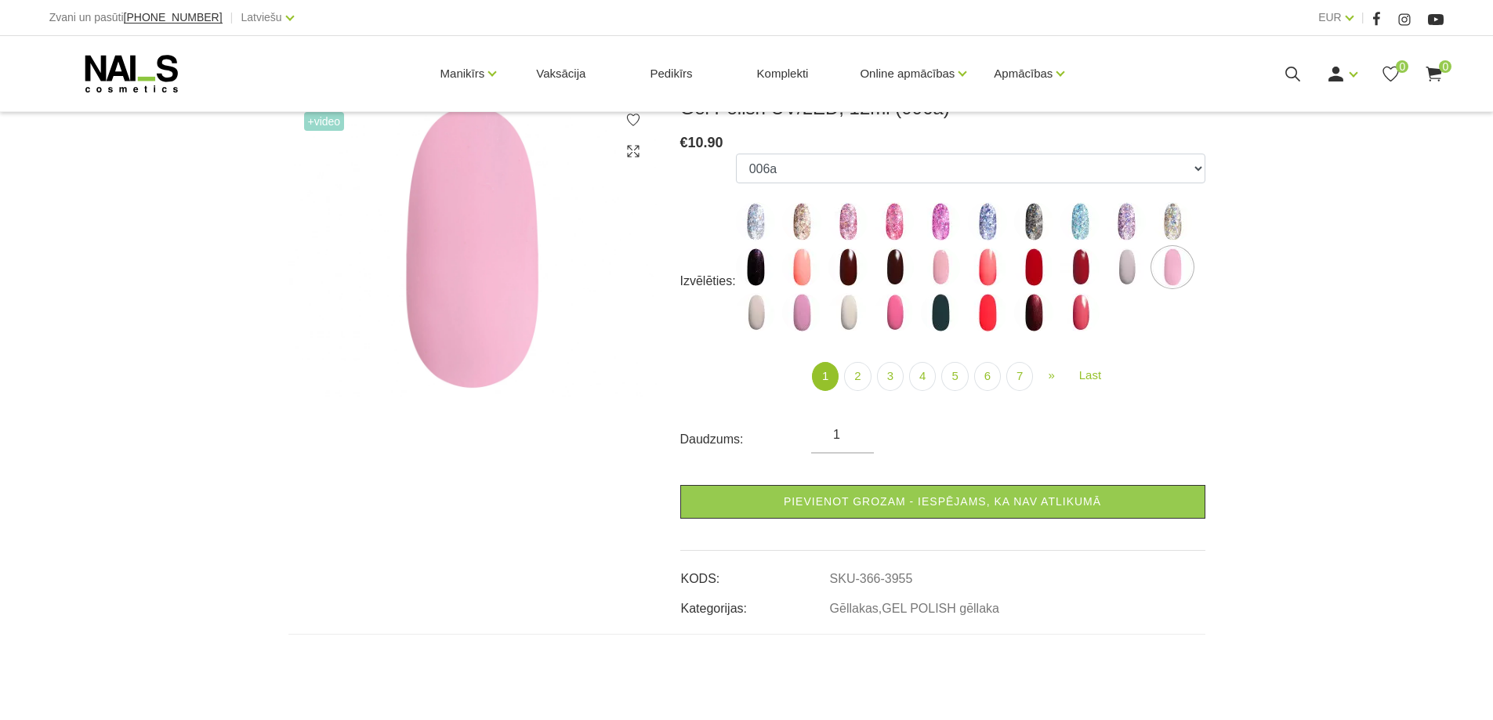
click at [945, 262] on img at bounding box center [940, 267] width 39 height 39
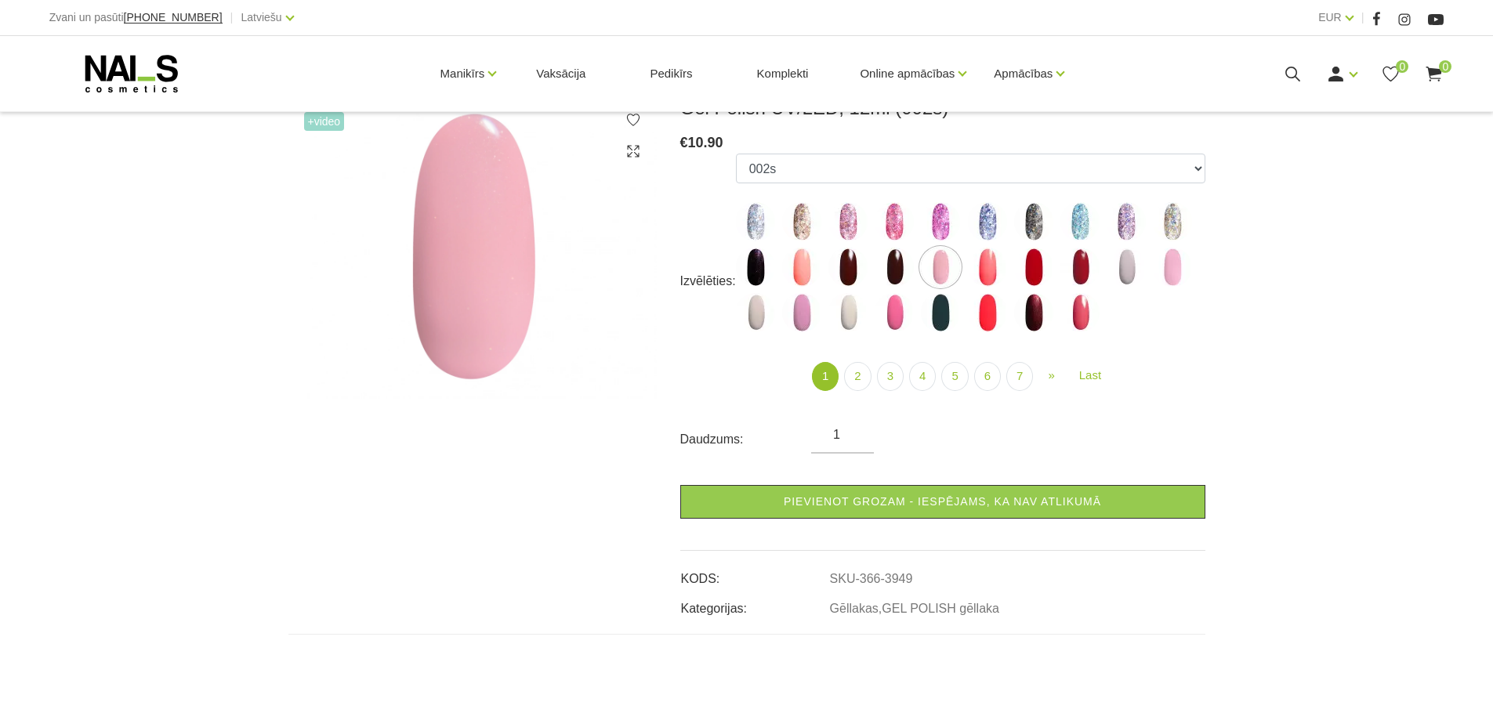
click at [1173, 277] on img at bounding box center [1172, 267] width 39 height 39
select select "3955"
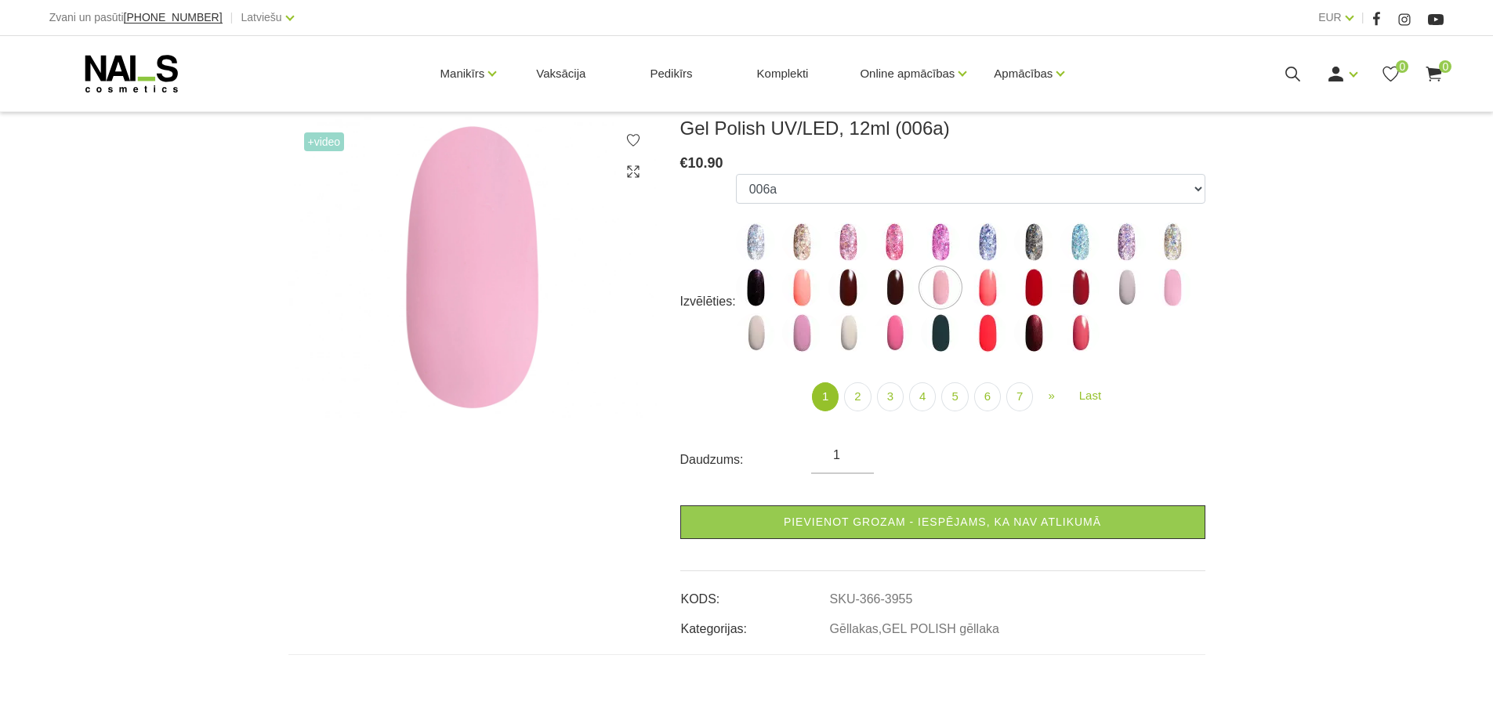
scroll to position [157, 0]
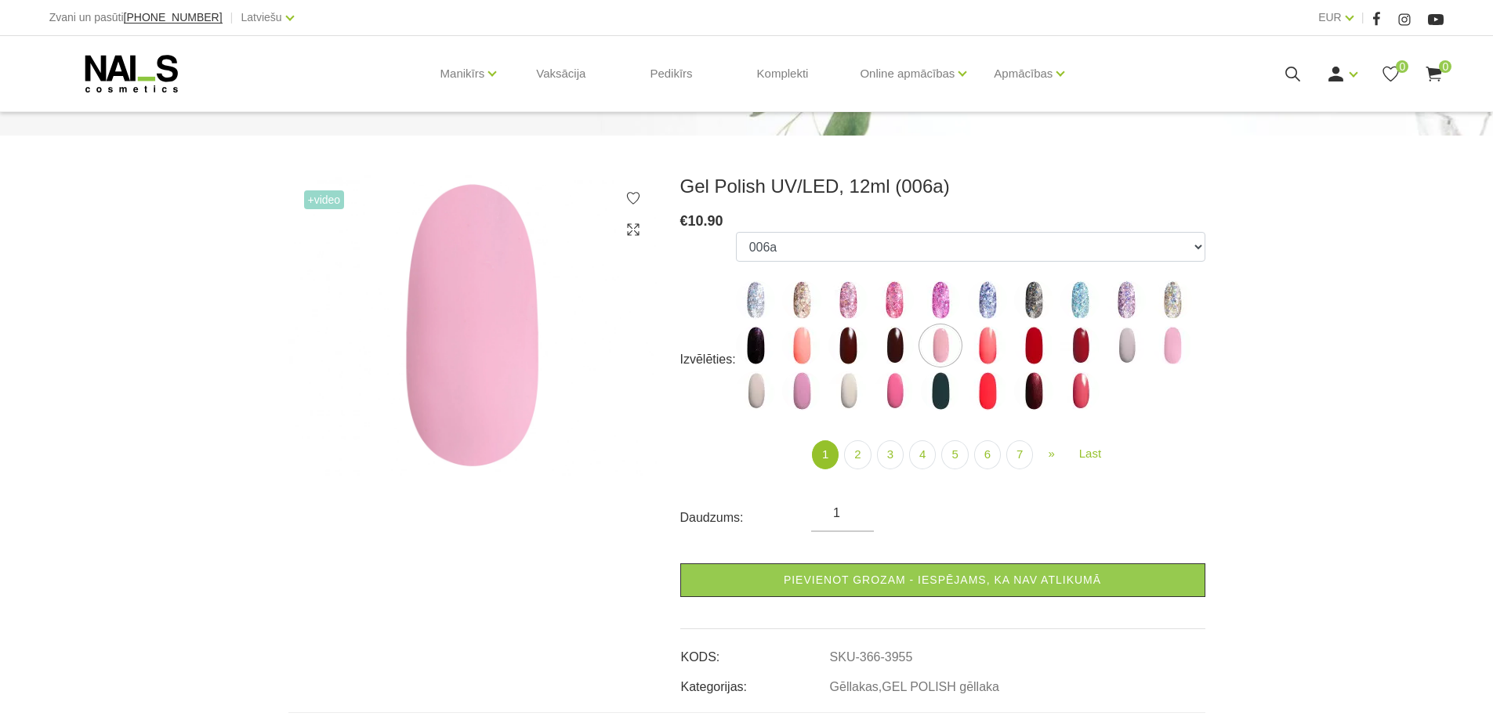
scroll to position [235, 0]
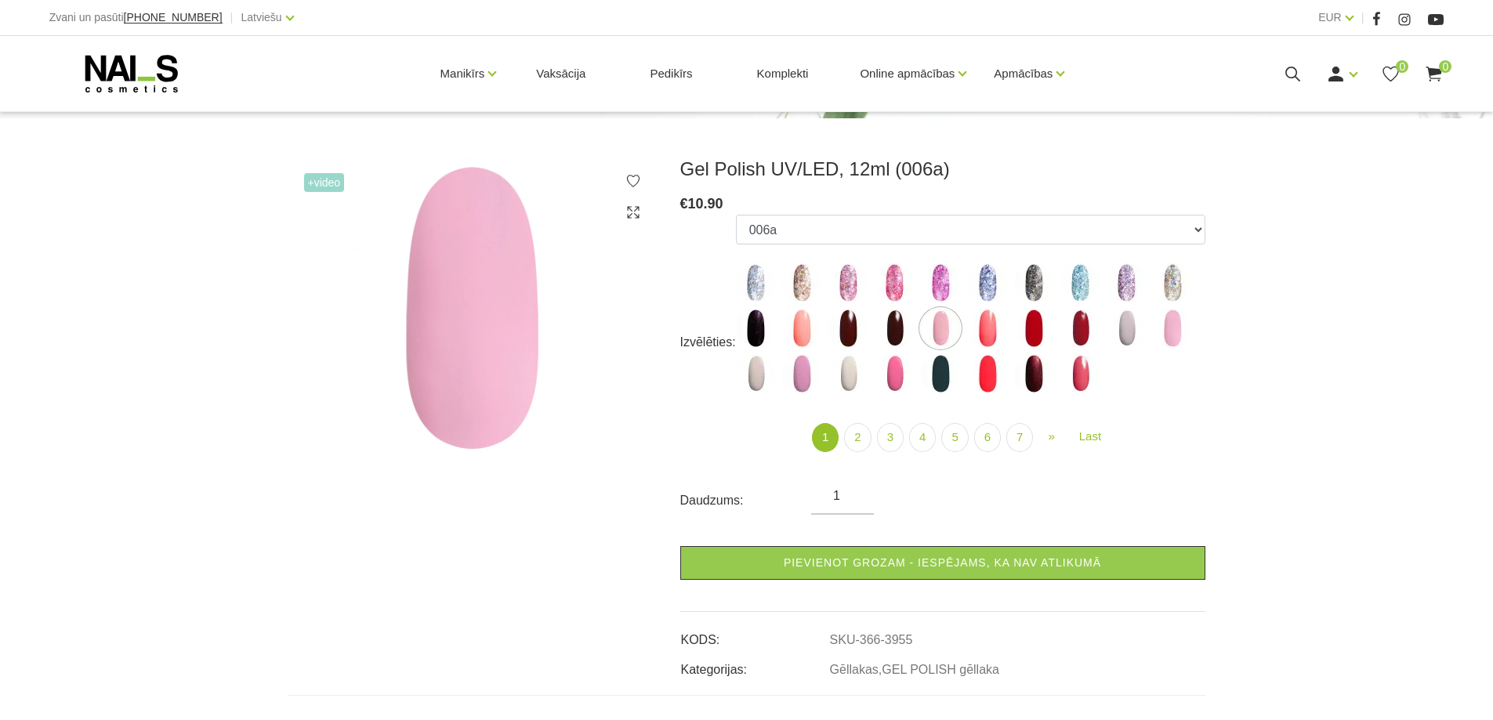
scroll to position [78, 0]
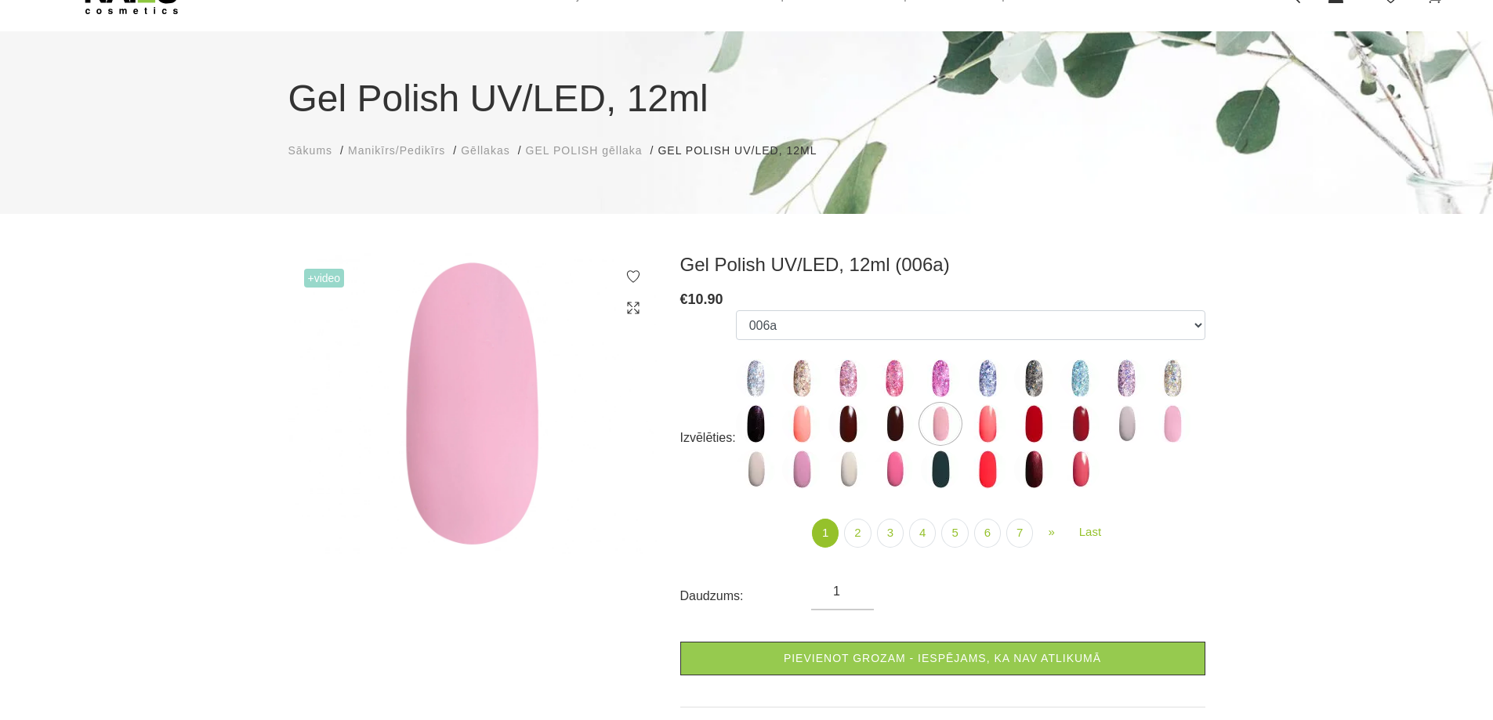
click at [611, 150] on span "GEL POLISH gēllaka" at bounding box center [584, 150] width 117 height 13
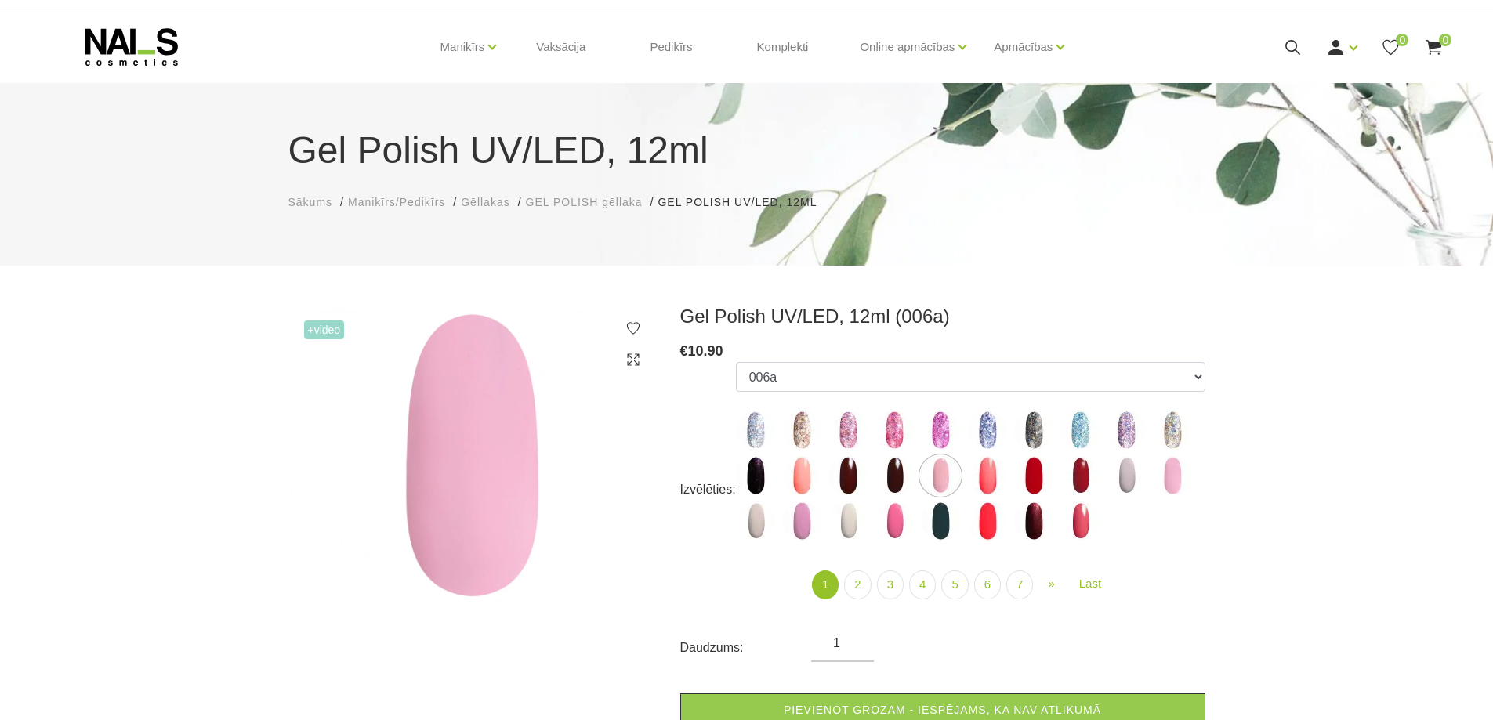
scroll to position [0, 0]
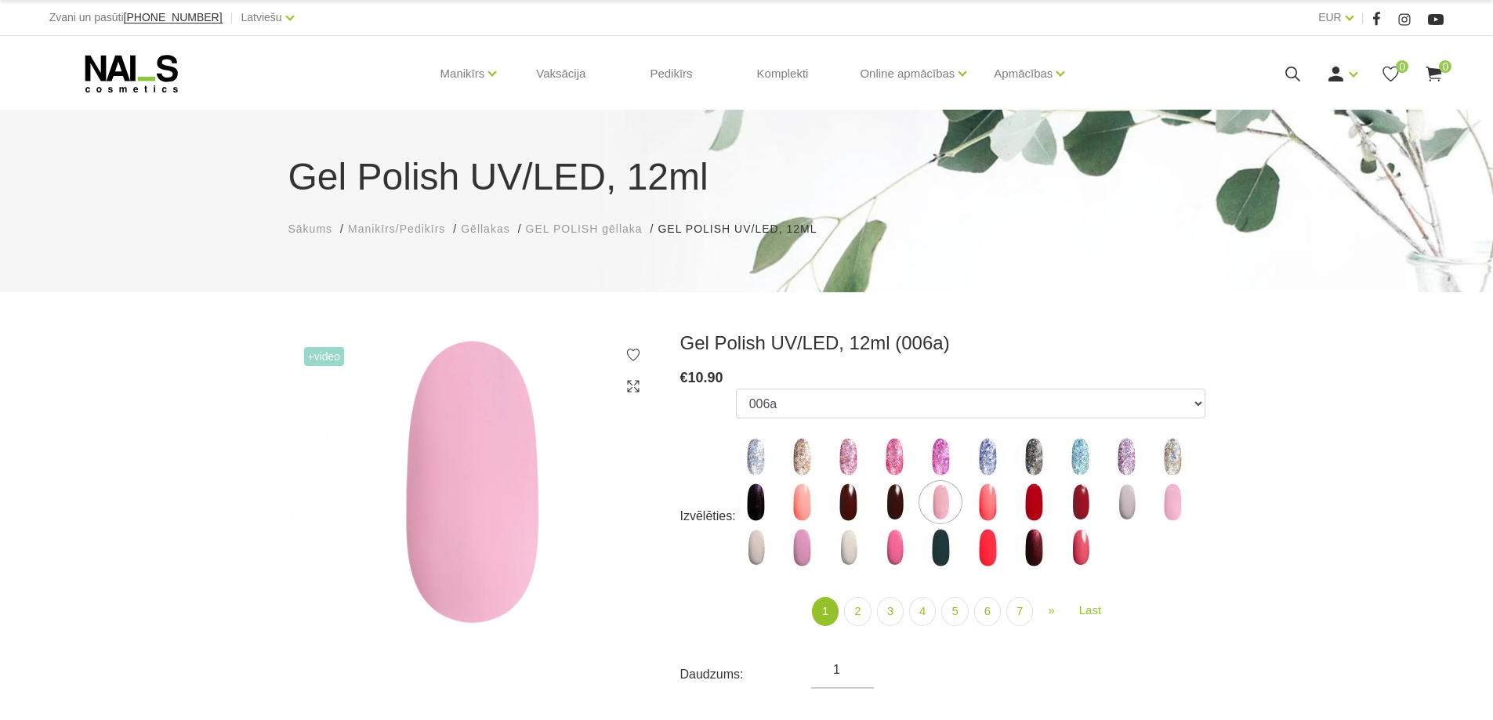
click at [592, 224] on span "GEL POLISH gēllaka" at bounding box center [584, 229] width 117 height 13
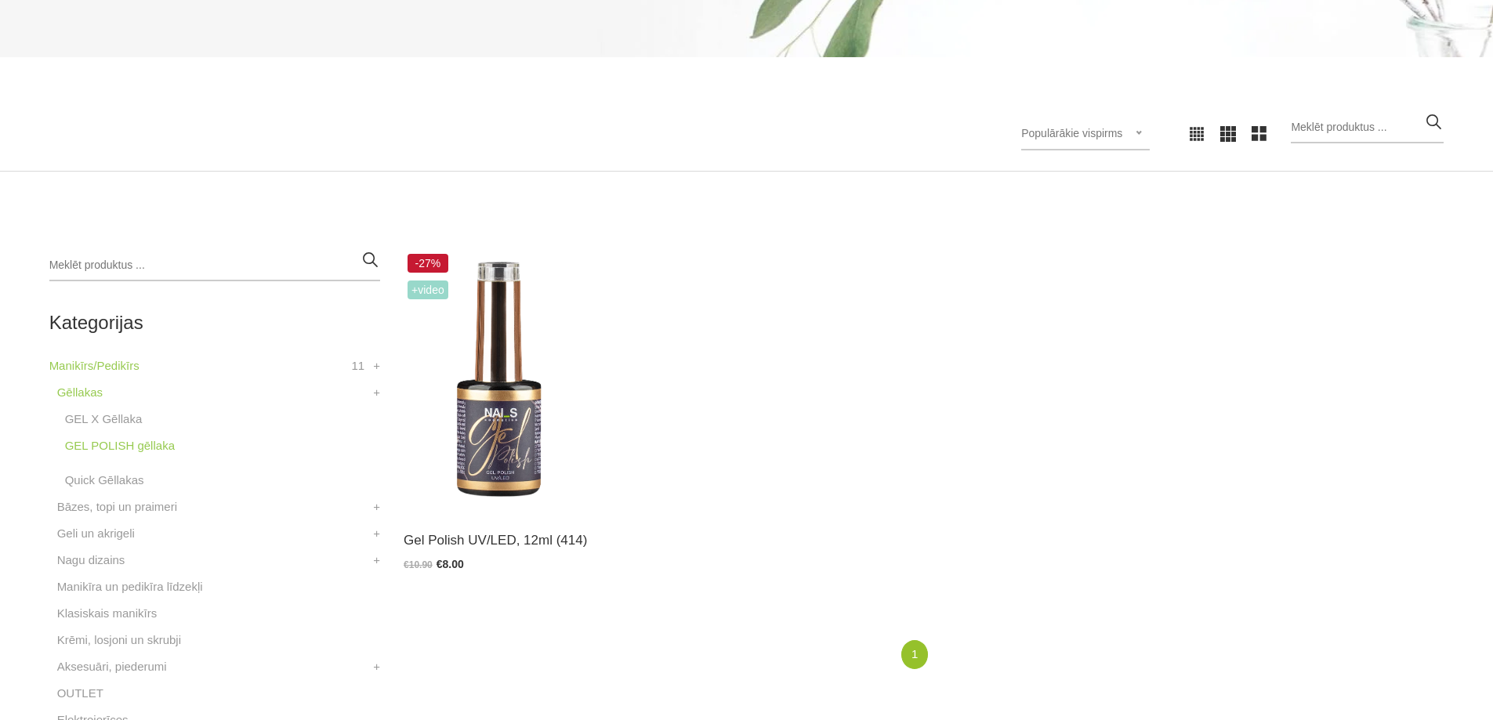
scroll to position [235, 0]
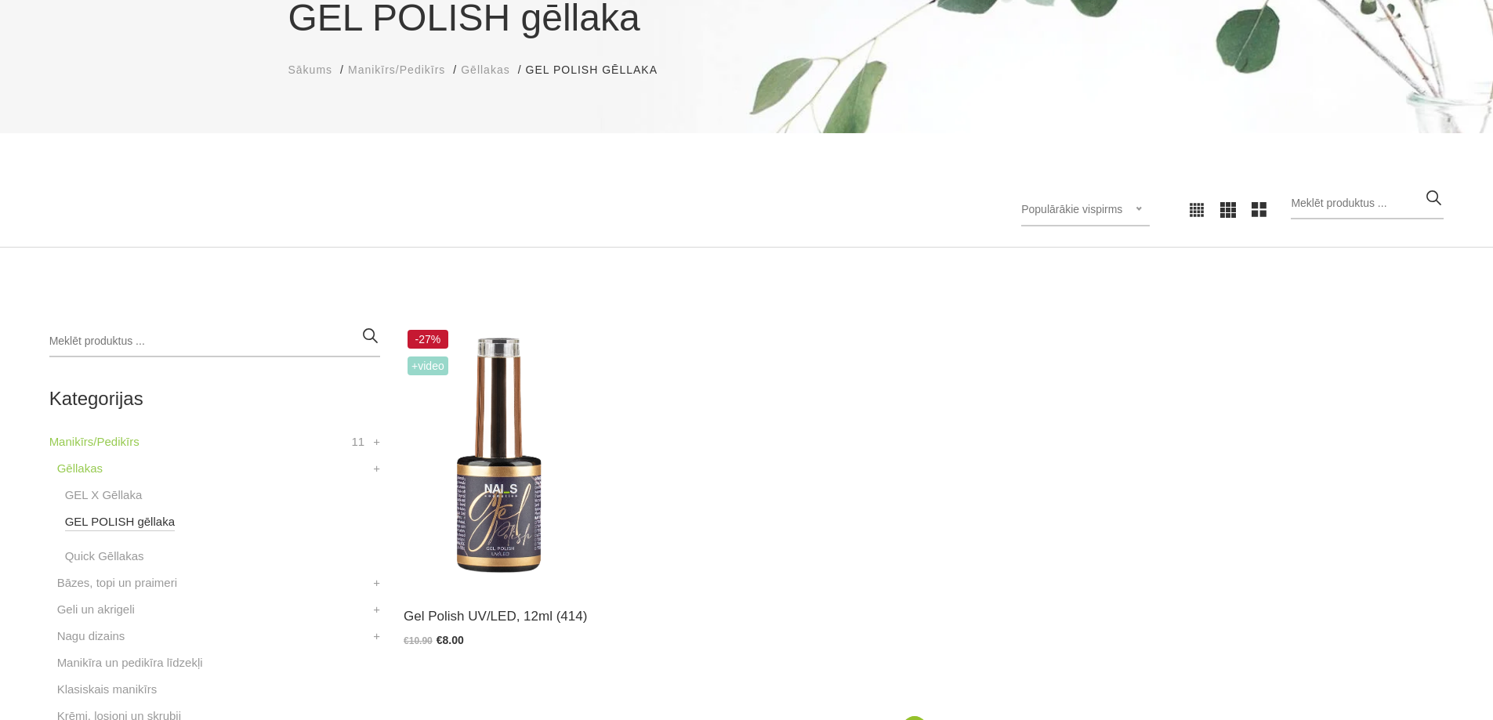
scroll to position [235, 0]
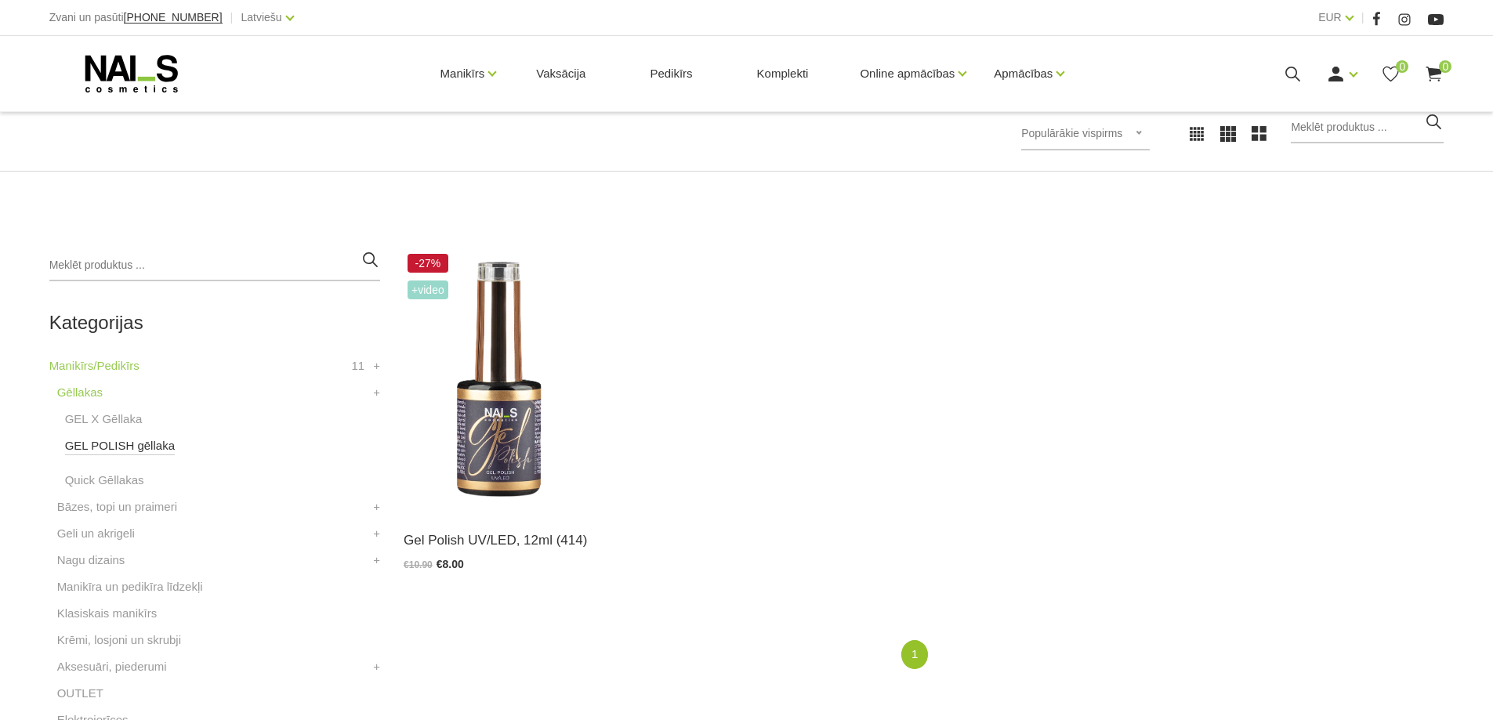
click at [129, 443] on link "GEL POLISH gēllaka" at bounding box center [120, 446] width 110 height 19
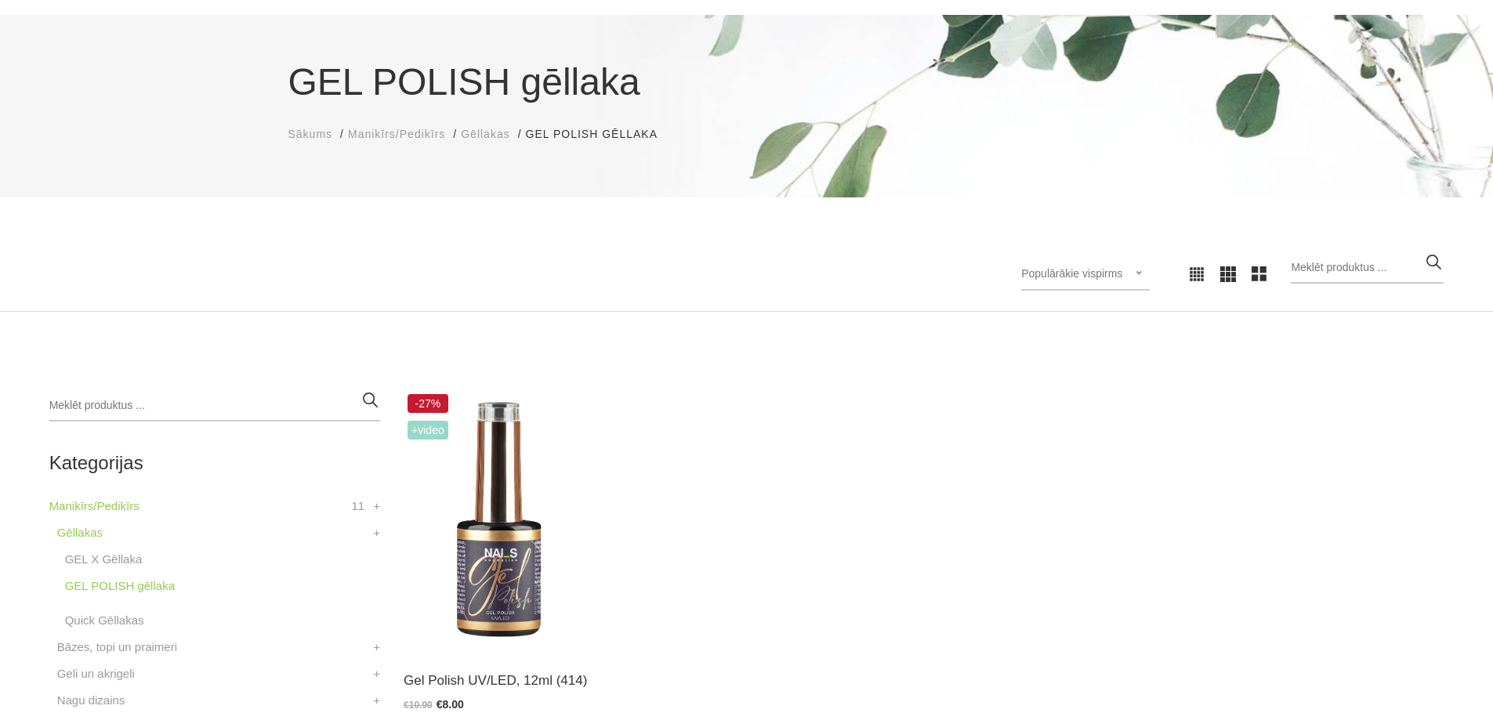
scroll to position [314, 0]
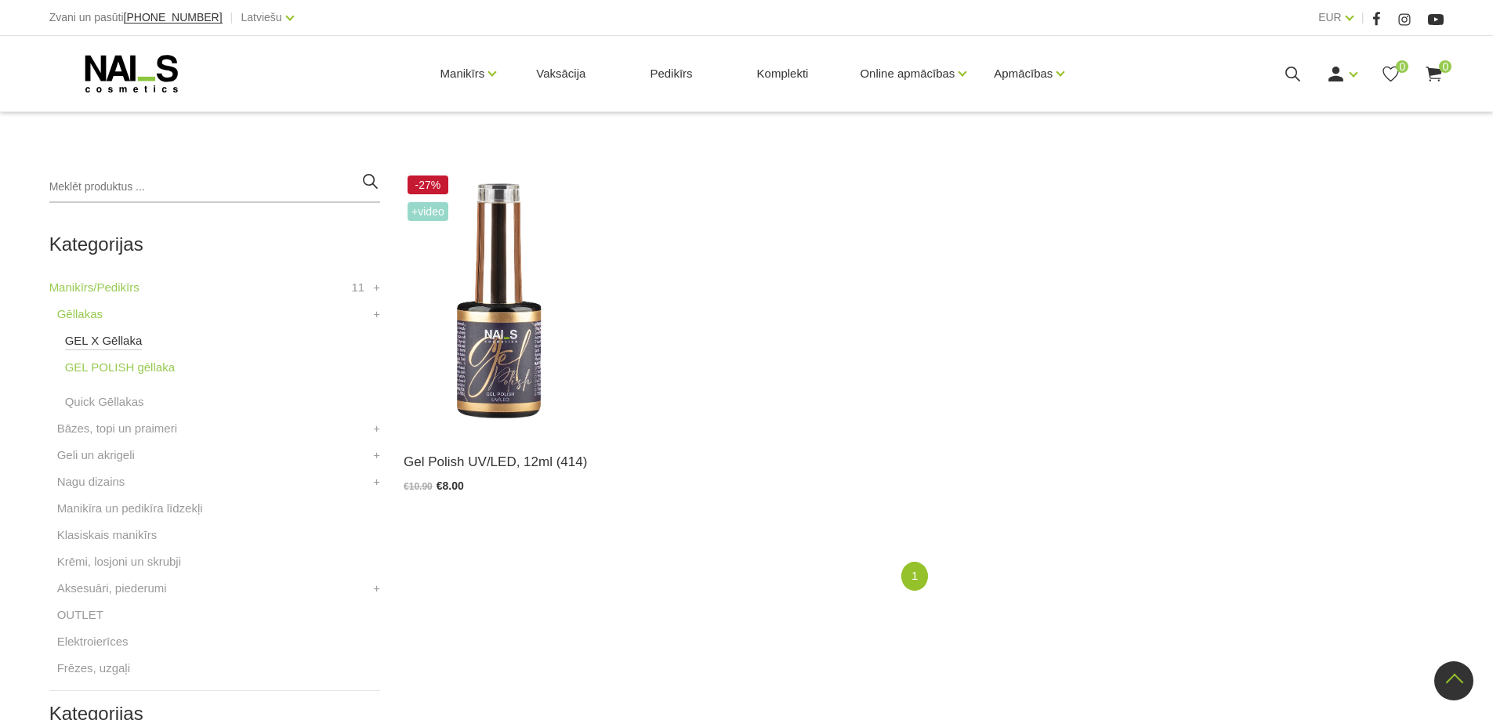
click at [118, 335] on link "GEL X Gēllaka" at bounding box center [104, 341] width 78 height 19
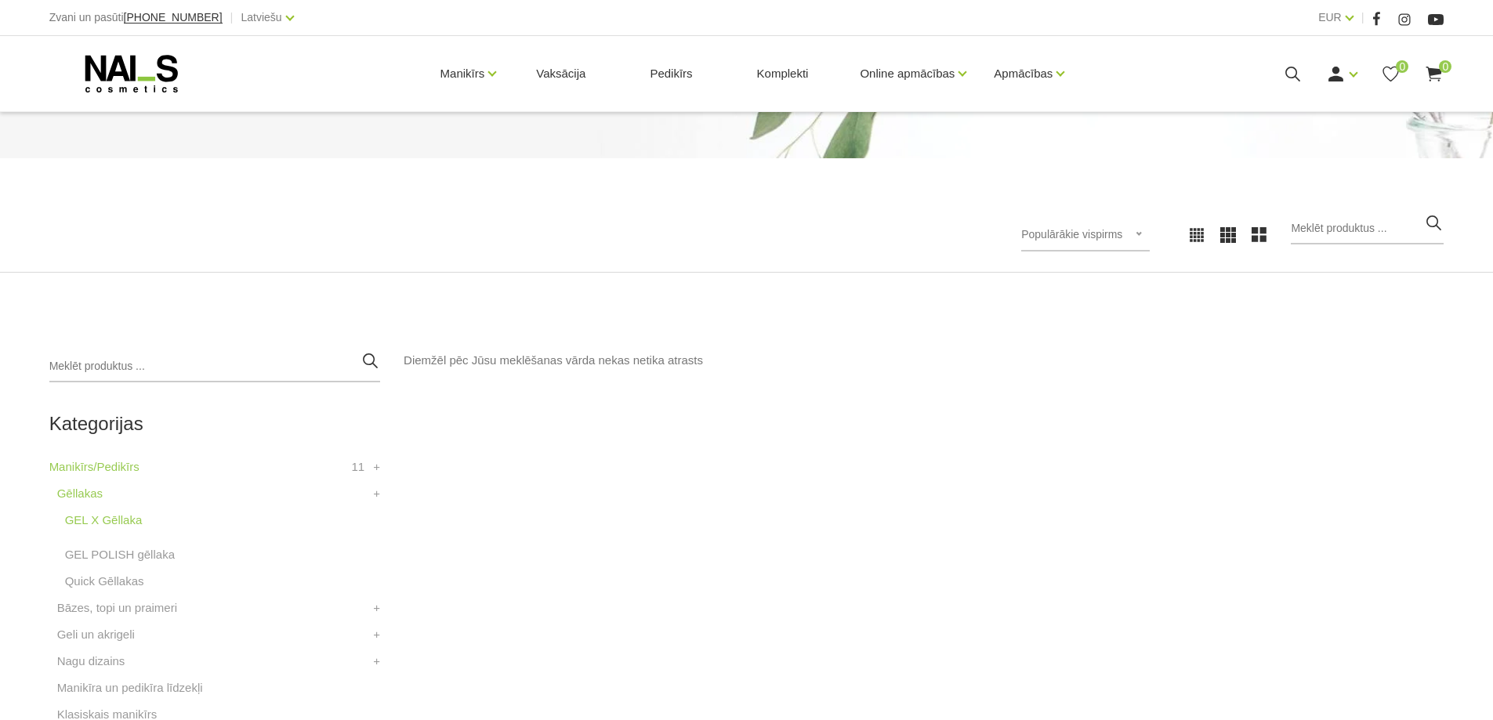
scroll to position [314, 0]
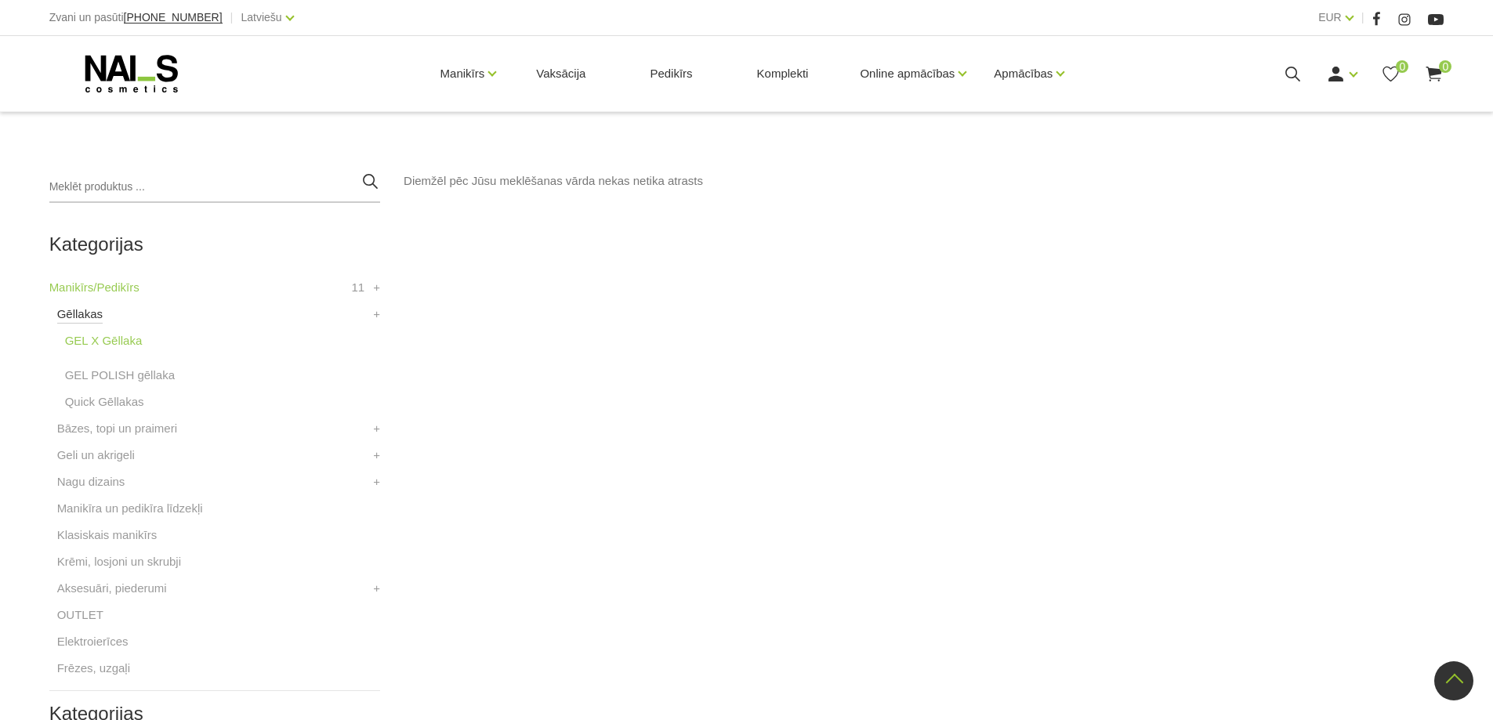
click at [76, 313] on link "Gēllakas" at bounding box center [79, 314] width 45 height 19
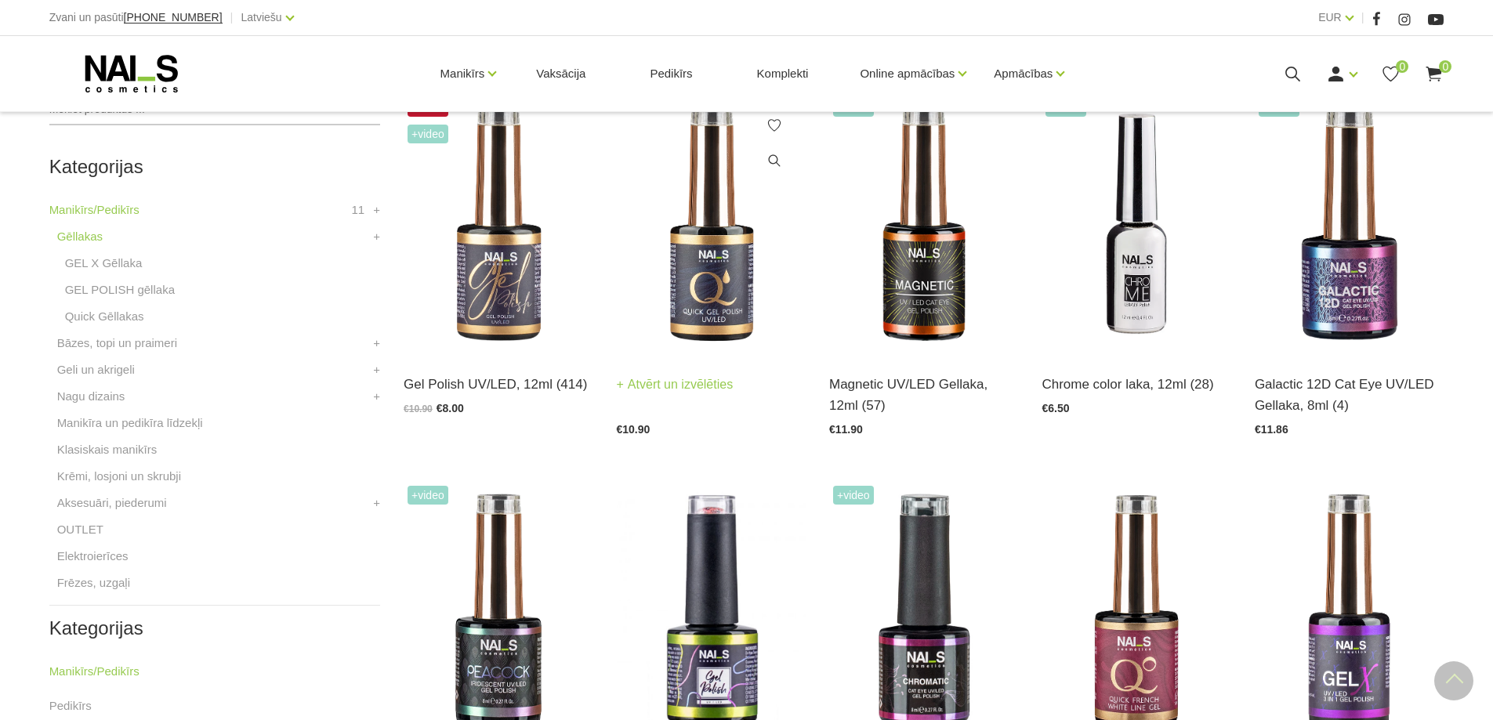
scroll to position [392, 0]
click at [711, 272] on img at bounding box center [711, 223] width 189 height 260
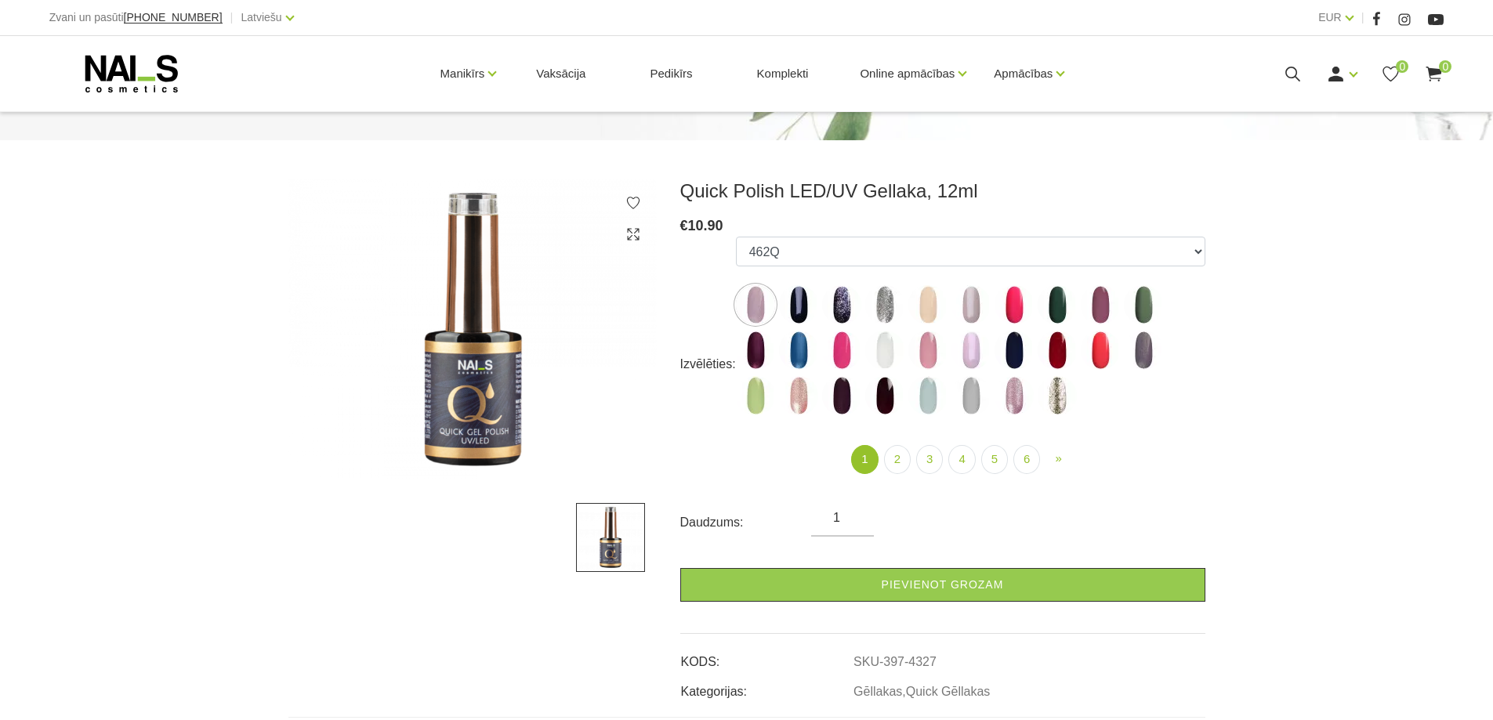
scroll to position [78, 0]
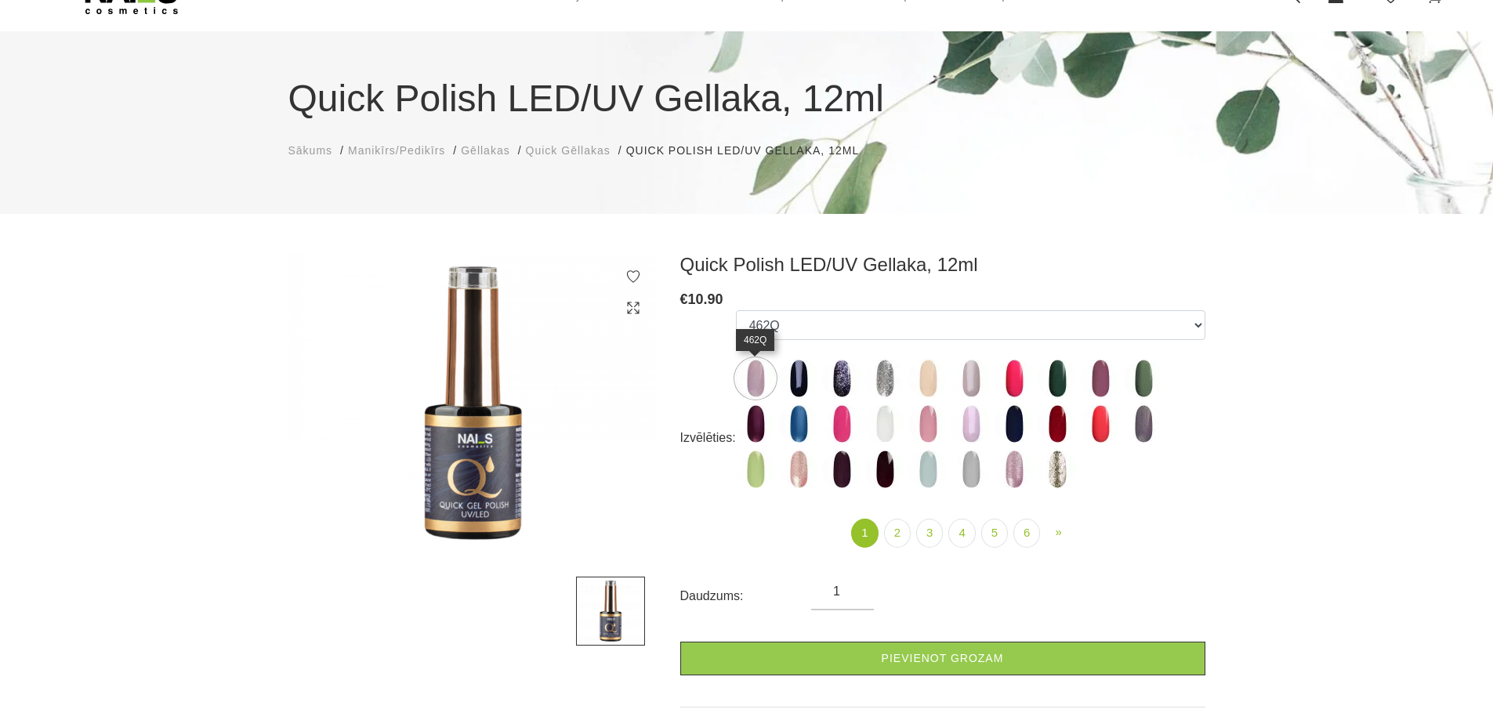
click at [755, 383] on img at bounding box center [755, 378] width 39 height 39
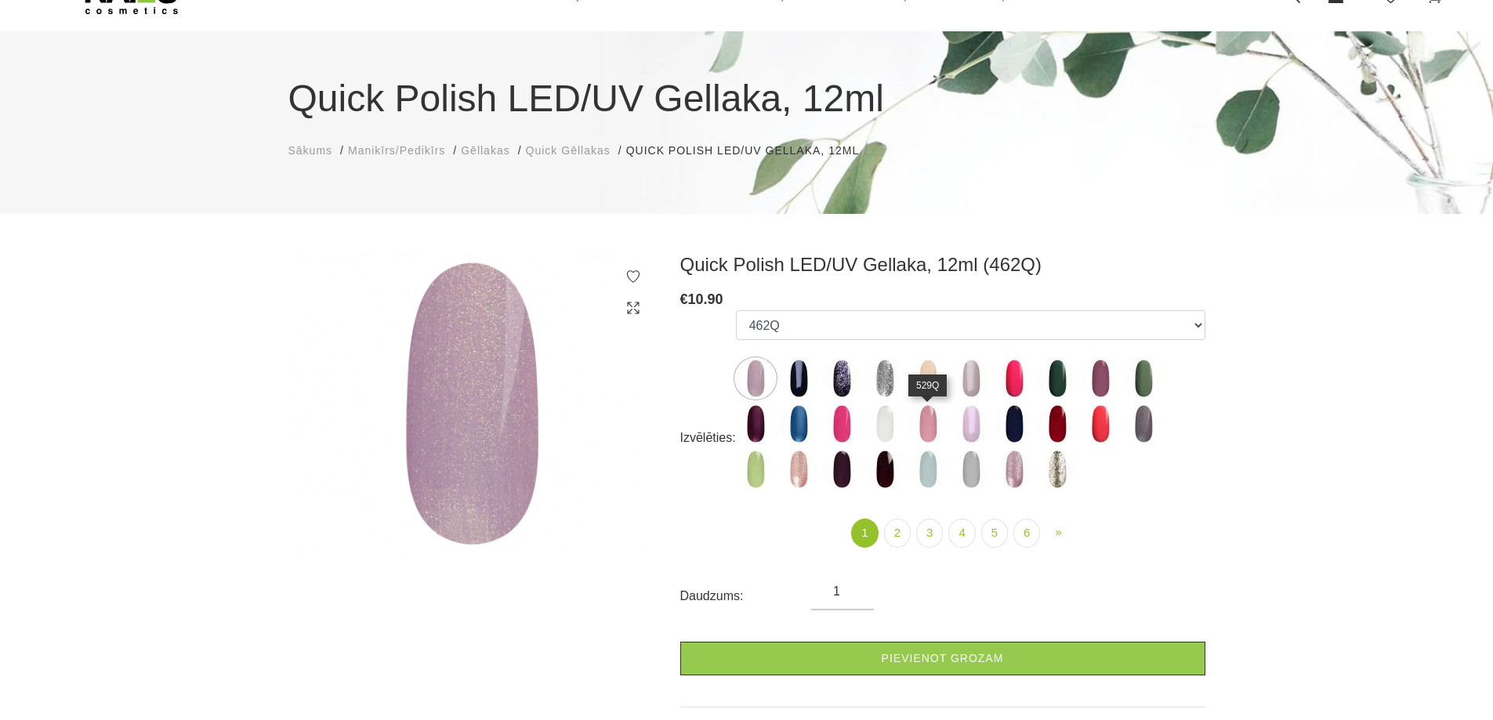
click at [925, 422] on img at bounding box center [927, 423] width 39 height 39
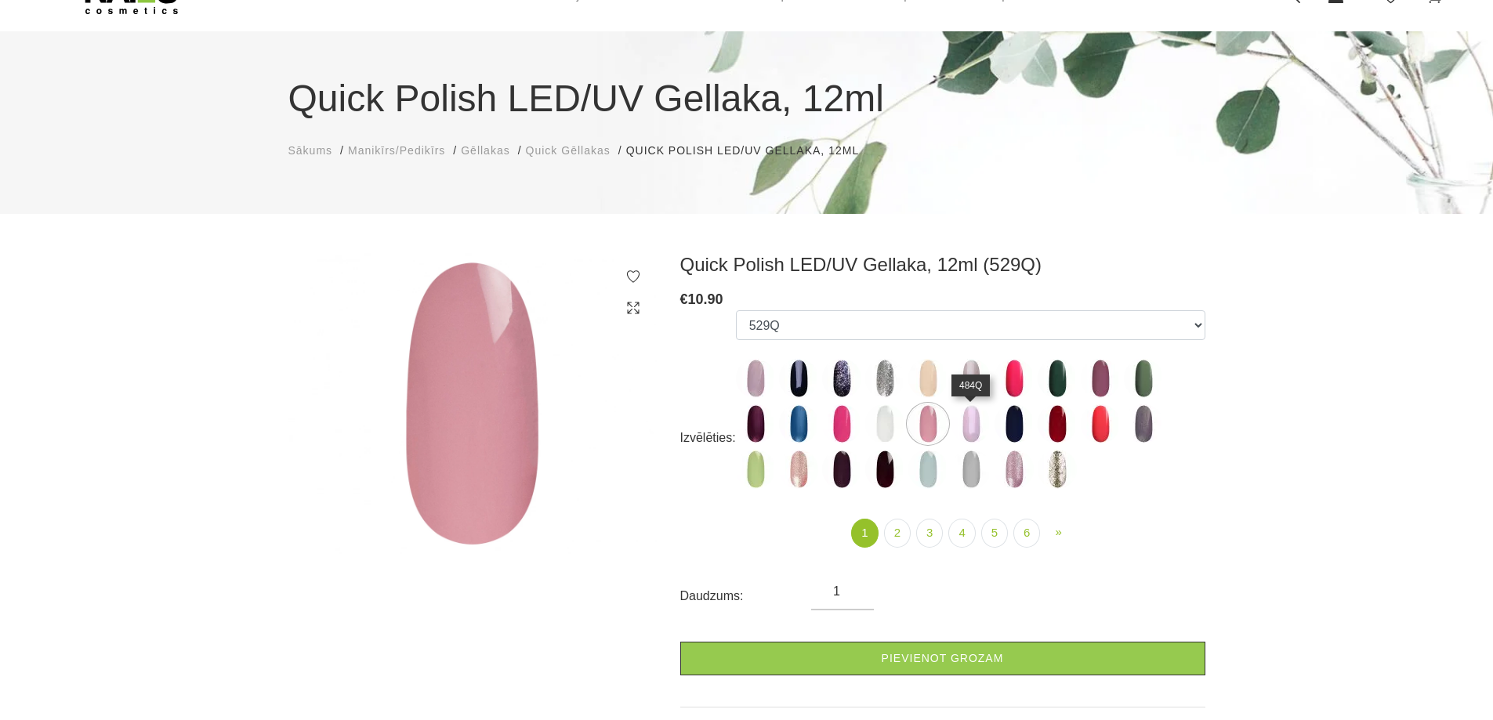
click at [977, 426] on img at bounding box center [971, 423] width 39 height 39
select select "4342"
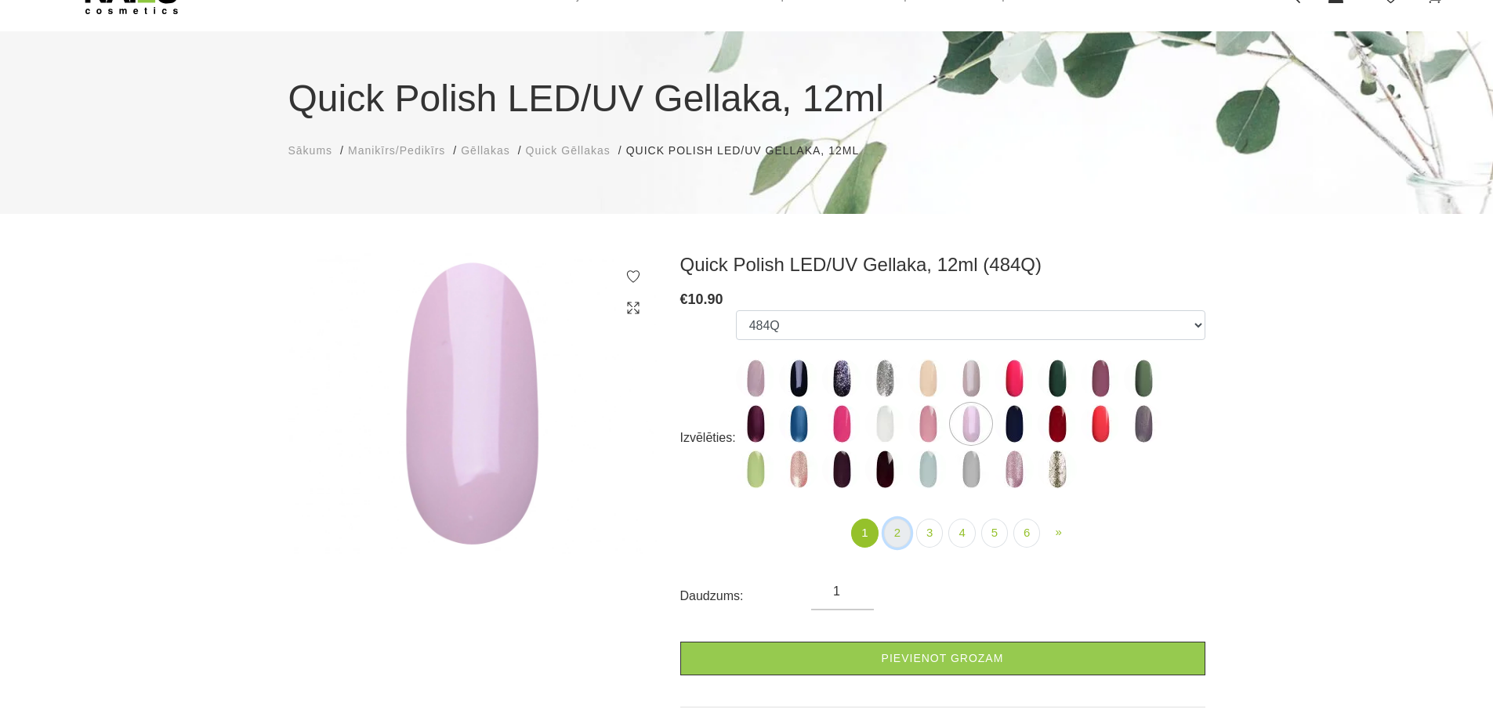
click at [902, 524] on link "2" at bounding box center [897, 533] width 27 height 29
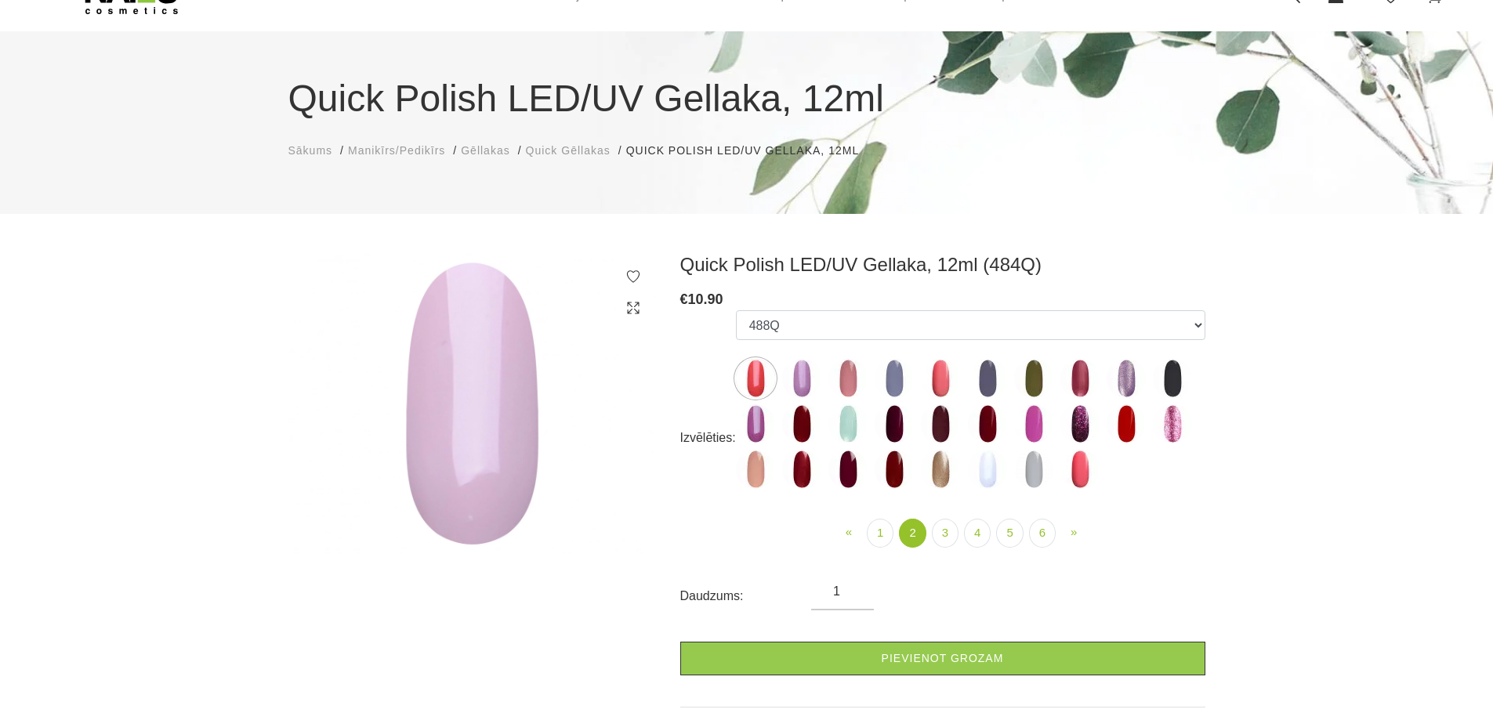
click at [754, 422] on img at bounding box center [755, 423] width 39 height 39
select select "4369"
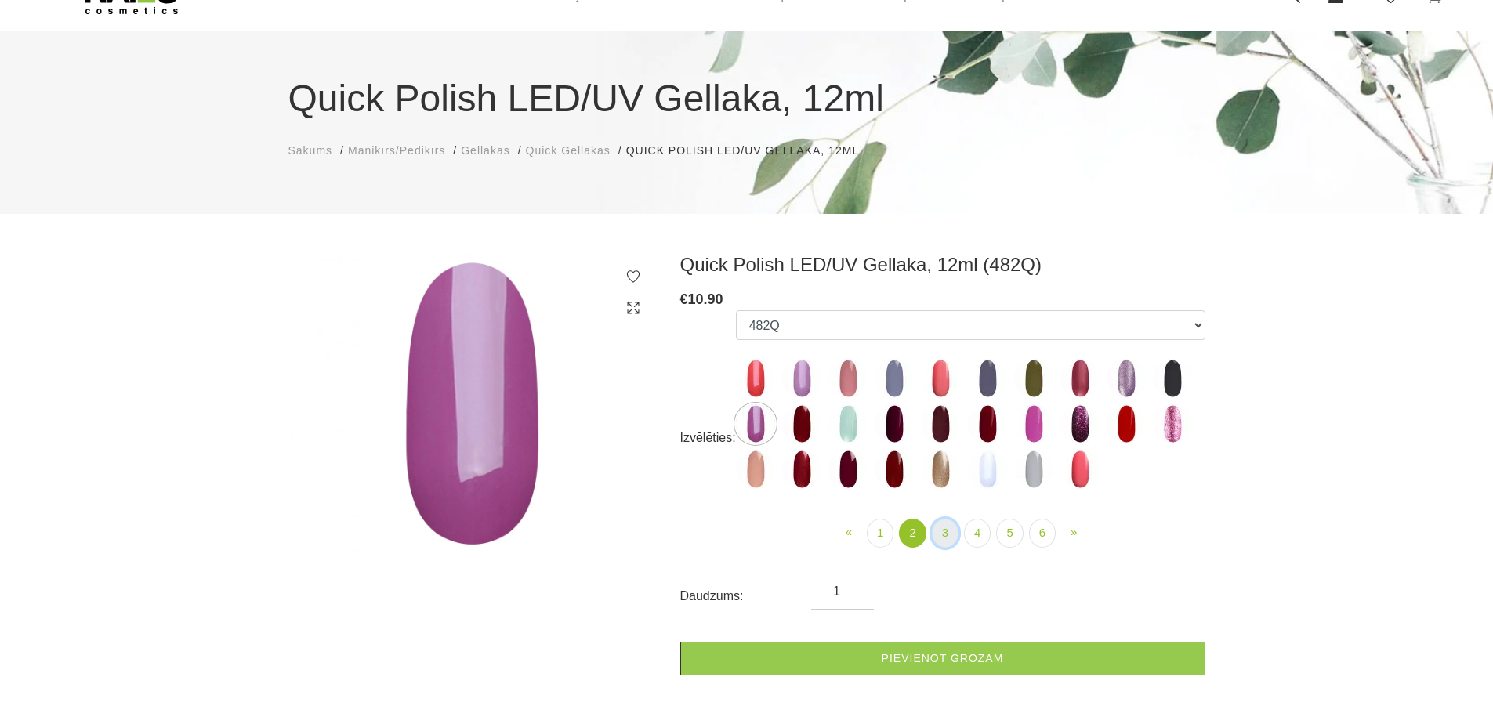
click at [948, 530] on link "3" at bounding box center [945, 533] width 27 height 29
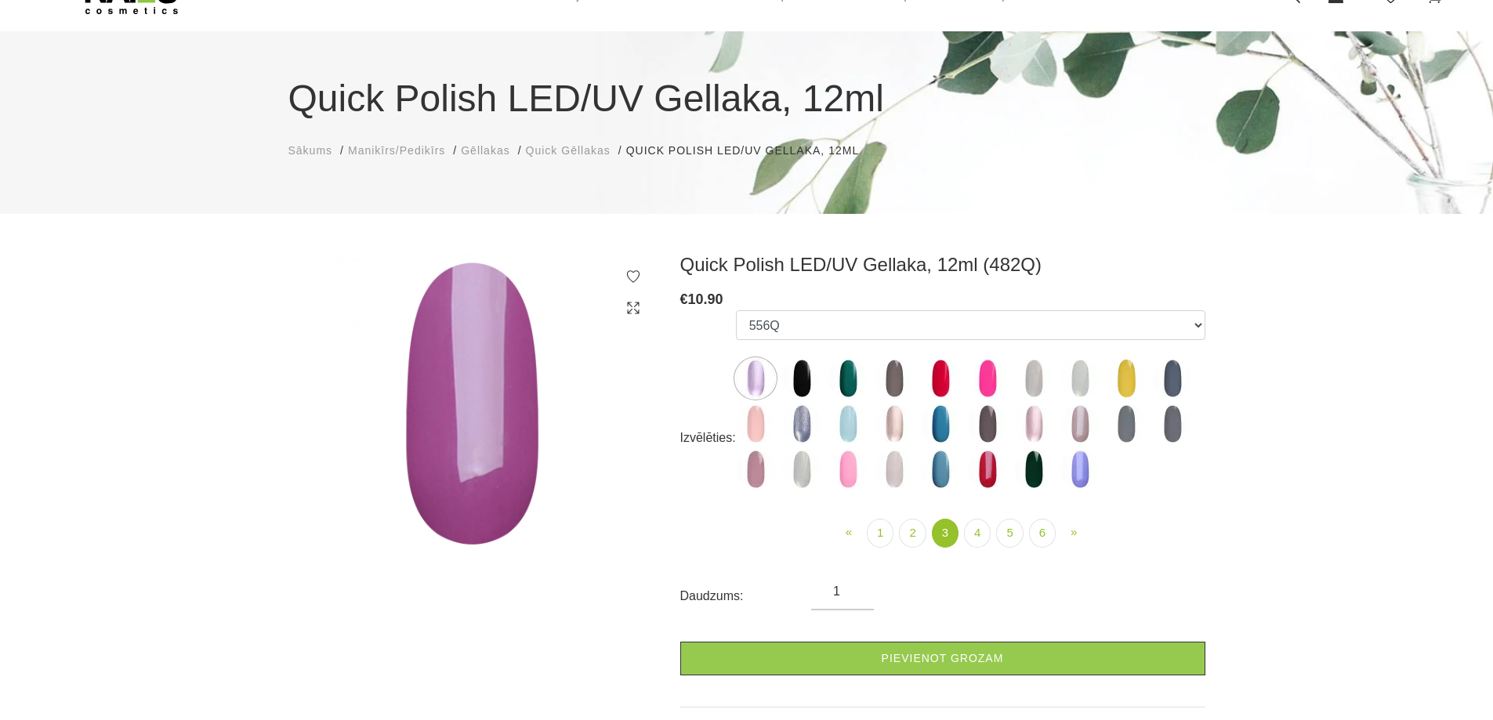
click at [848, 468] on img at bounding box center [847, 469] width 39 height 39
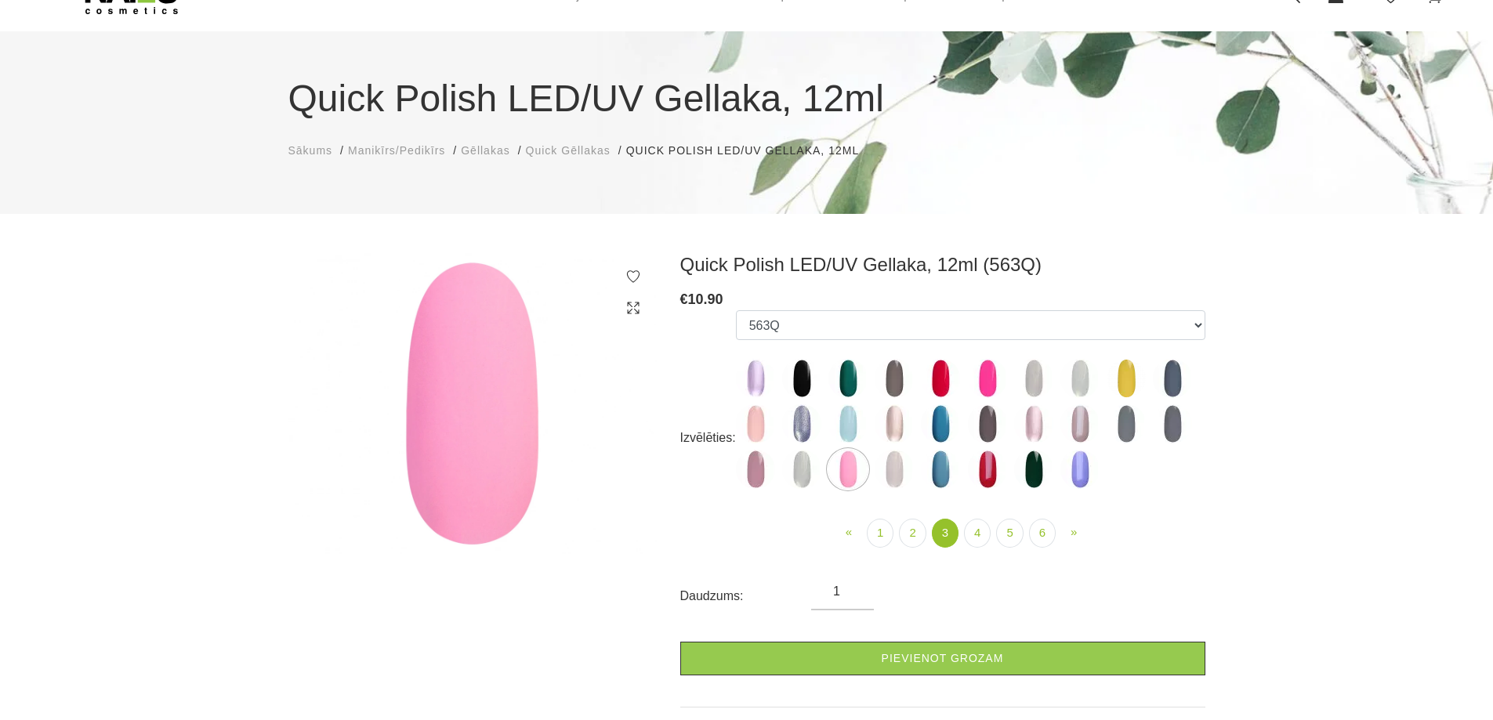
click at [749, 422] on img at bounding box center [755, 423] width 39 height 39
select select "4404"
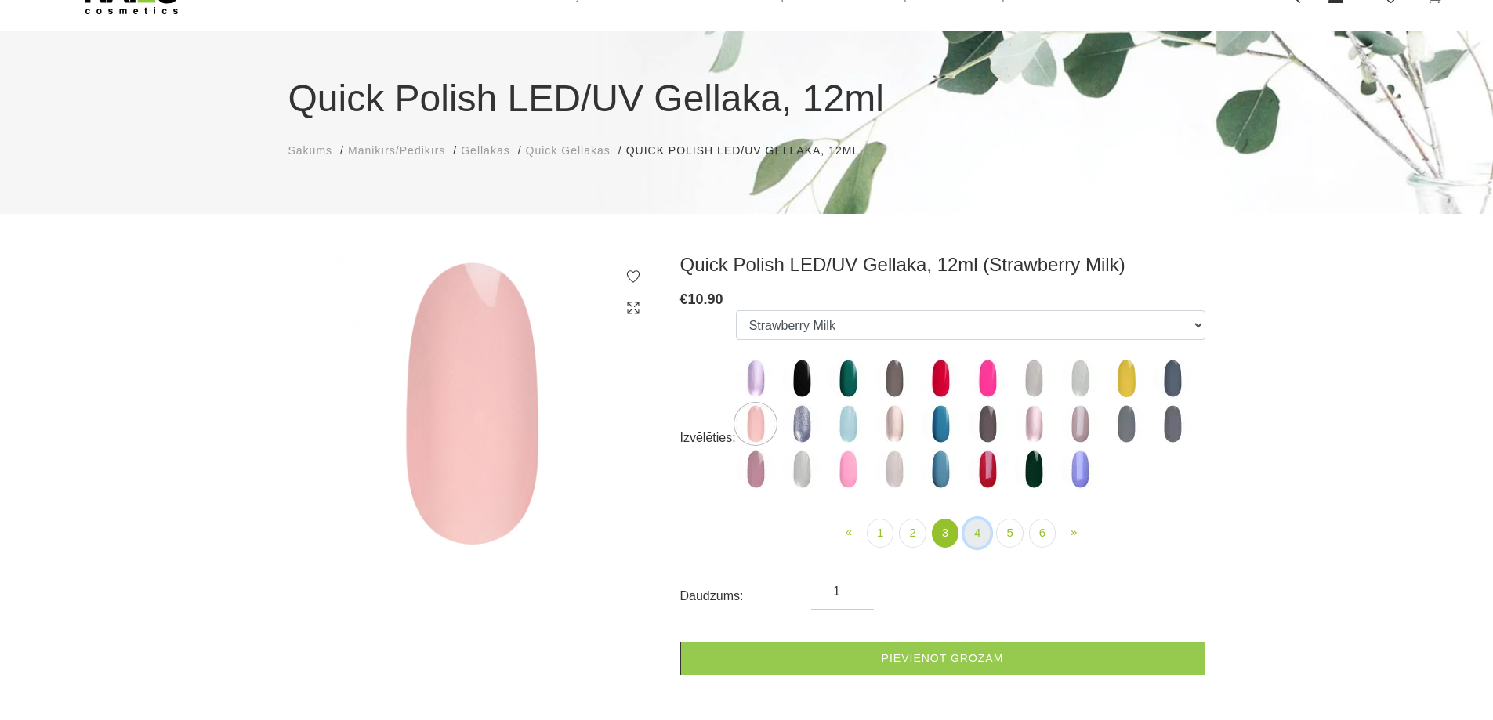
click at [977, 538] on link "4" at bounding box center [977, 533] width 27 height 29
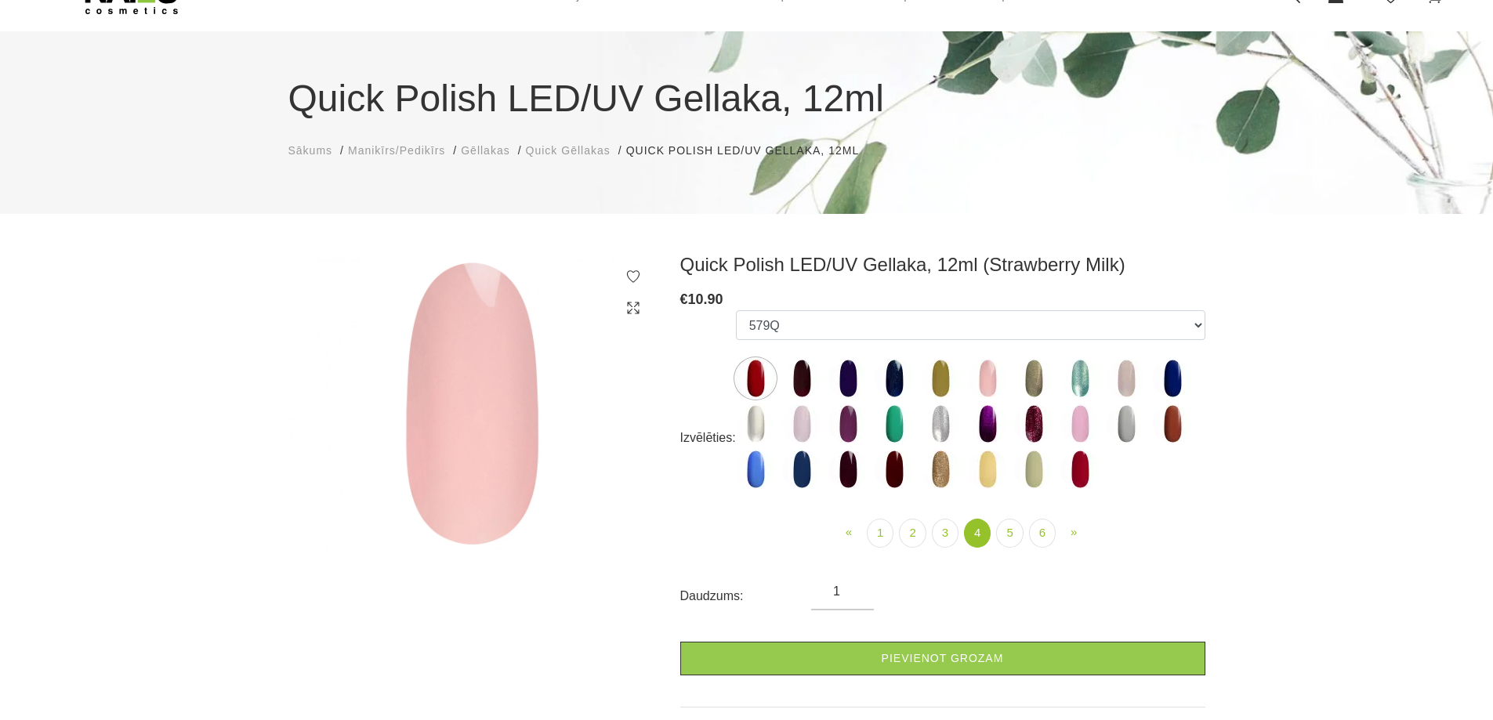
click at [985, 375] on img at bounding box center [987, 378] width 39 height 39
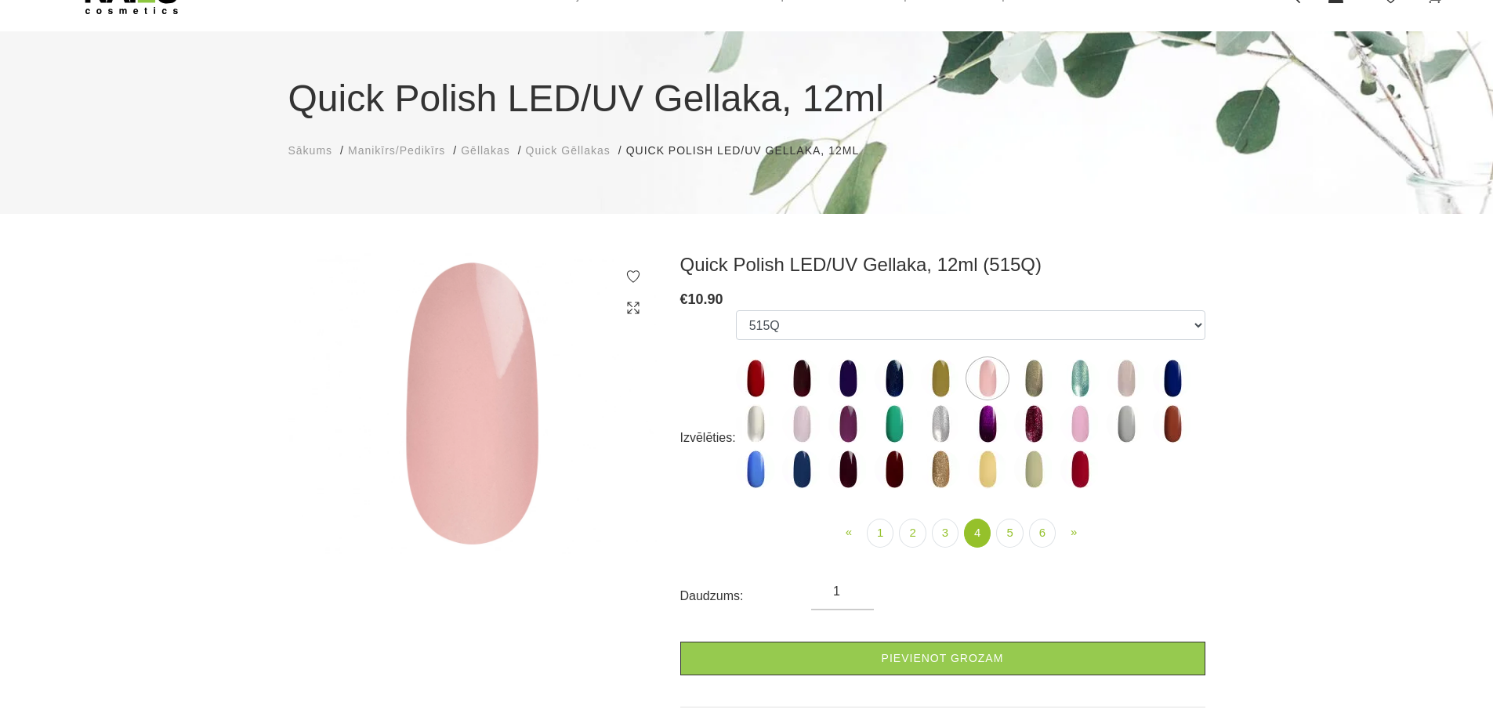
click at [1076, 424] on img at bounding box center [1080, 423] width 39 height 39
select select "4732"
